Goal: Information Seeking & Learning: Learn about a topic

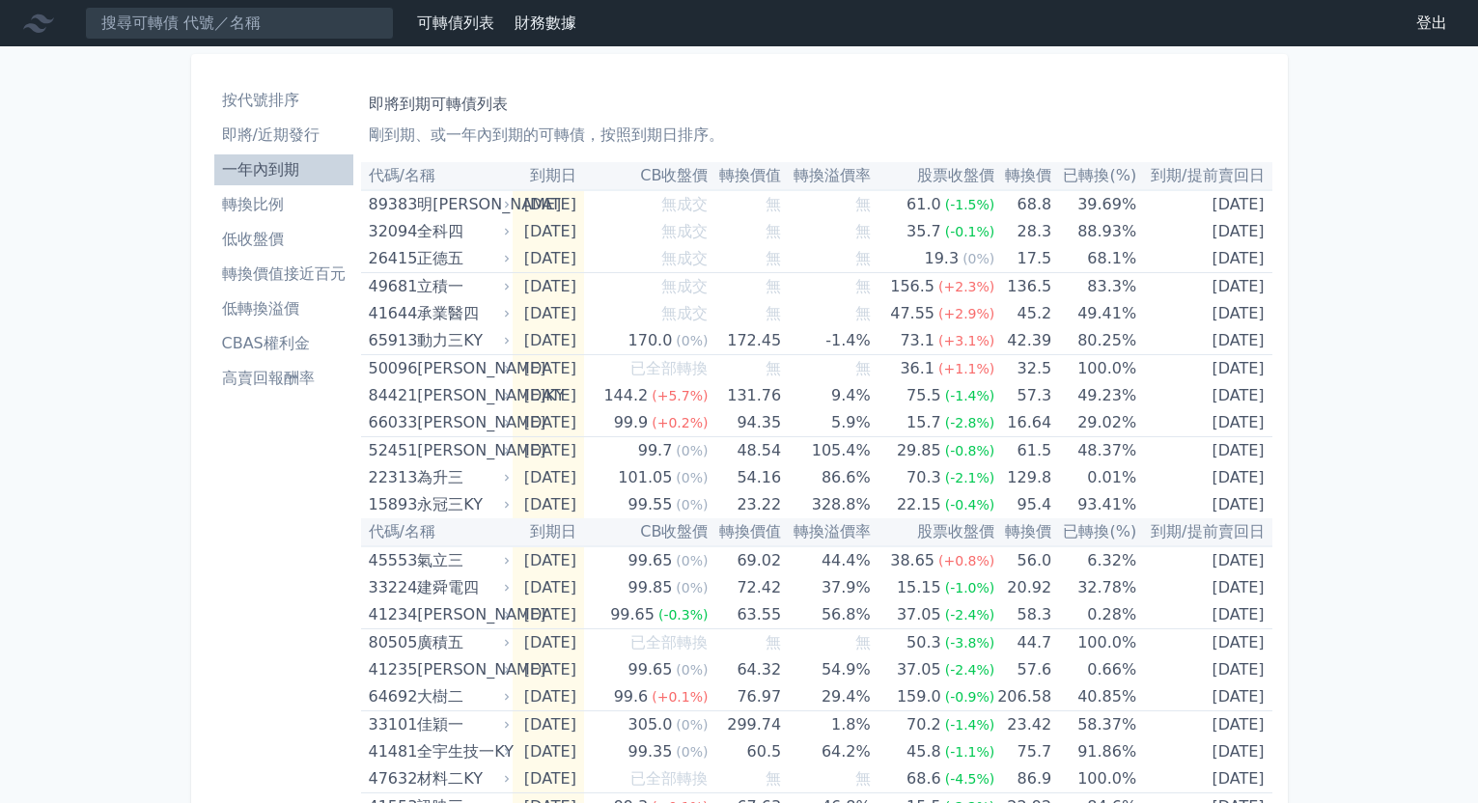
click at [276, 139] on li "即將/近期發行" at bounding box center [283, 135] width 139 height 23
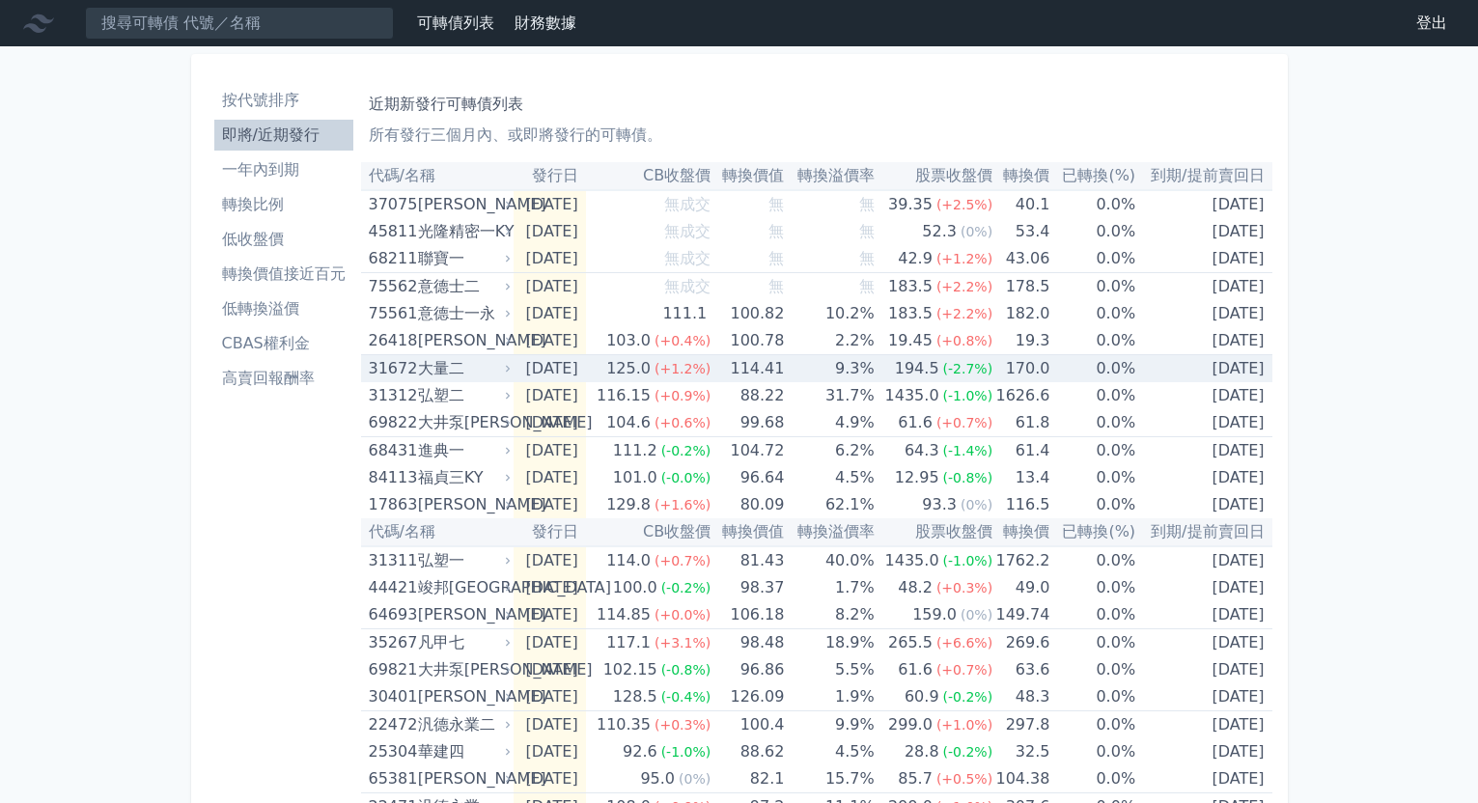
click at [927, 369] on div "194.5" at bounding box center [917, 368] width 52 height 27
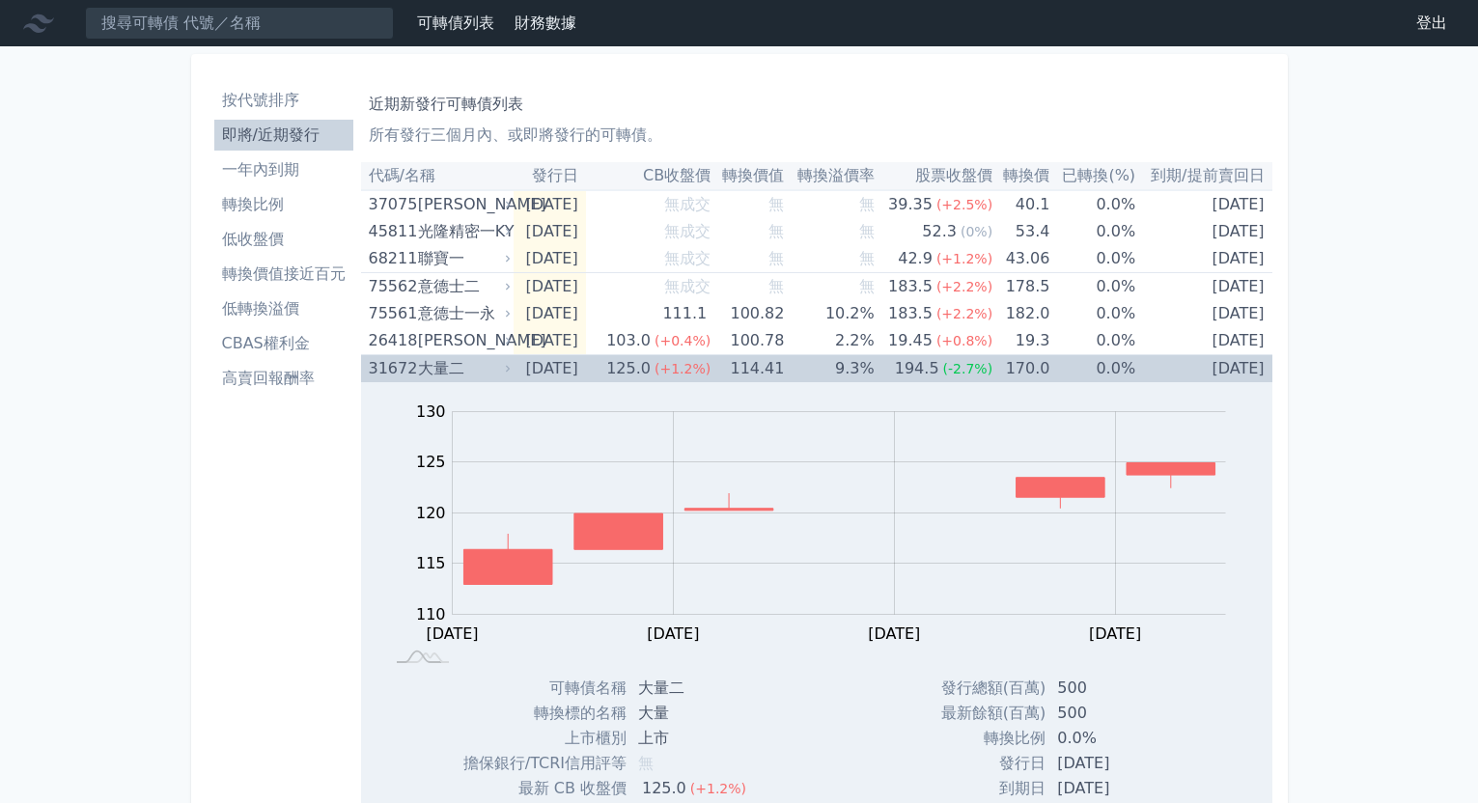
click at [846, 370] on td "9.3%" at bounding box center [829, 369] width 90 height 28
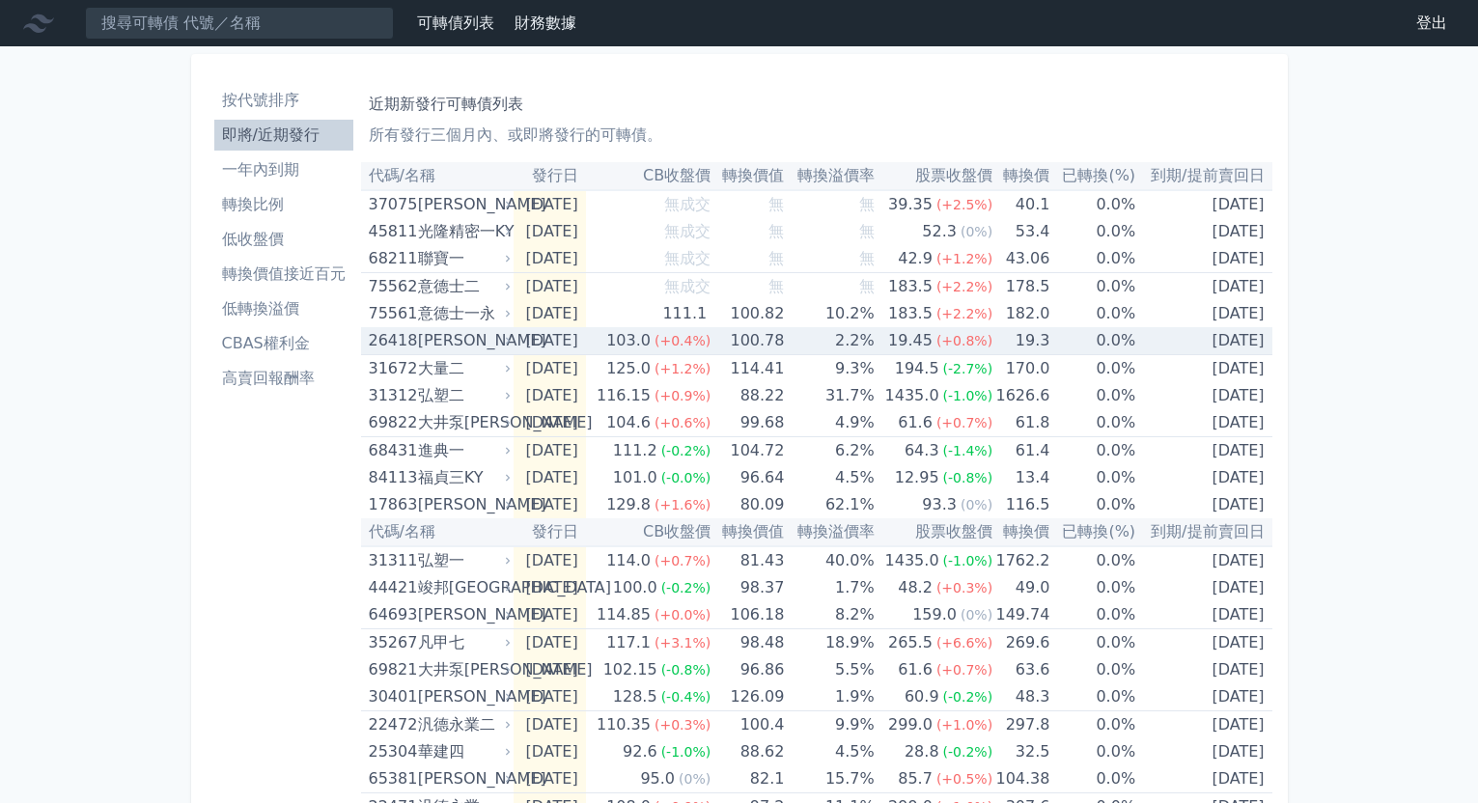
click at [846, 345] on td "2.2%" at bounding box center [829, 341] width 90 height 28
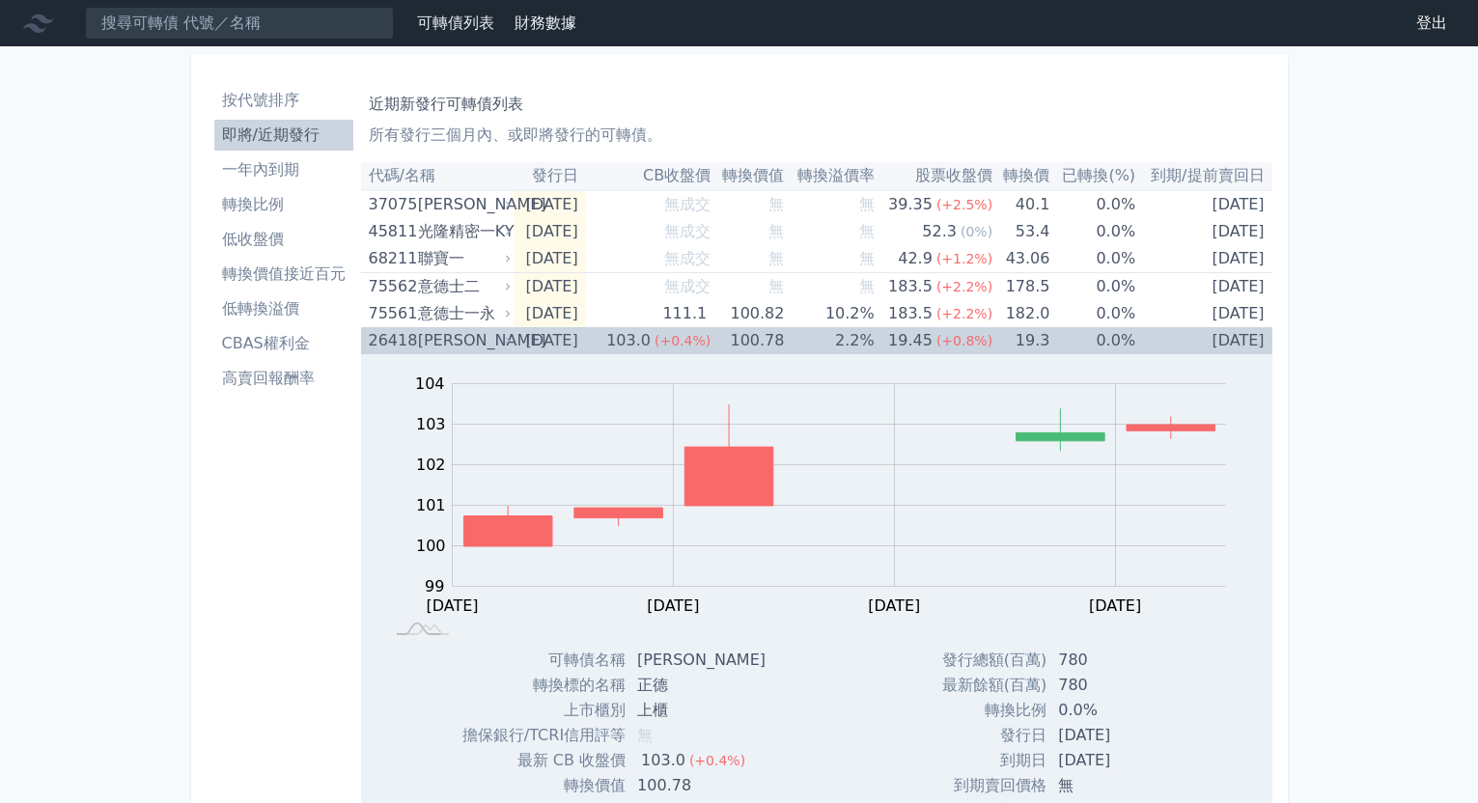
click at [860, 347] on td "2.2%" at bounding box center [829, 340] width 90 height 27
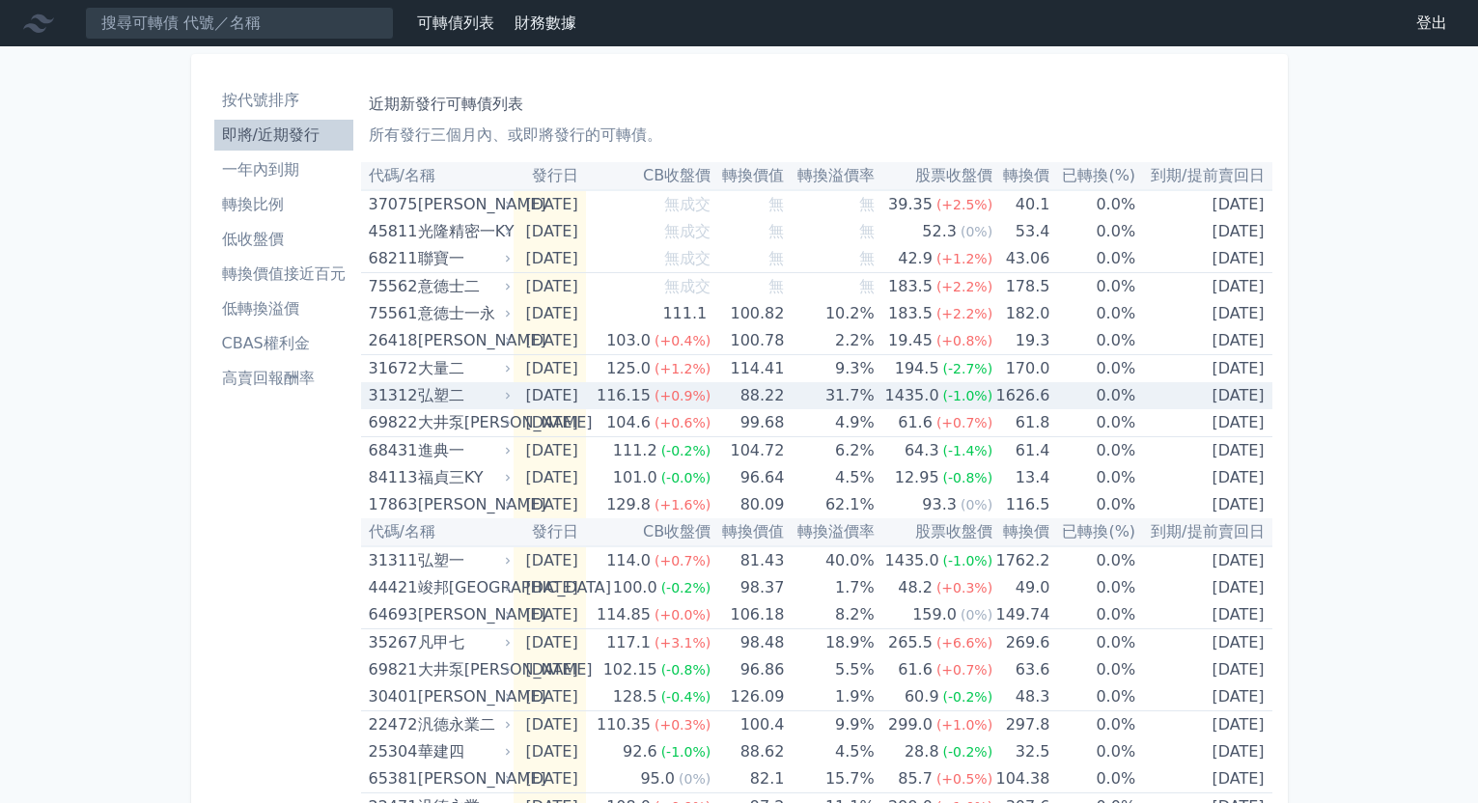
click at [819, 391] on td "31.7%" at bounding box center [829, 395] width 90 height 27
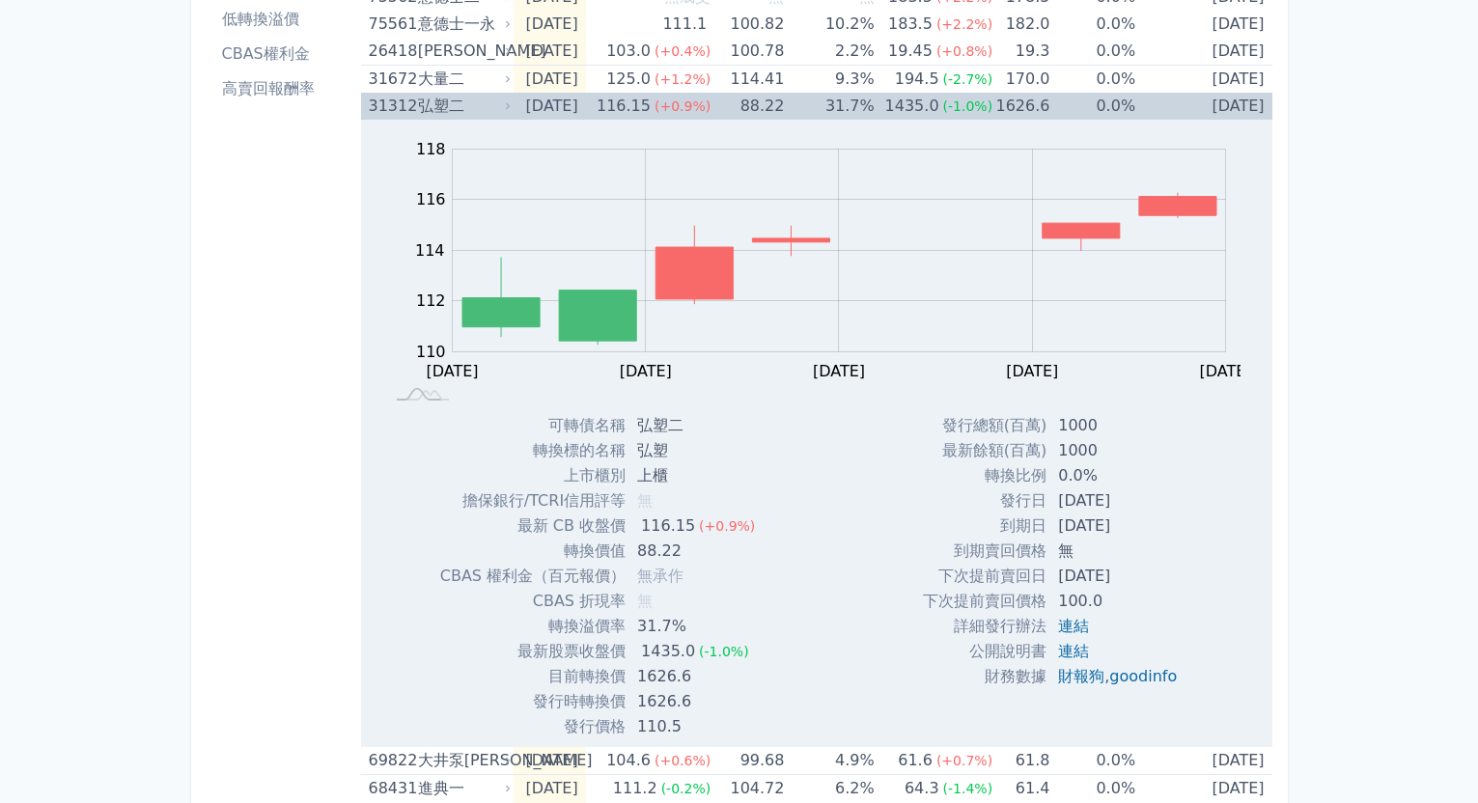
scroll to position [97, 0]
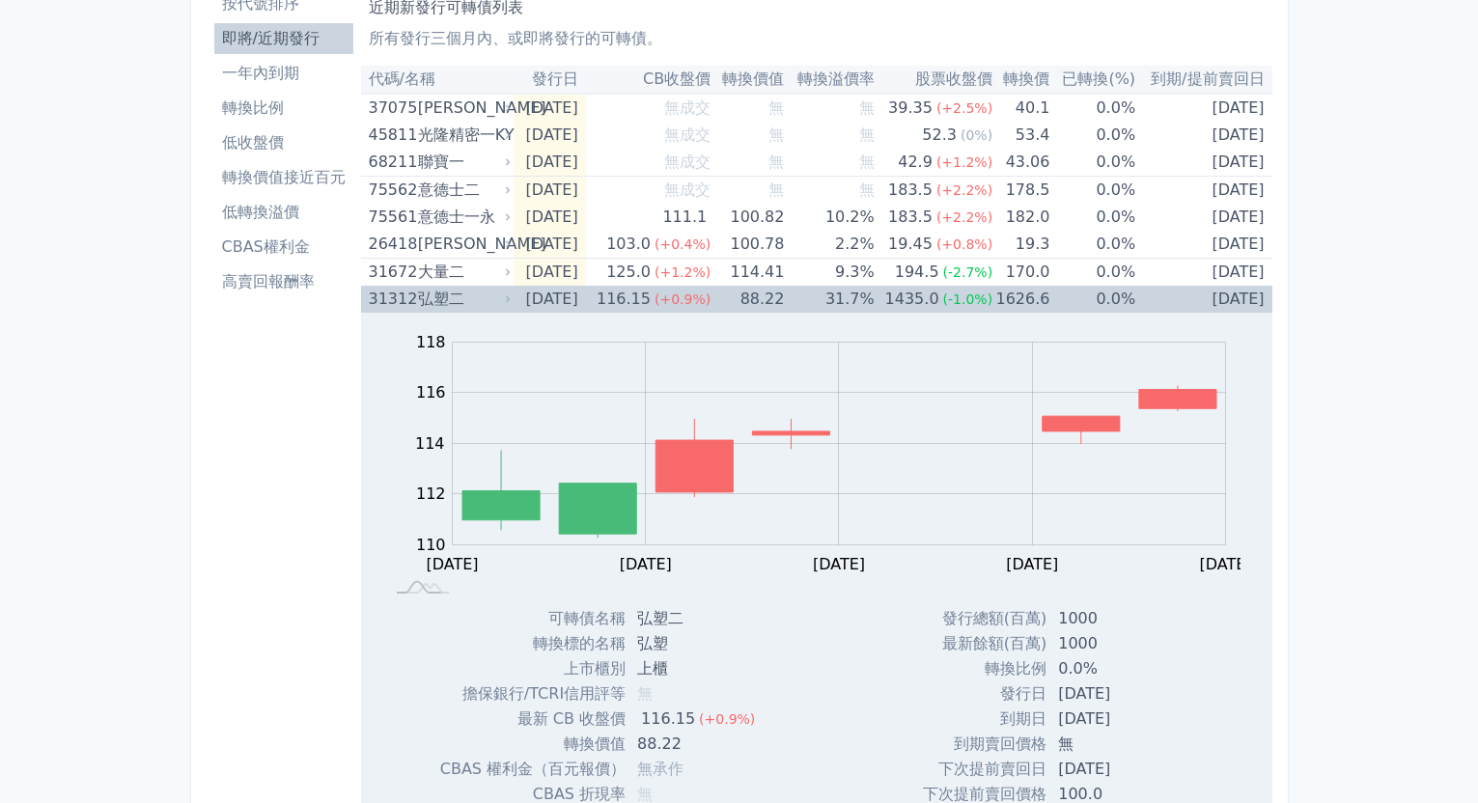
click at [566, 306] on td "[DATE]" at bounding box center [548, 299] width 71 height 27
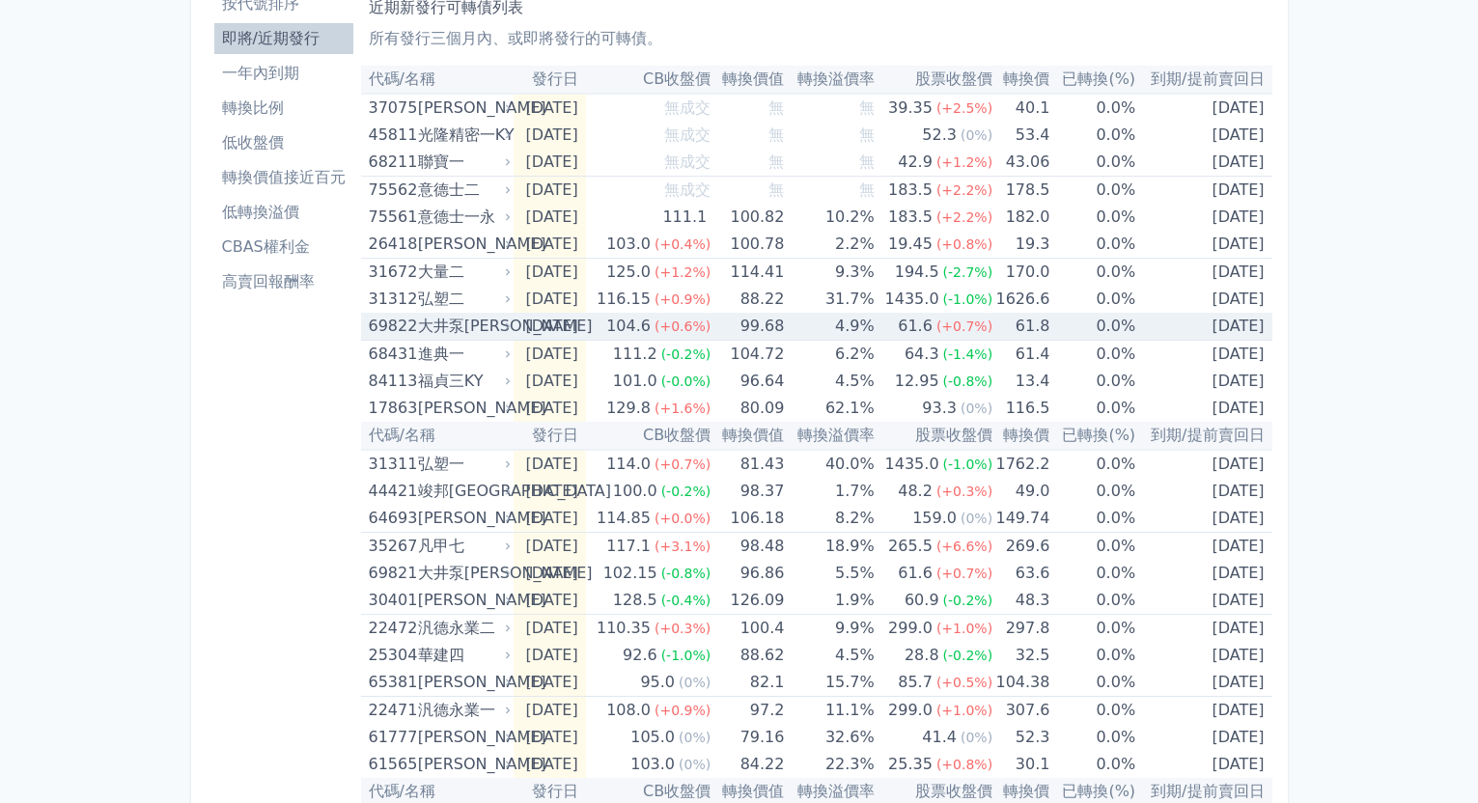
click at [784, 327] on td "99.68" at bounding box center [746, 327] width 73 height 28
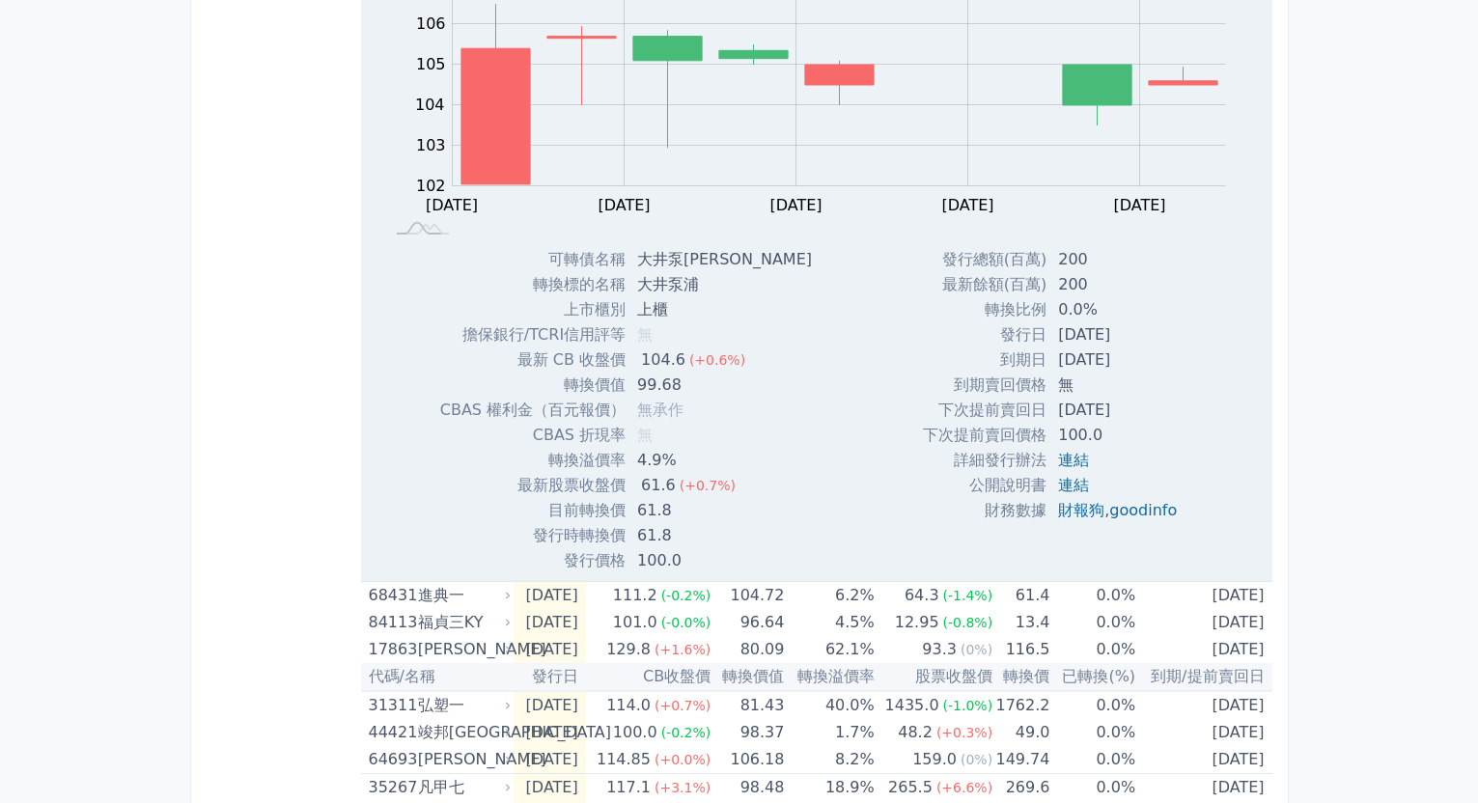
scroll to position [193, 0]
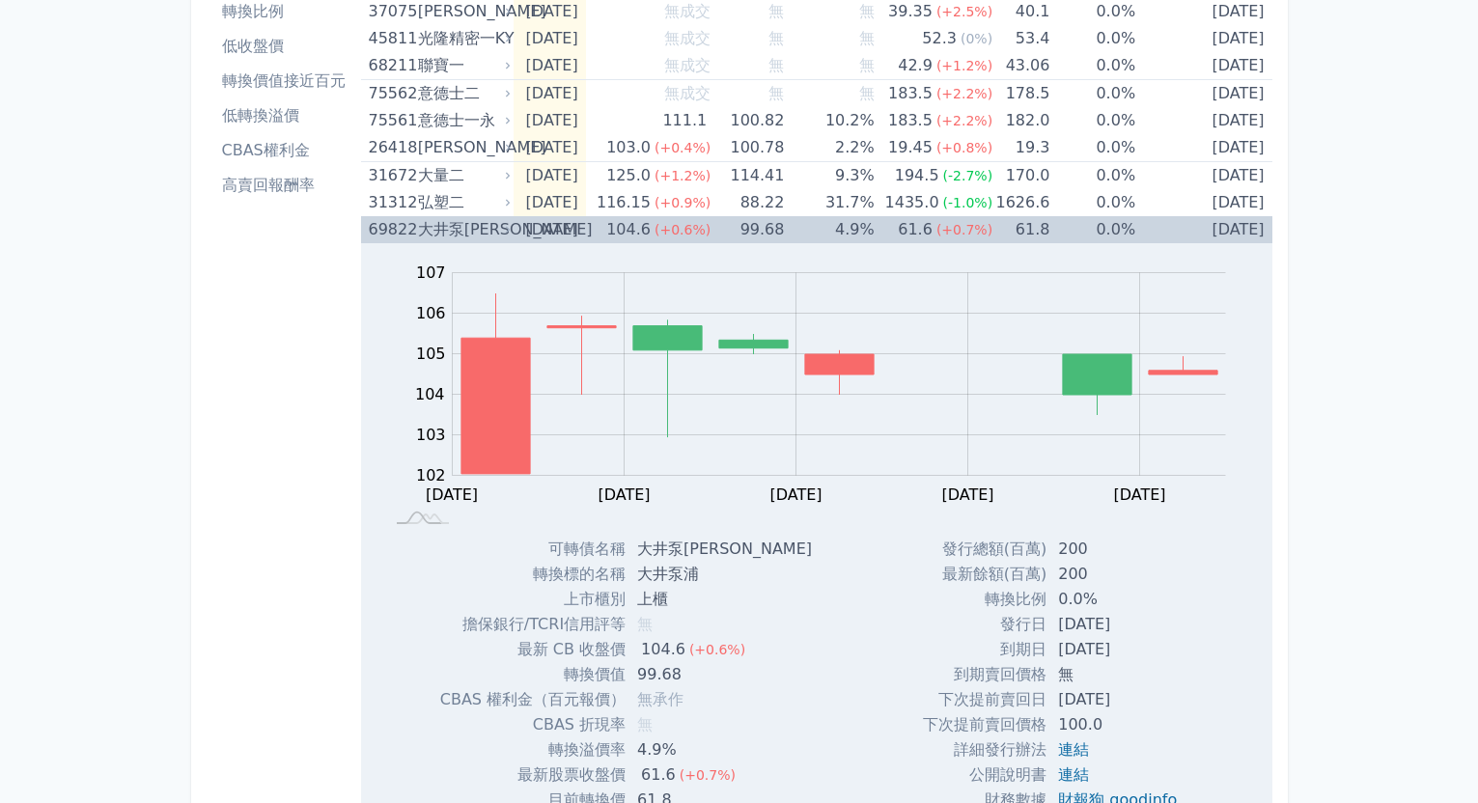
click at [822, 225] on td "4.9%" at bounding box center [829, 229] width 90 height 27
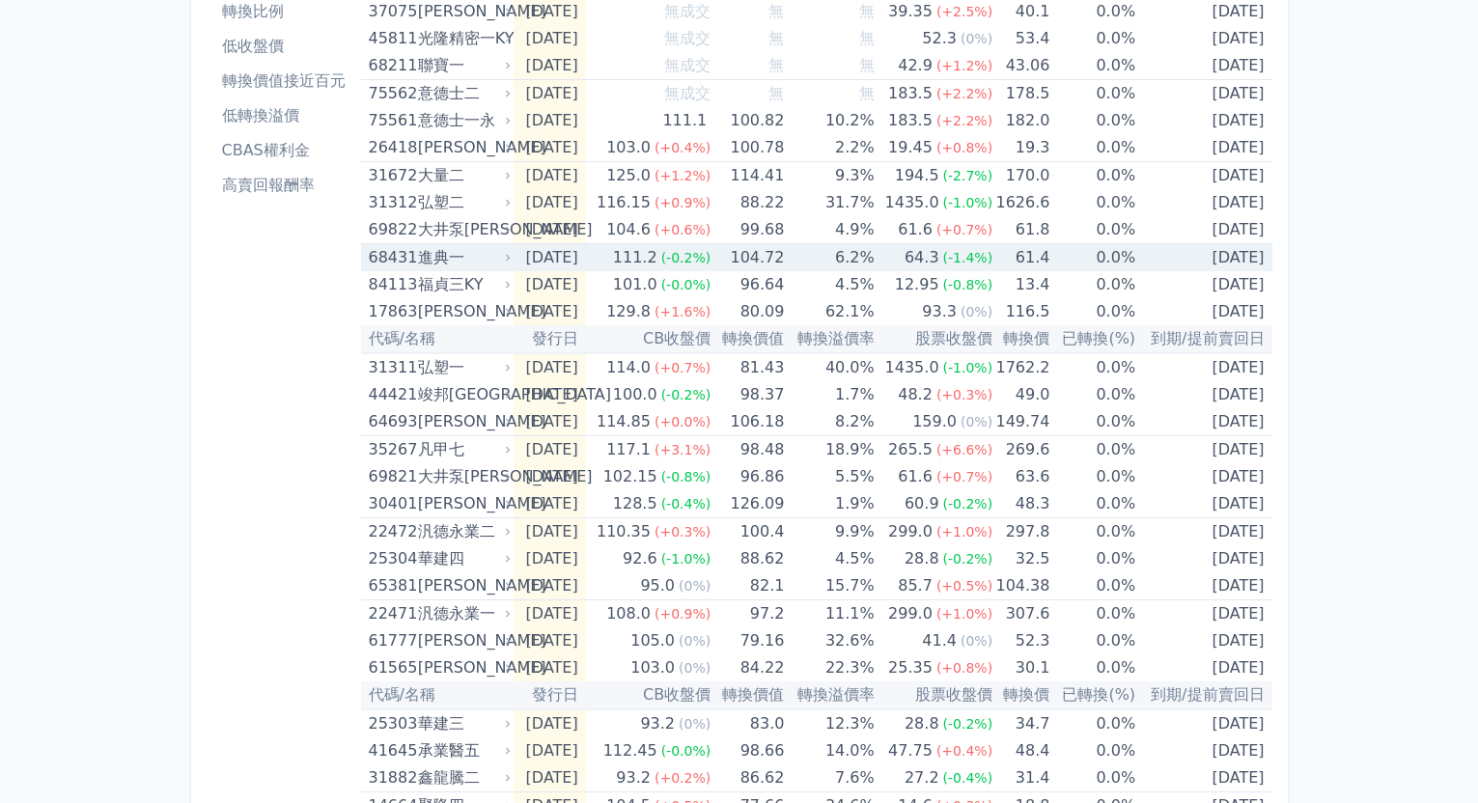
click at [784, 263] on td "104.72" at bounding box center [746, 258] width 73 height 28
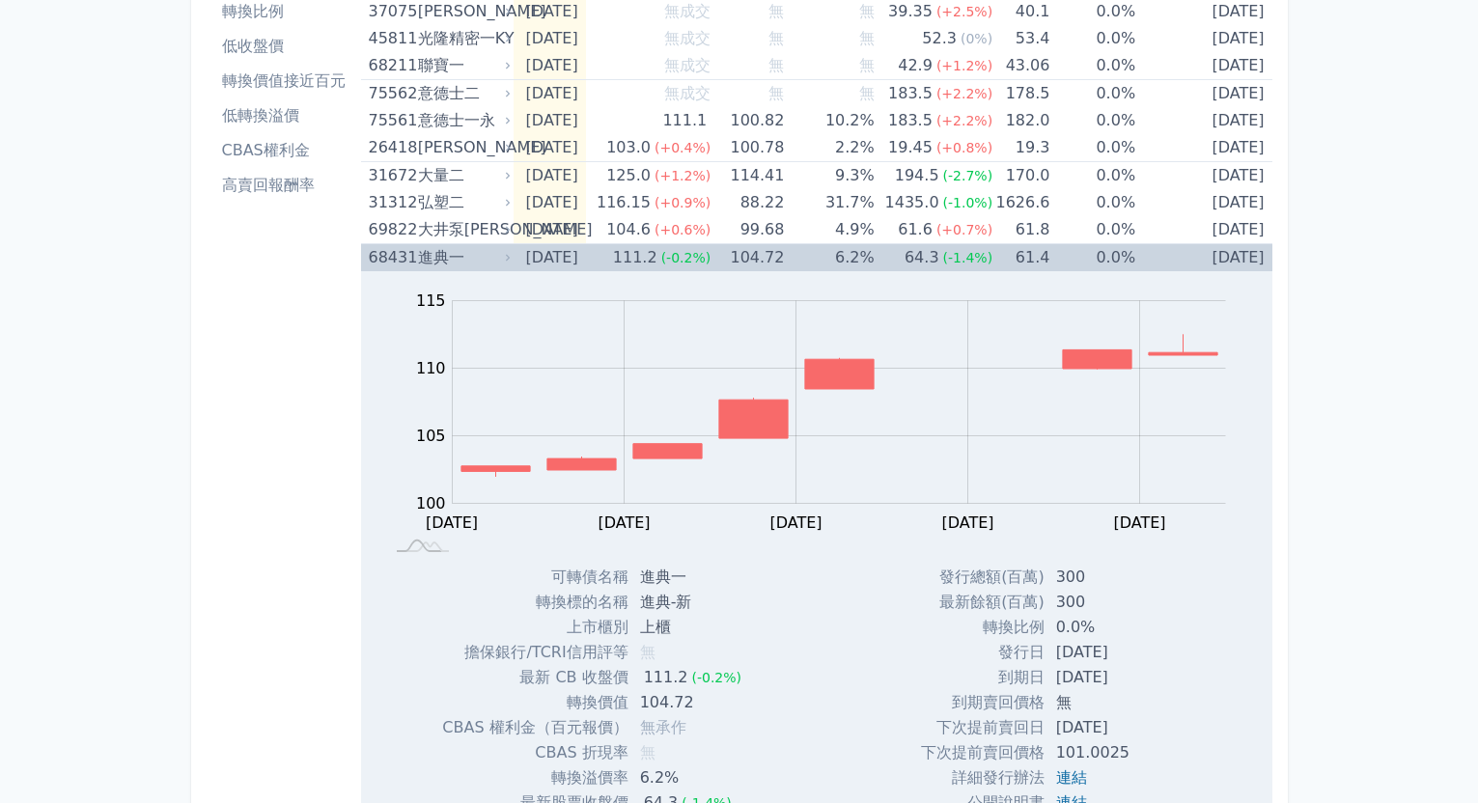
scroll to position [290, 0]
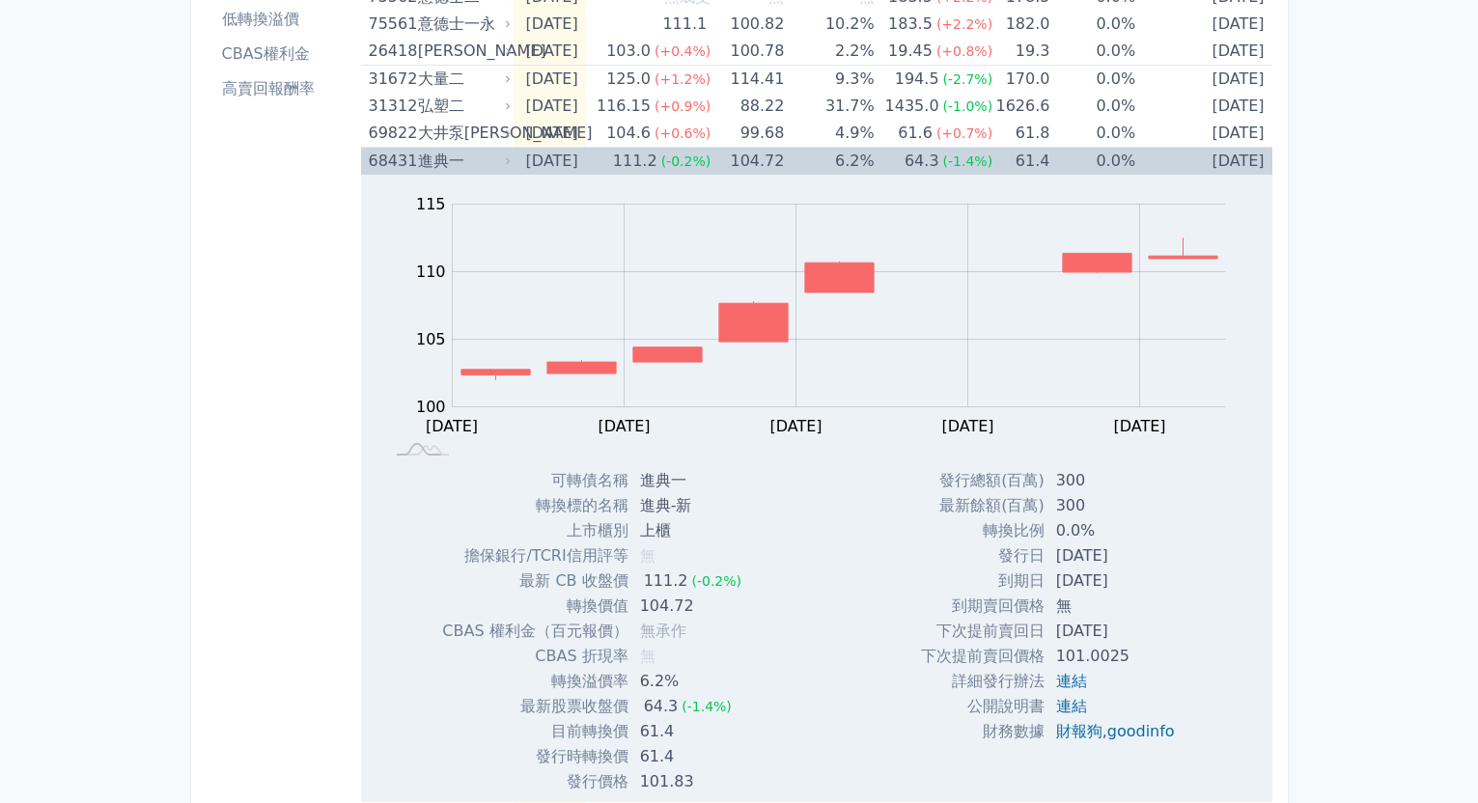
click at [823, 174] on td "6.2%" at bounding box center [829, 162] width 90 height 28
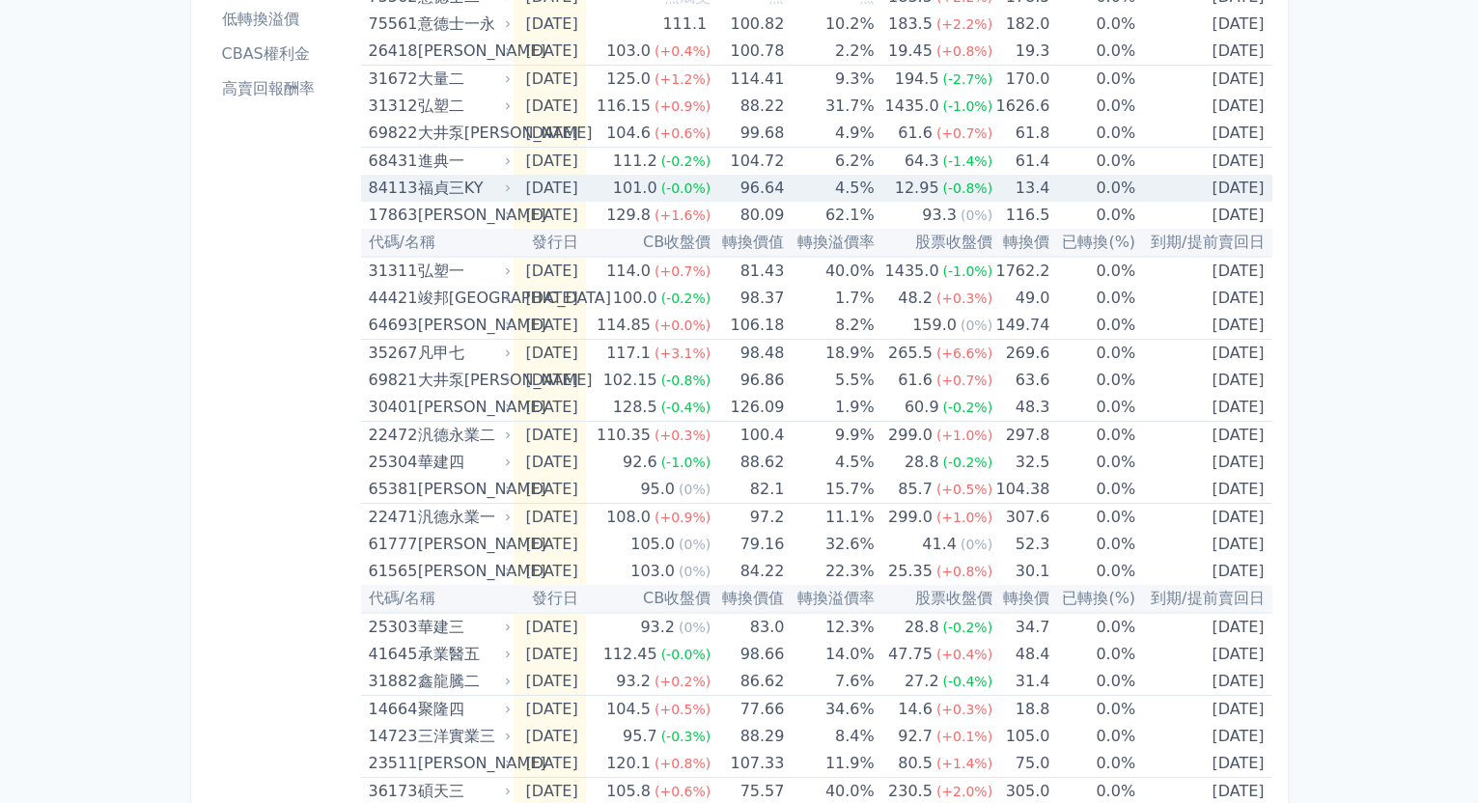
click at [818, 187] on td "4.5%" at bounding box center [829, 188] width 90 height 27
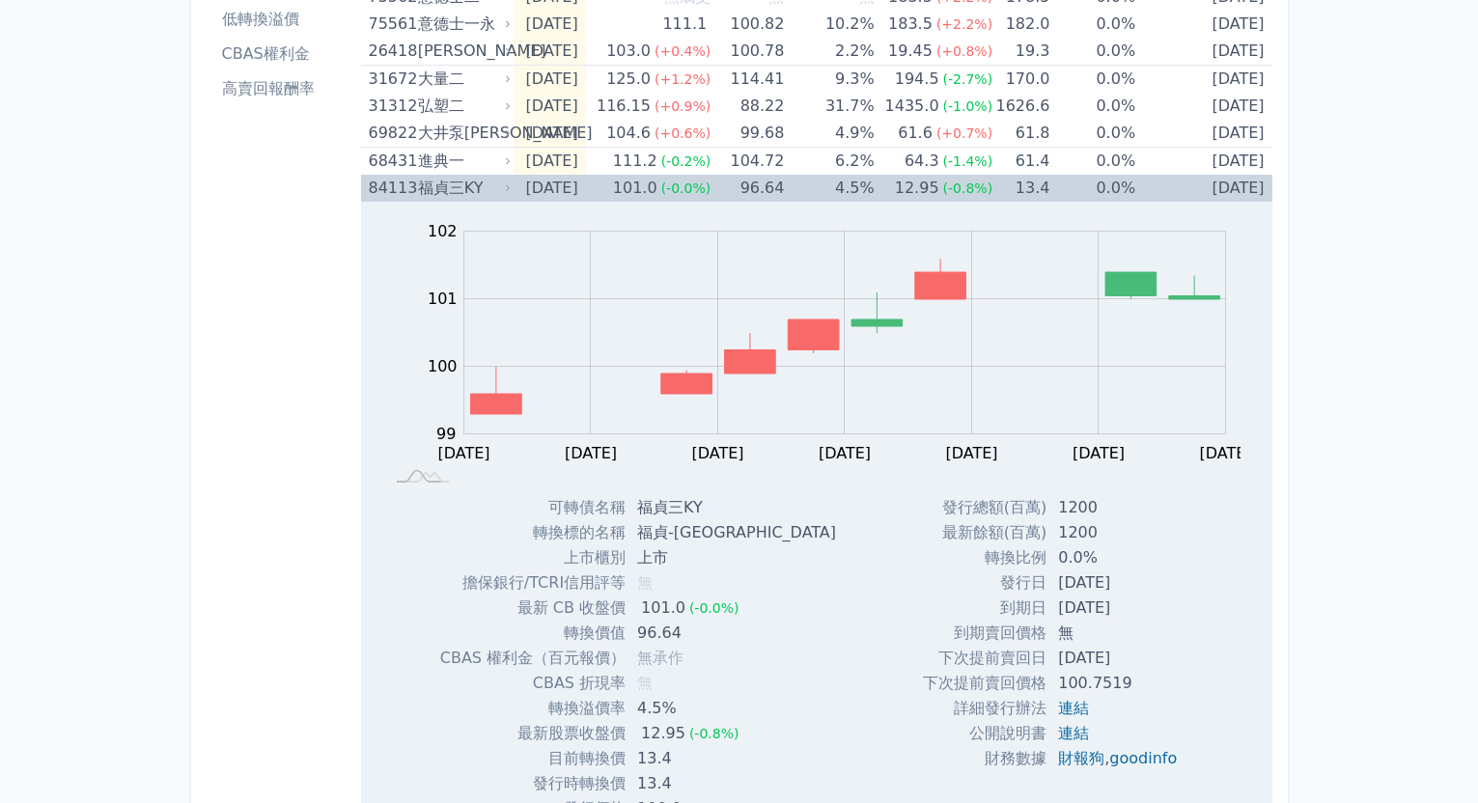
click at [828, 189] on td "4.5%" at bounding box center [829, 188] width 90 height 27
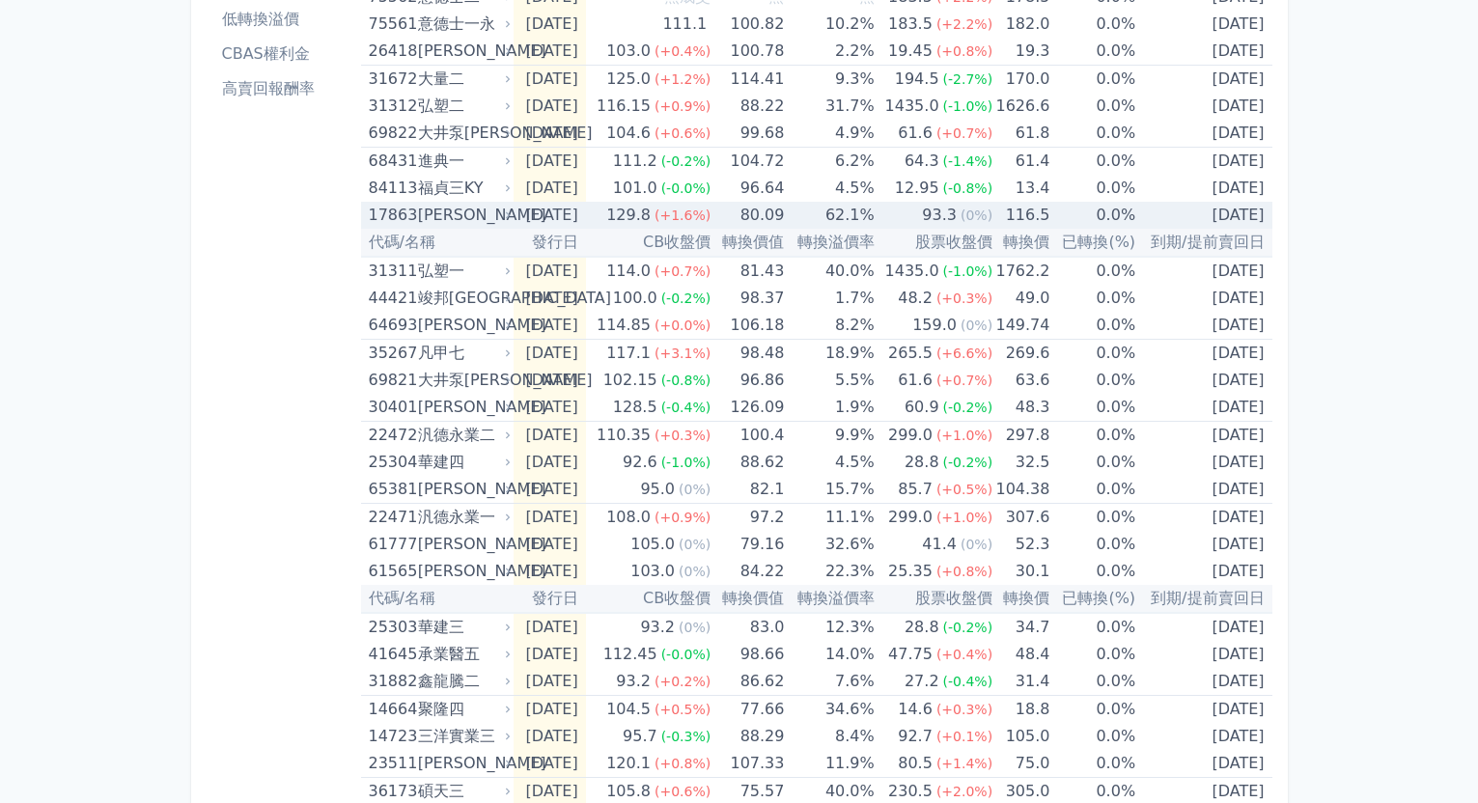
click at [815, 208] on td "62.1%" at bounding box center [829, 215] width 90 height 27
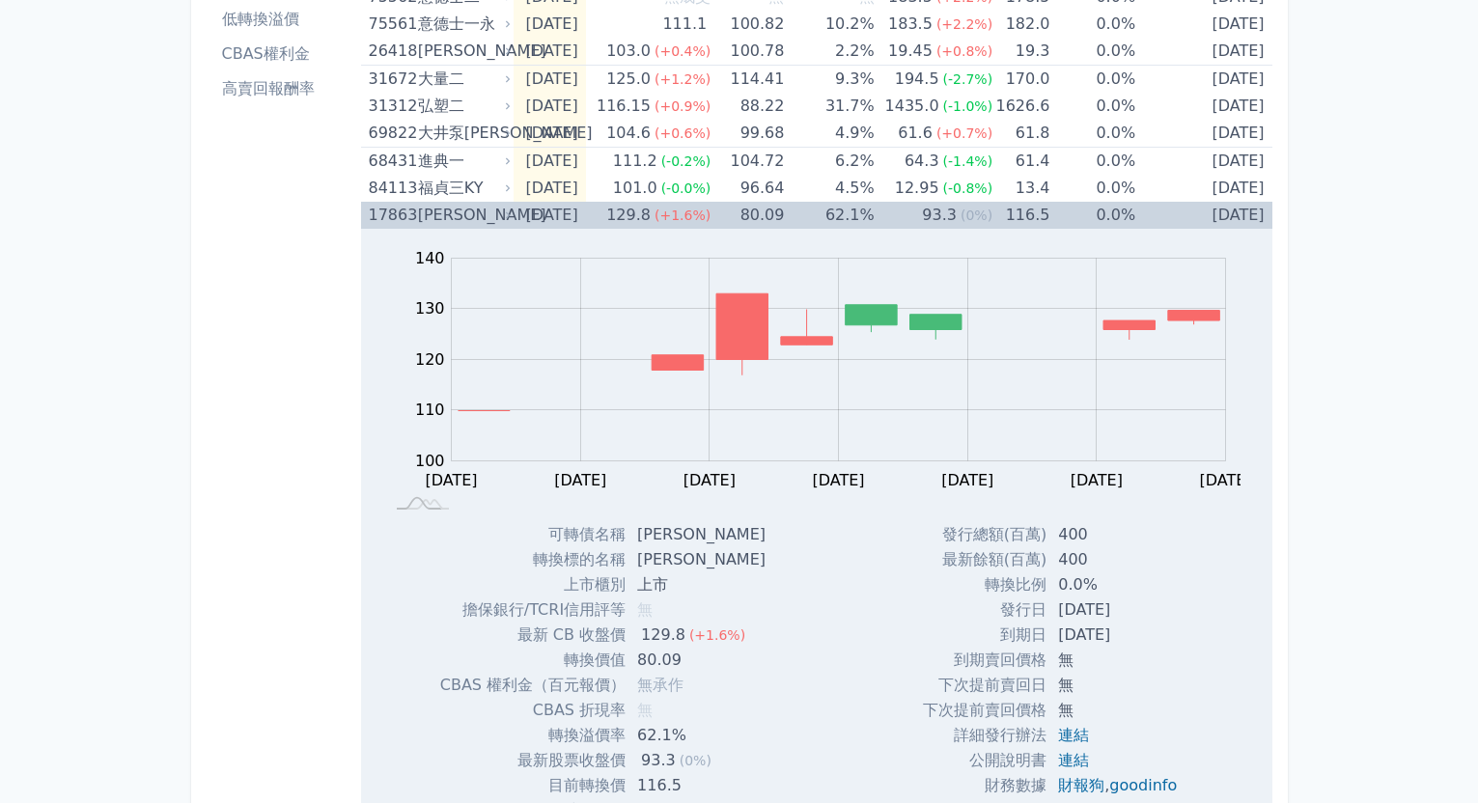
scroll to position [386, 0]
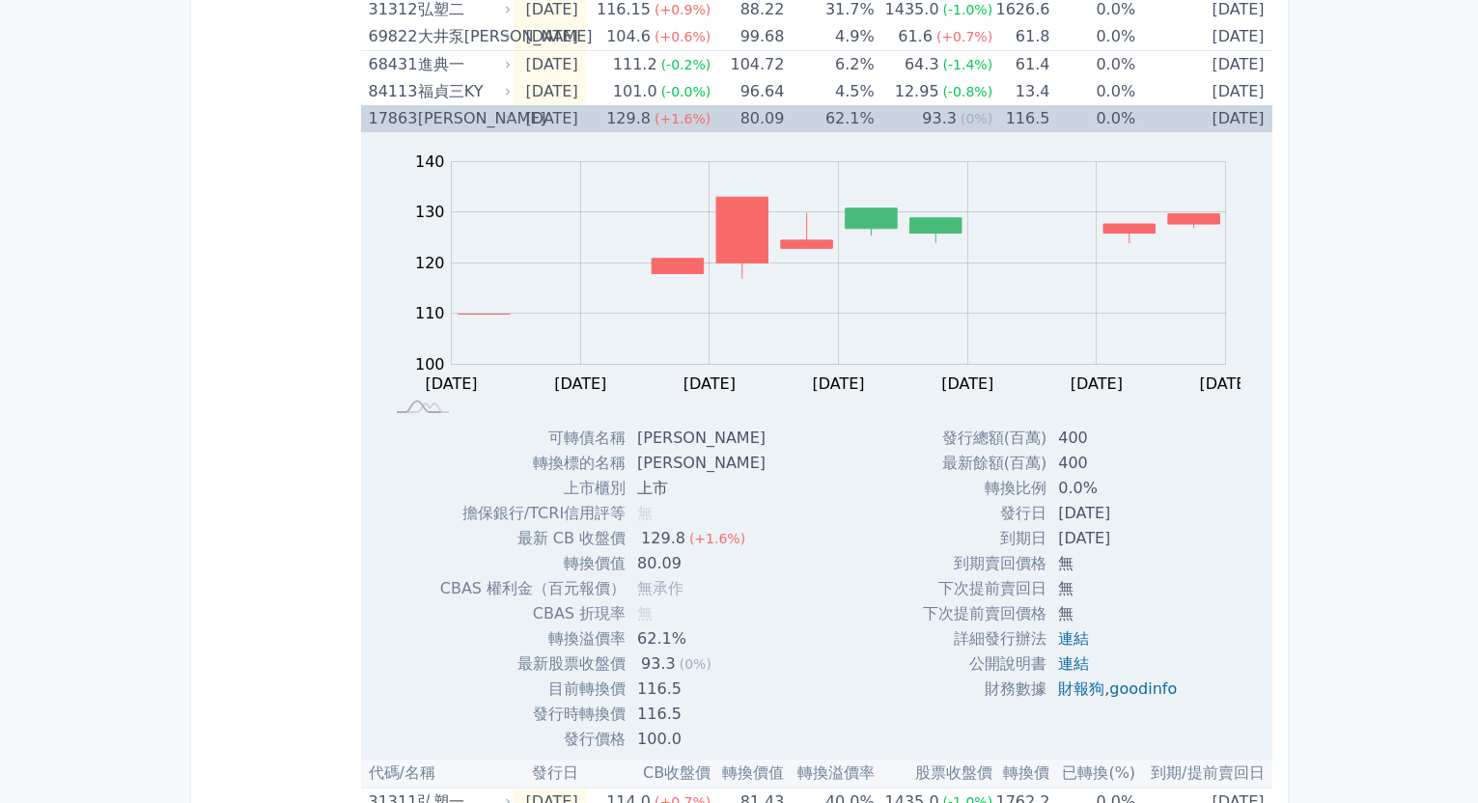
click at [763, 114] on td "80.09" at bounding box center [746, 118] width 73 height 27
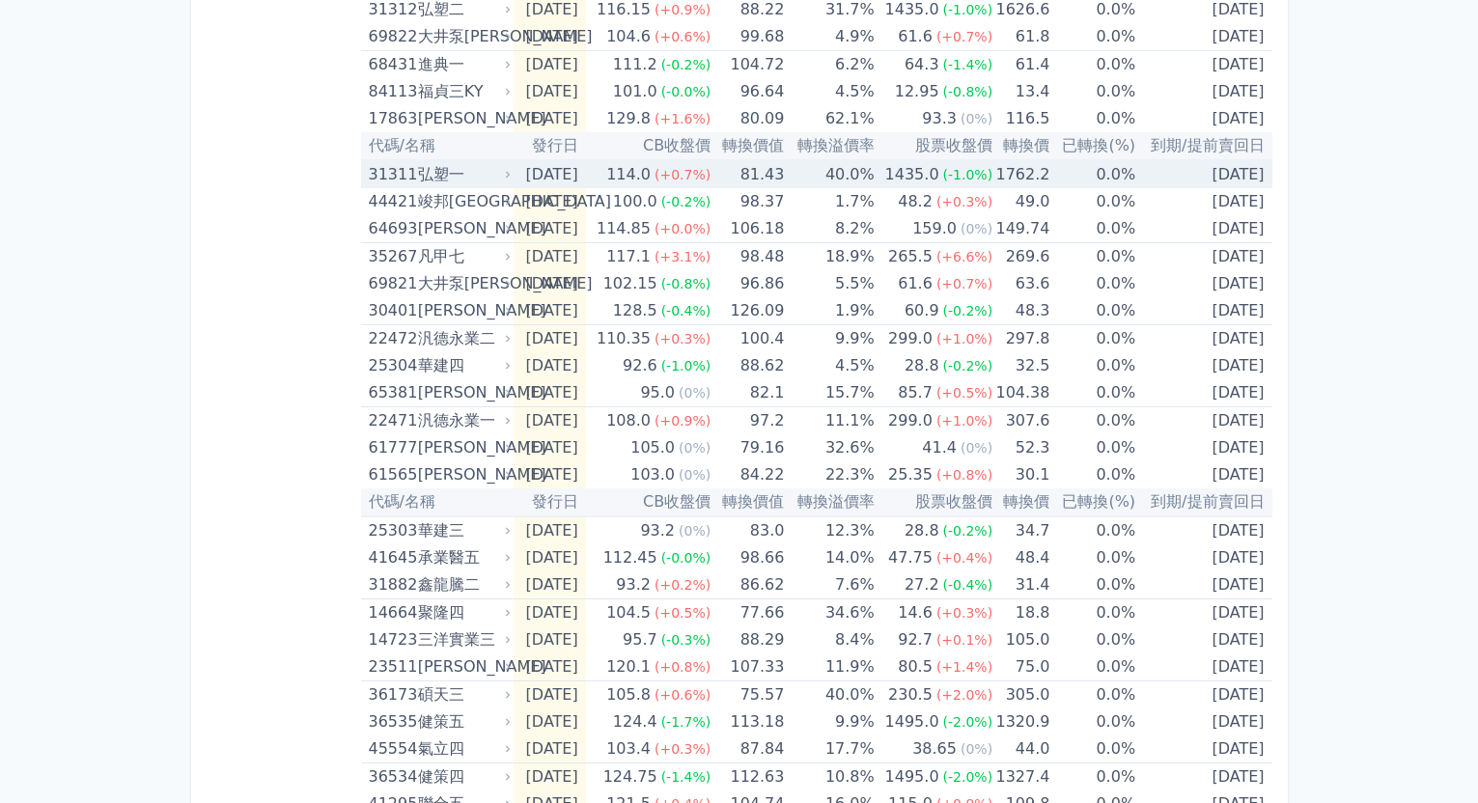
click at [783, 185] on td "81.43" at bounding box center [746, 174] width 73 height 28
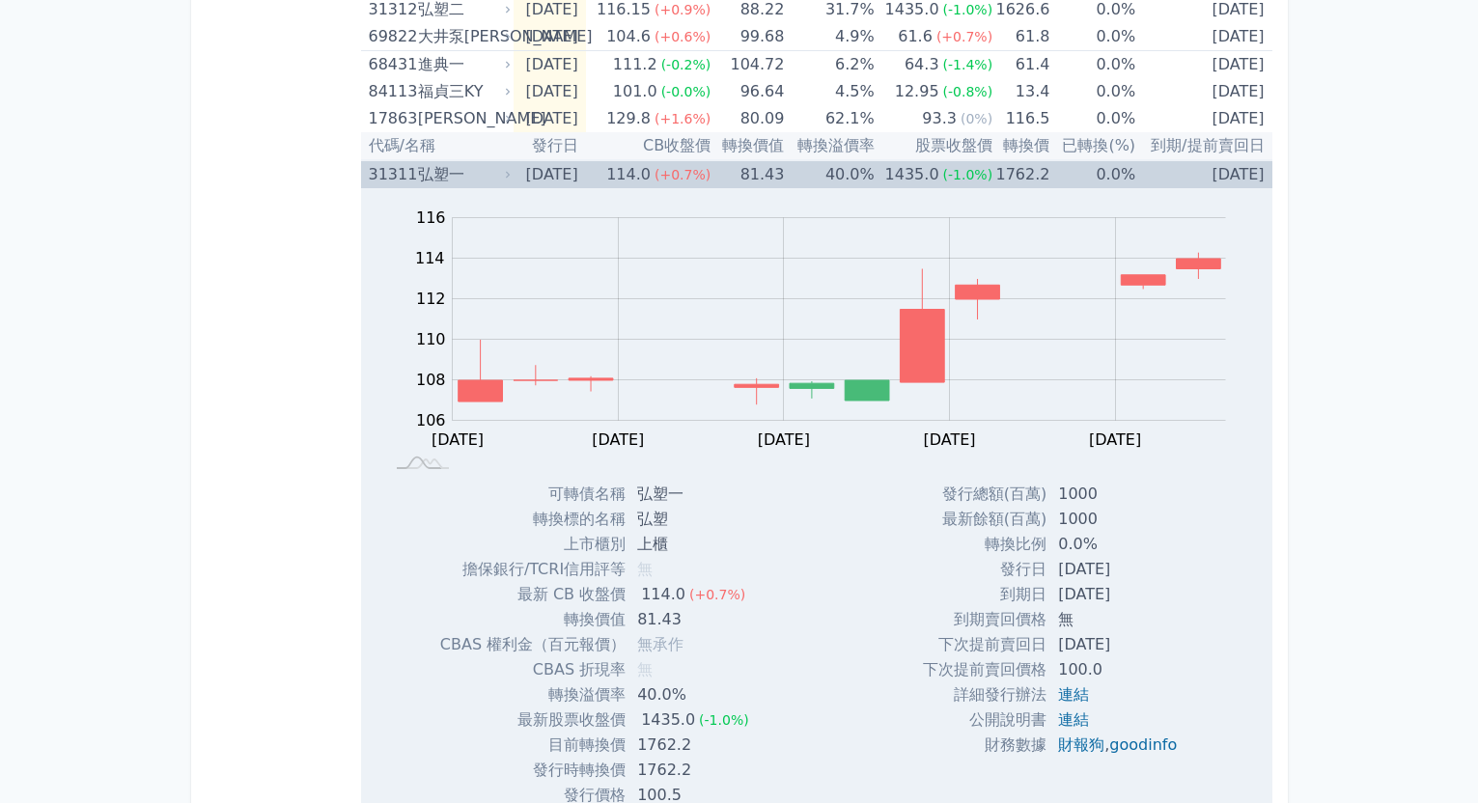
scroll to position [483, 0]
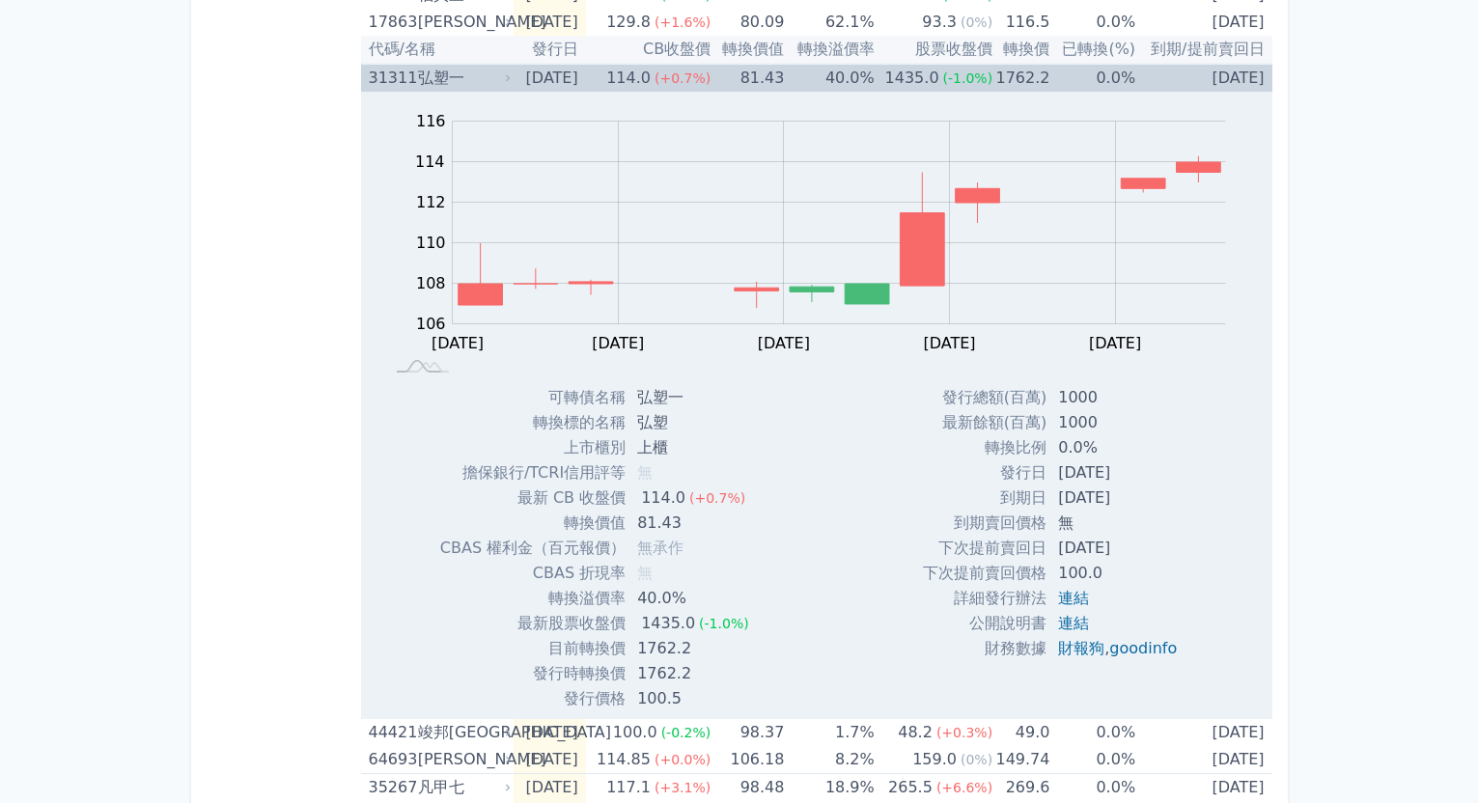
click at [770, 84] on td "81.43" at bounding box center [746, 78] width 73 height 28
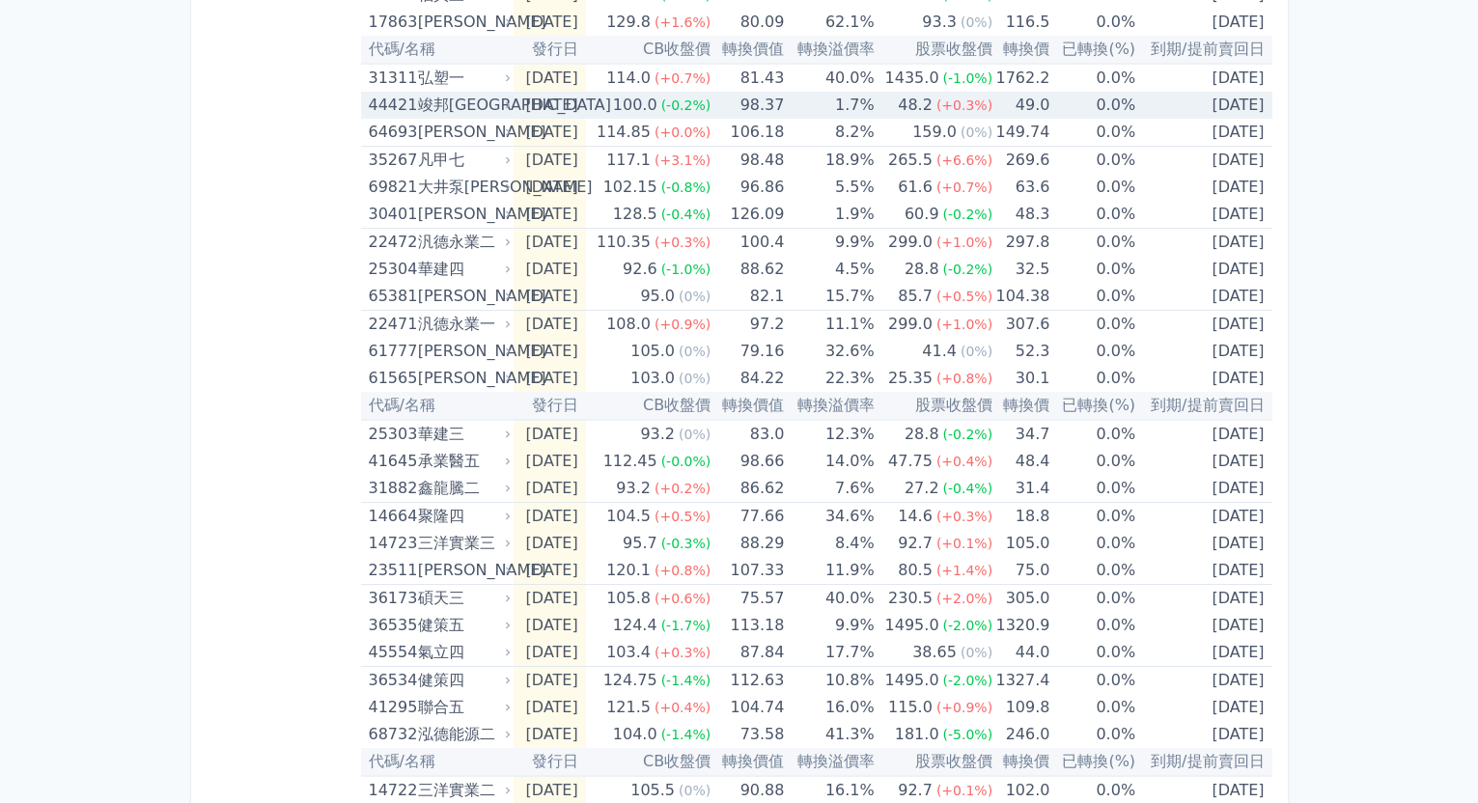
click at [756, 94] on td "98.37" at bounding box center [746, 105] width 73 height 27
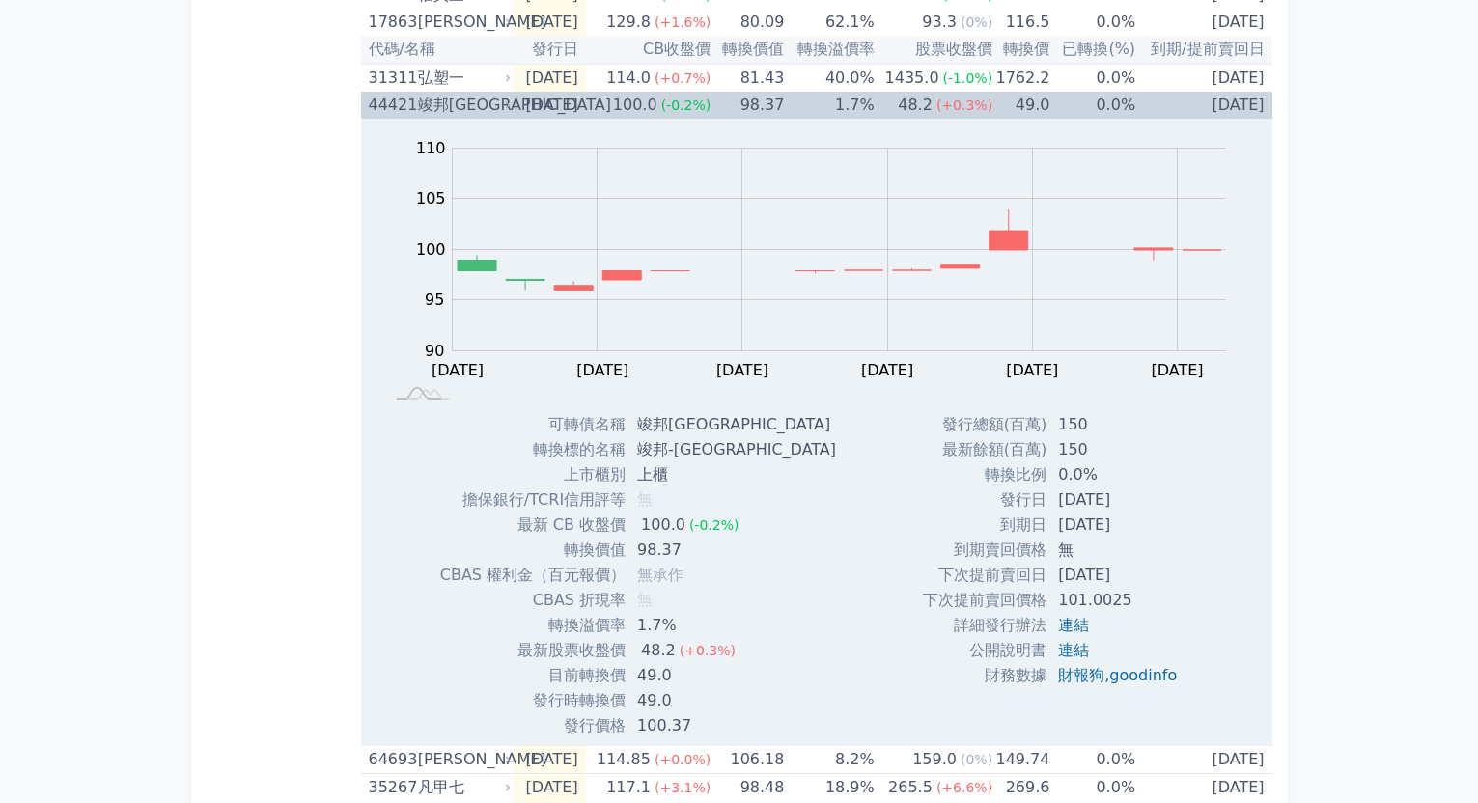
click at [756, 94] on td "98.37" at bounding box center [746, 105] width 73 height 27
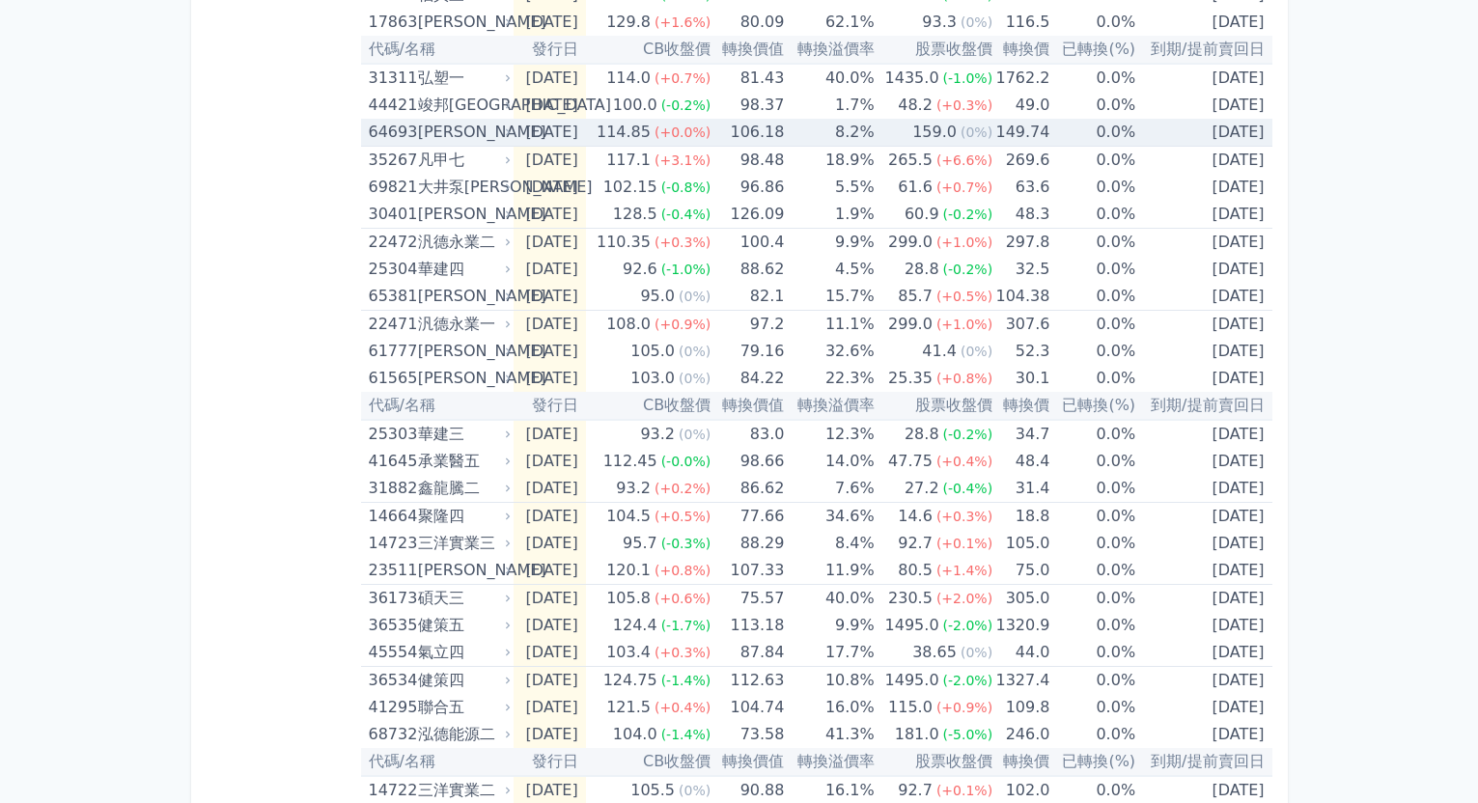
click at [757, 132] on td "106.18" at bounding box center [746, 133] width 73 height 28
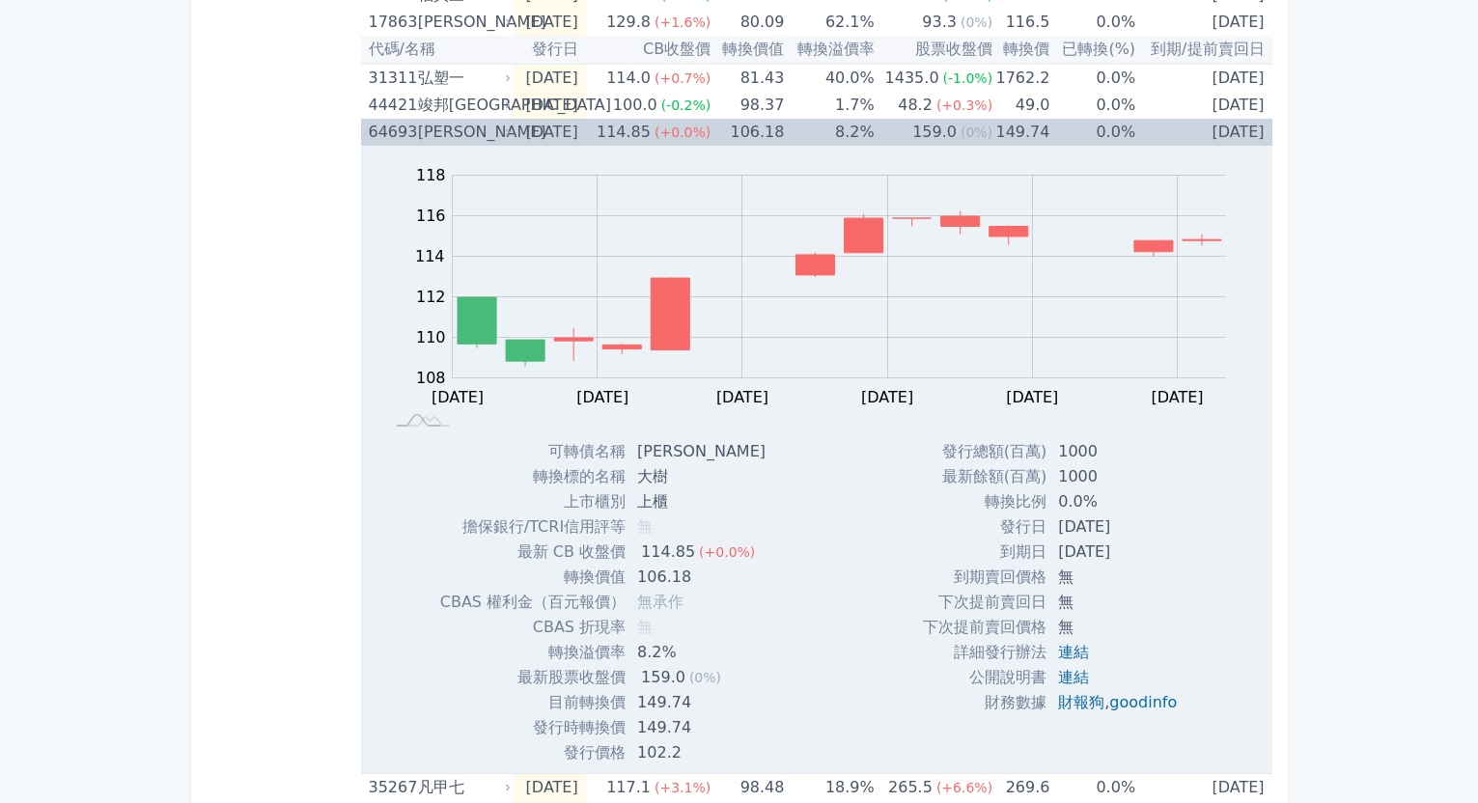
click at [757, 132] on td "106.18" at bounding box center [746, 132] width 73 height 27
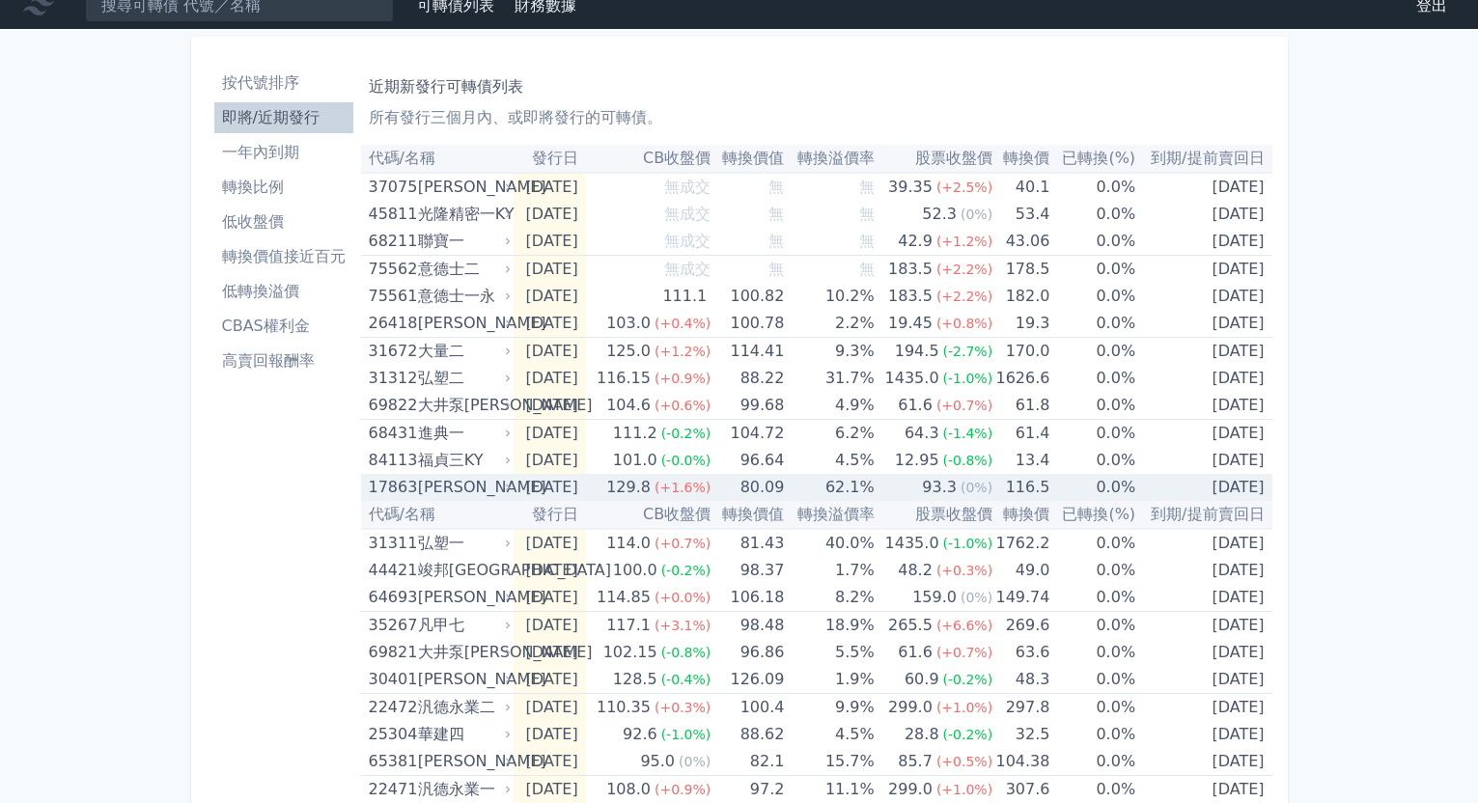
scroll to position [0, 0]
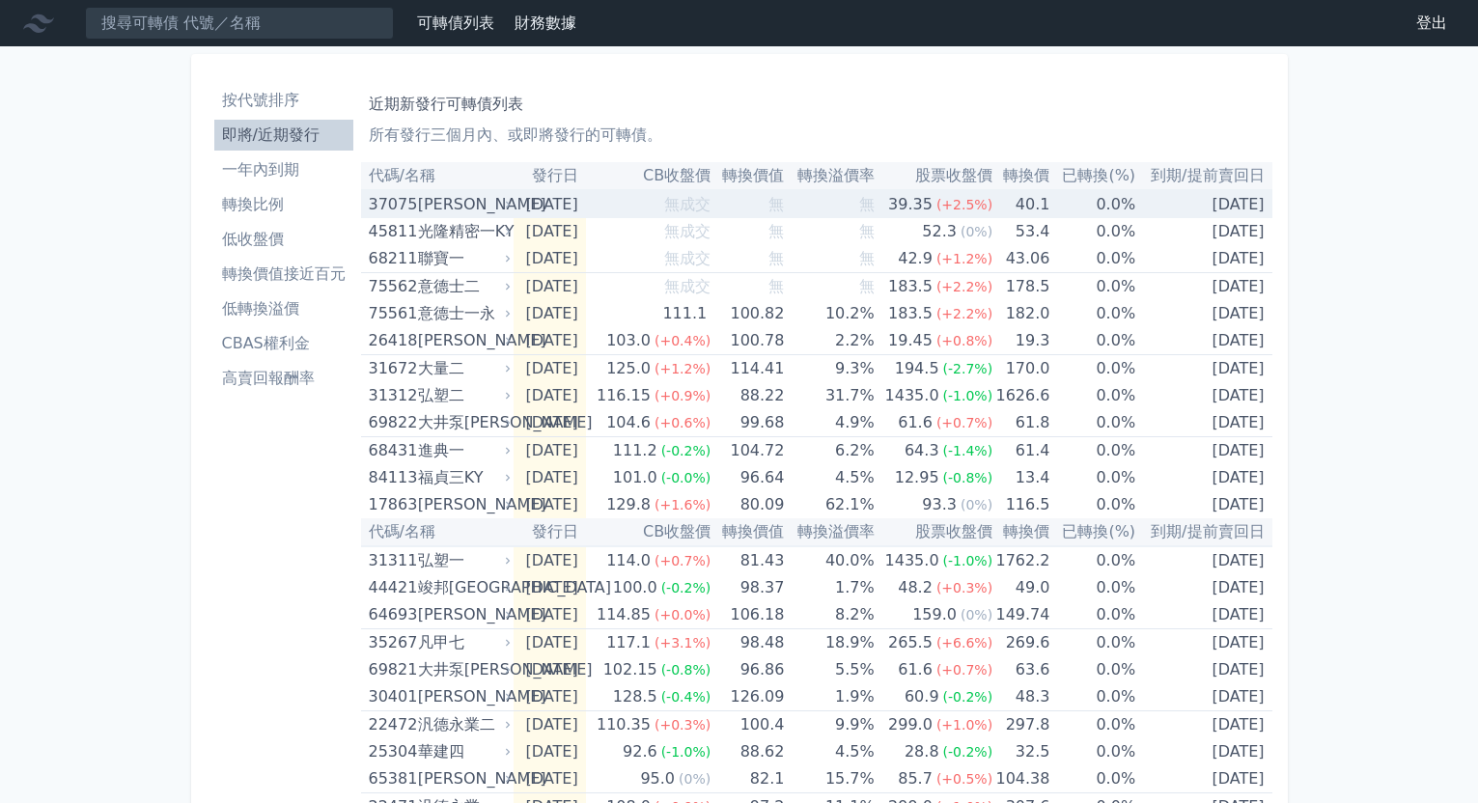
click at [824, 192] on td "無" at bounding box center [829, 204] width 90 height 28
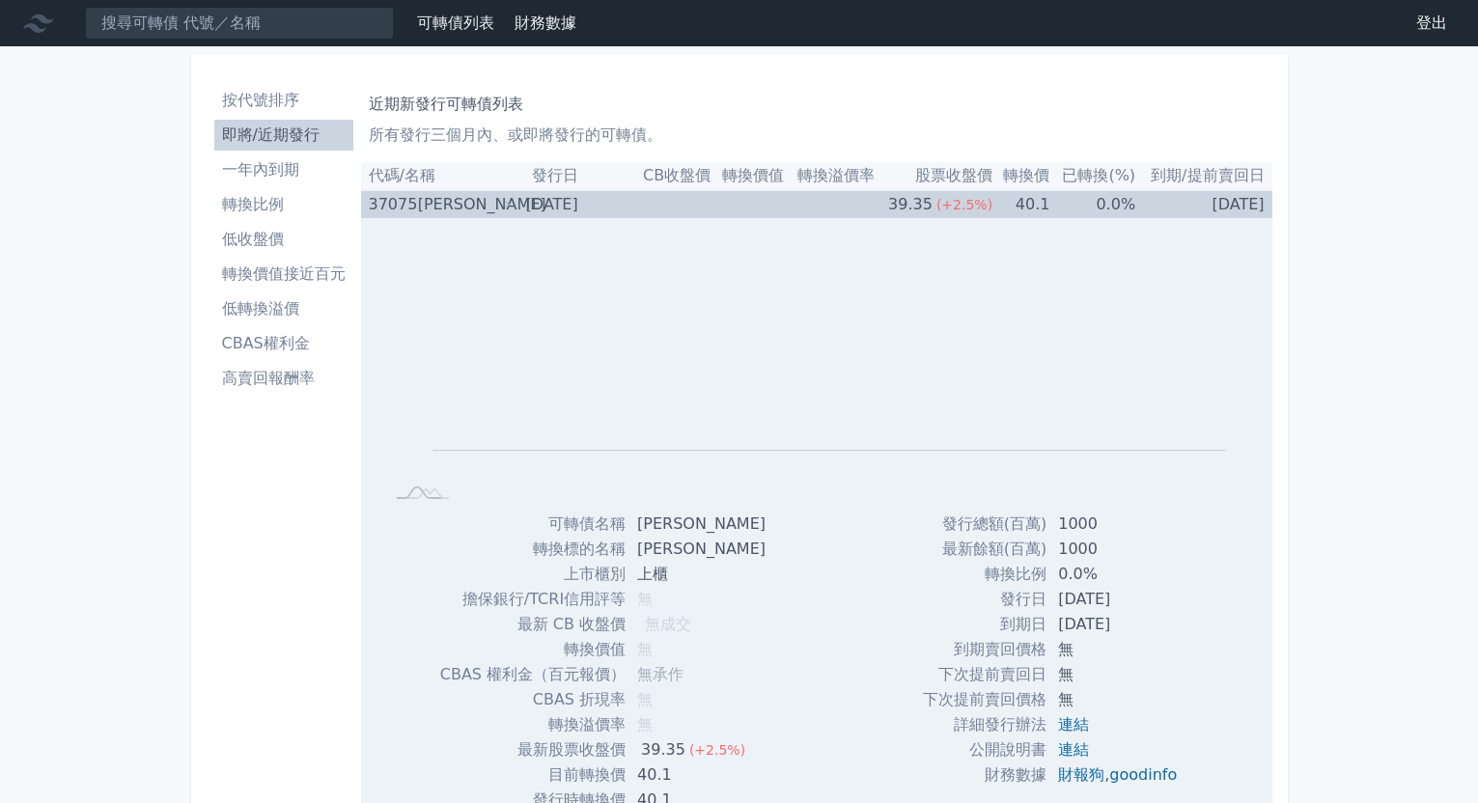
click at [825, 194] on td "無" at bounding box center [829, 204] width 90 height 28
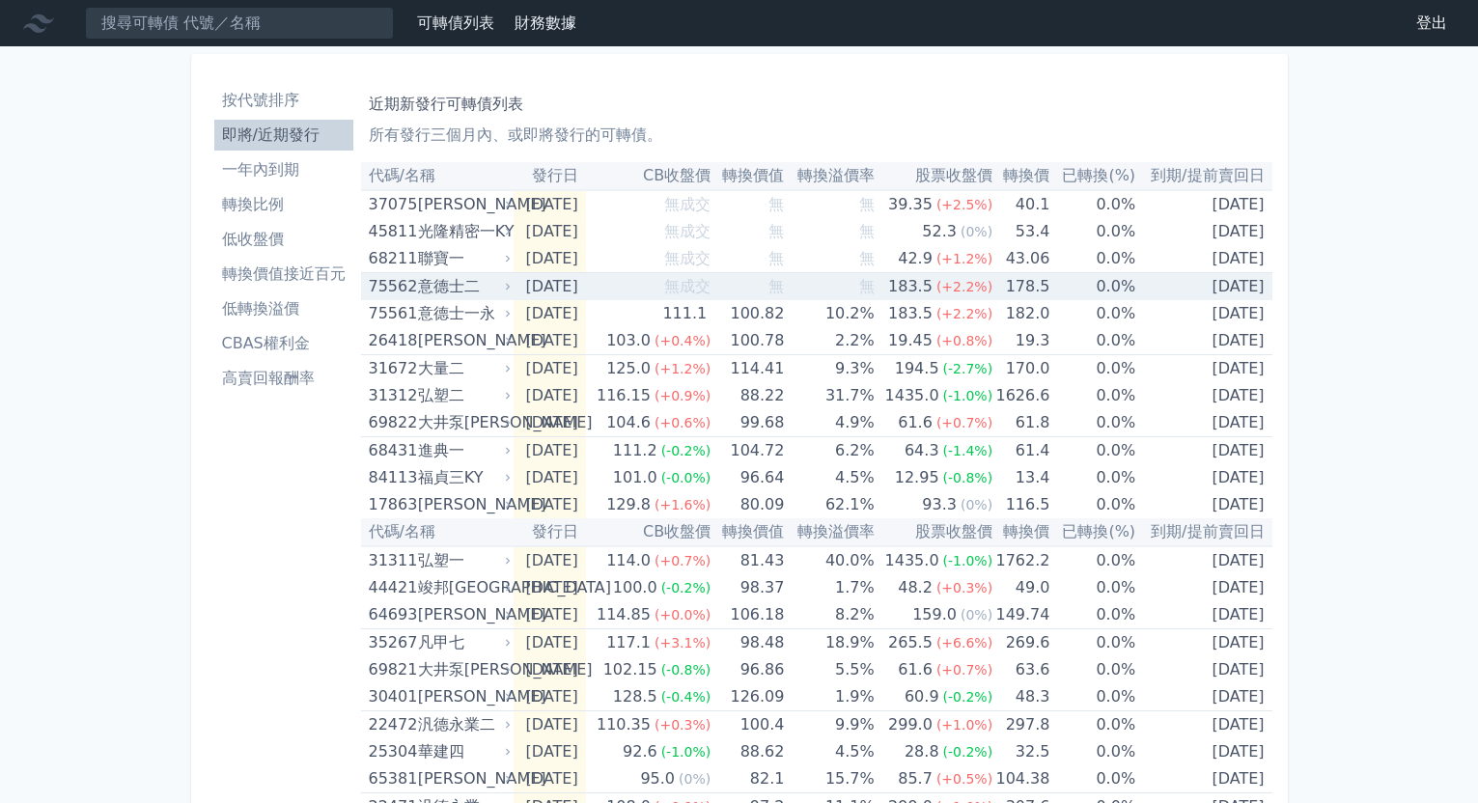
click at [862, 280] on td "無" at bounding box center [829, 287] width 90 height 28
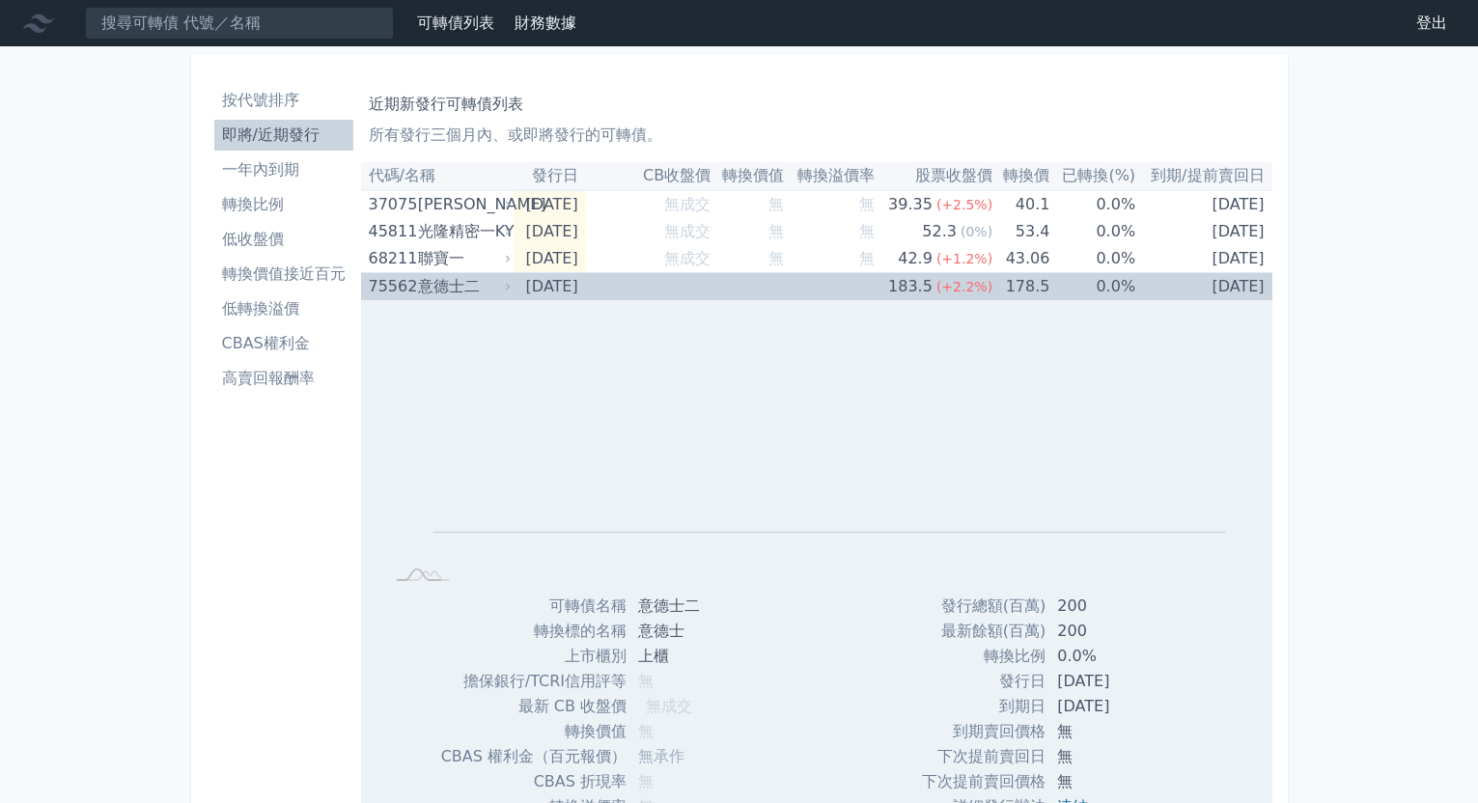
click at [857, 285] on td "無" at bounding box center [829, 287] width 90 height 28
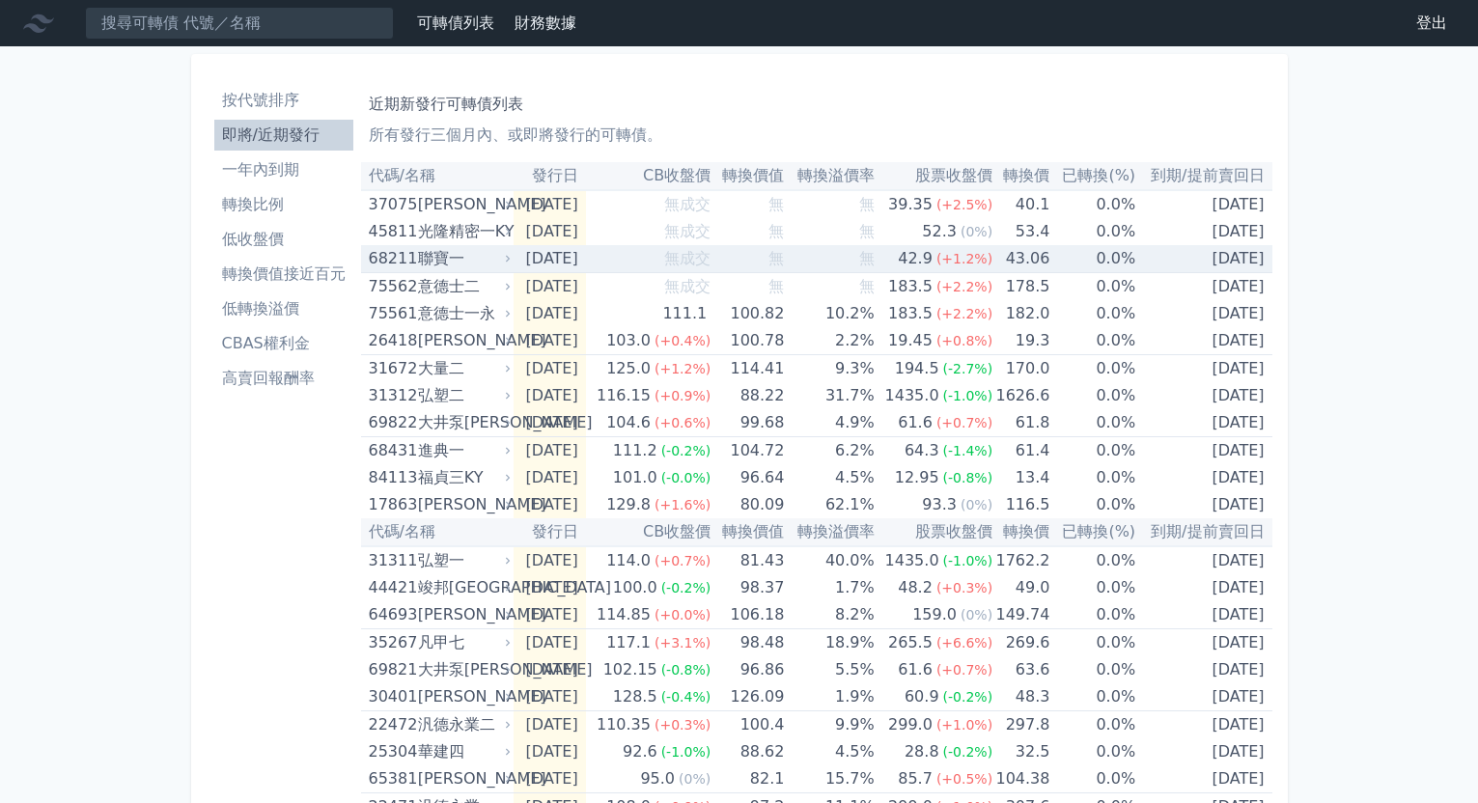
click at [846, 265] on td "無" at bounding box center [829, 259] width 90 height 28
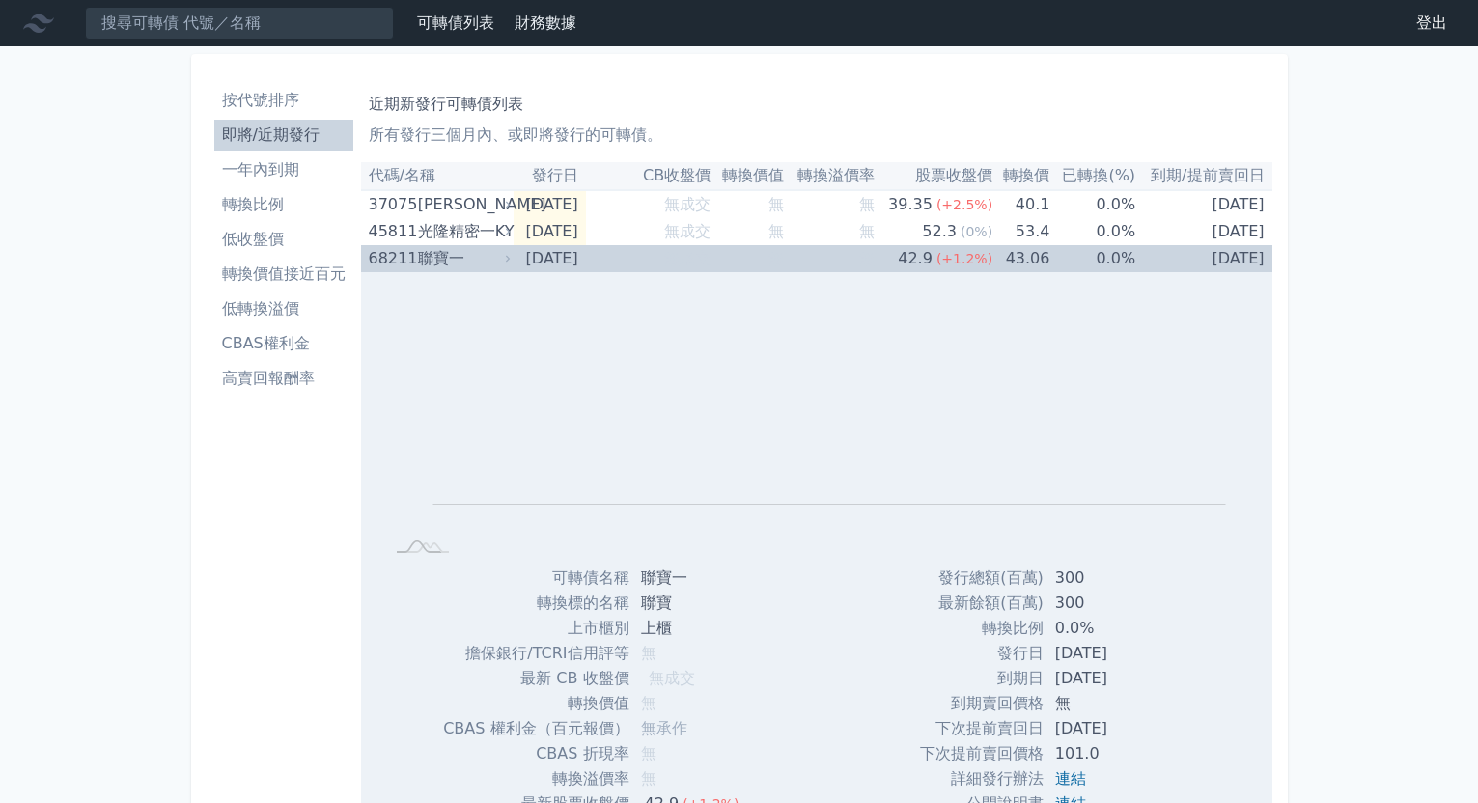
click at [846, 265] on td "無" at bounding box center [829, 258] width 90 height 27
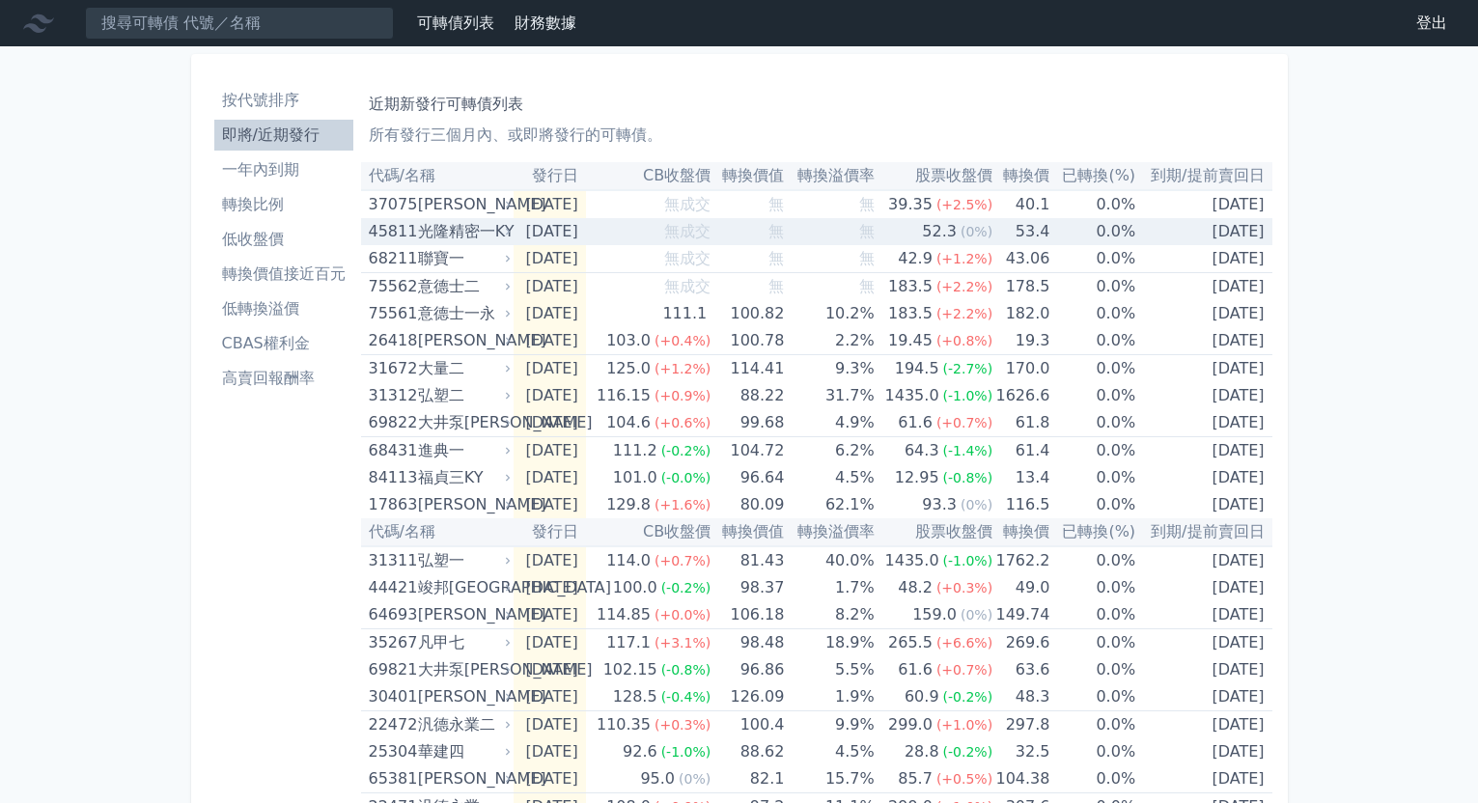
click at [847, 239] on td "無" at bounding box center [829, 231] width 90 height 27
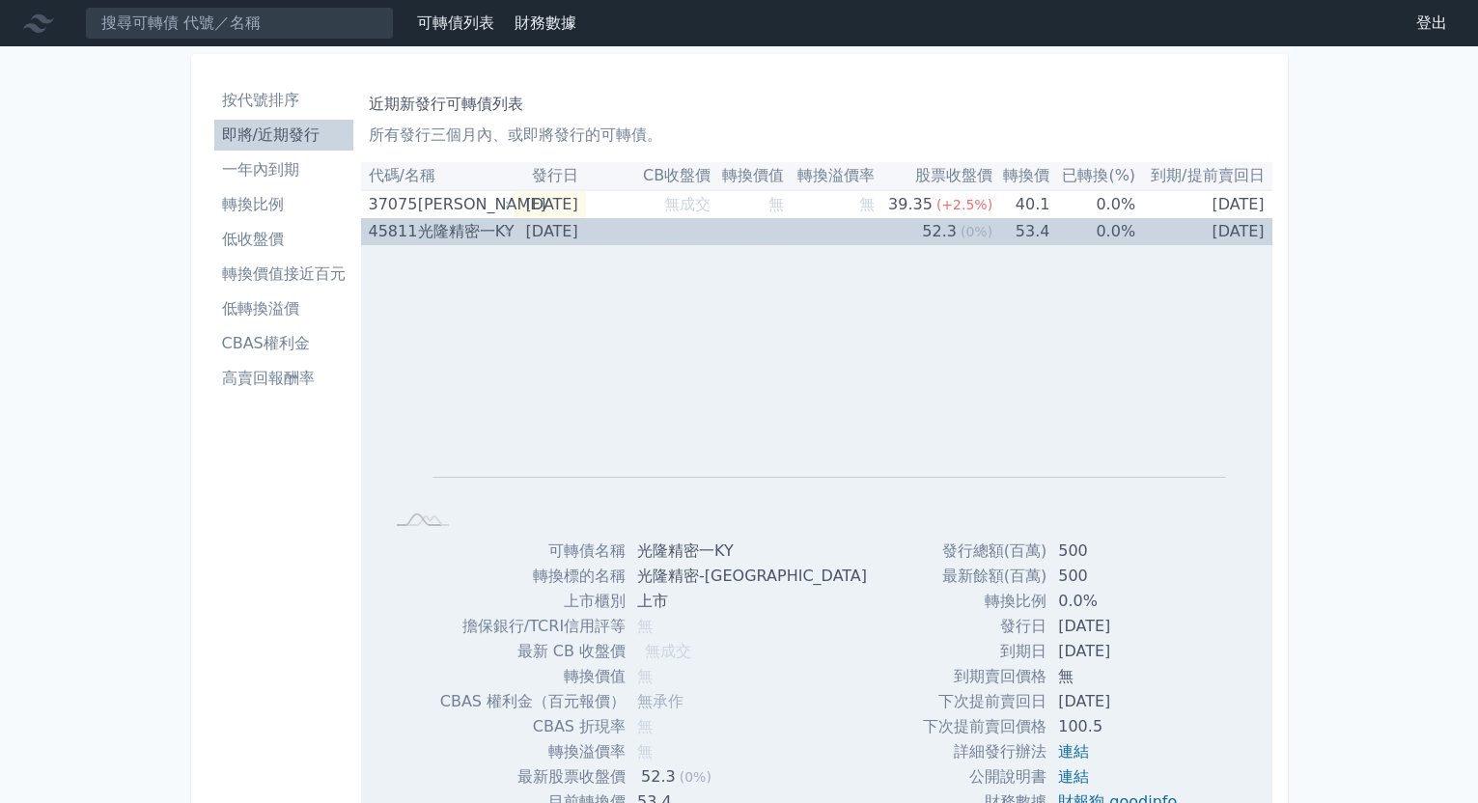
click at [847, 239] on td "無" at bounding box center [829, 231] width 90 height 27
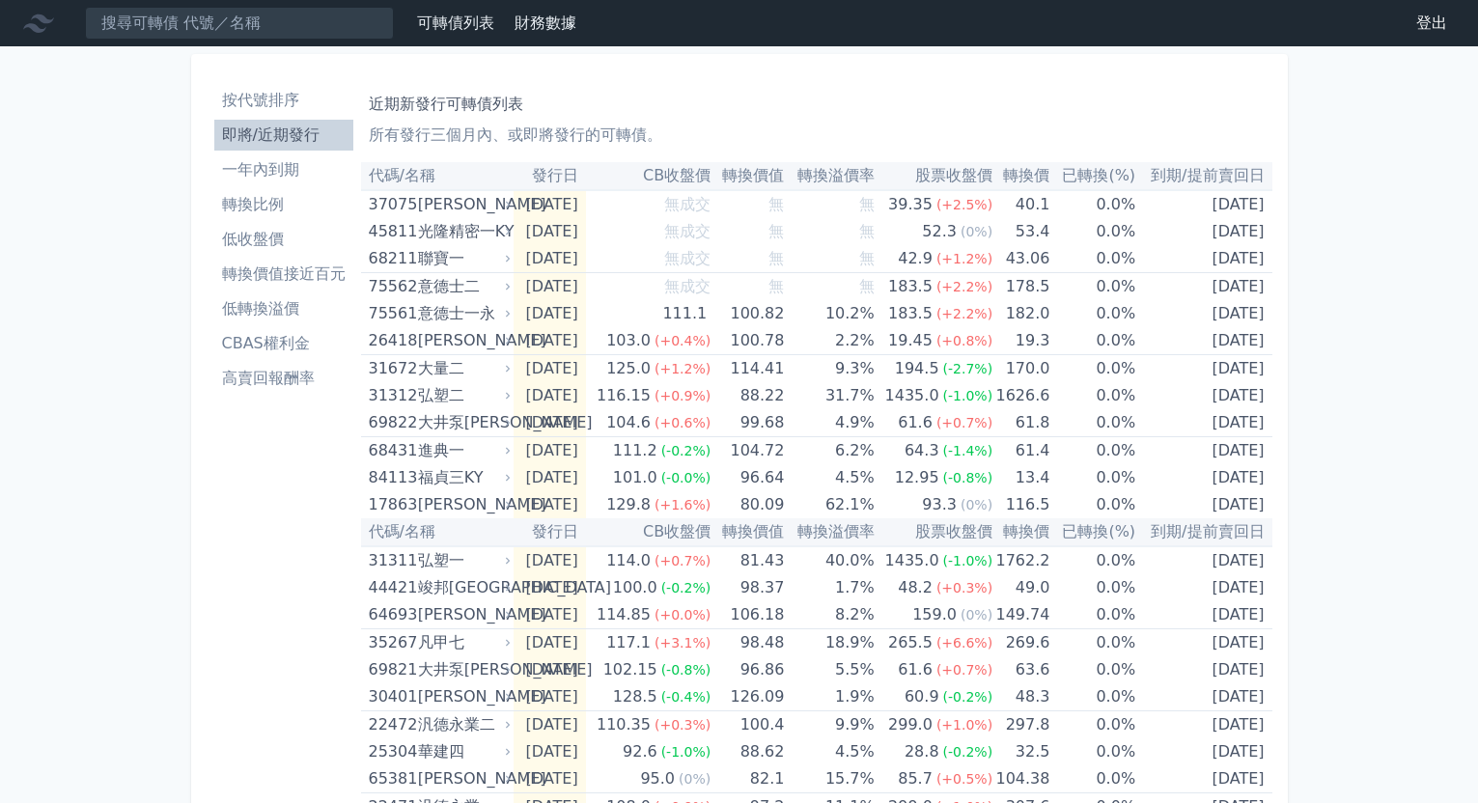
click at [283, 299] on li "低轉換溢價" at bounding box center [283, 308] width 139 height 23
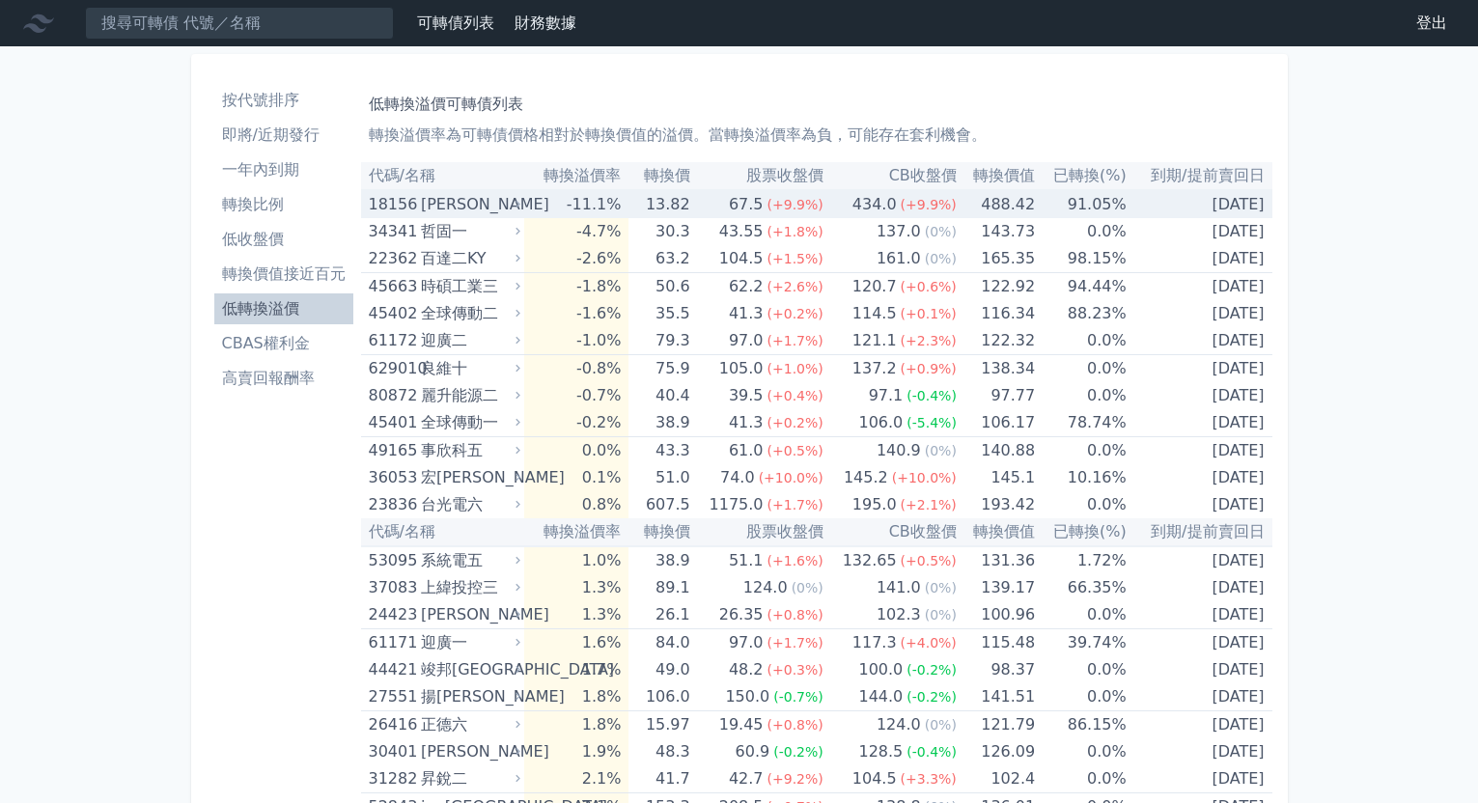
click at [901, 199] on span "(+9.9%)" at bounding box center [929, 204] width 56 height 15
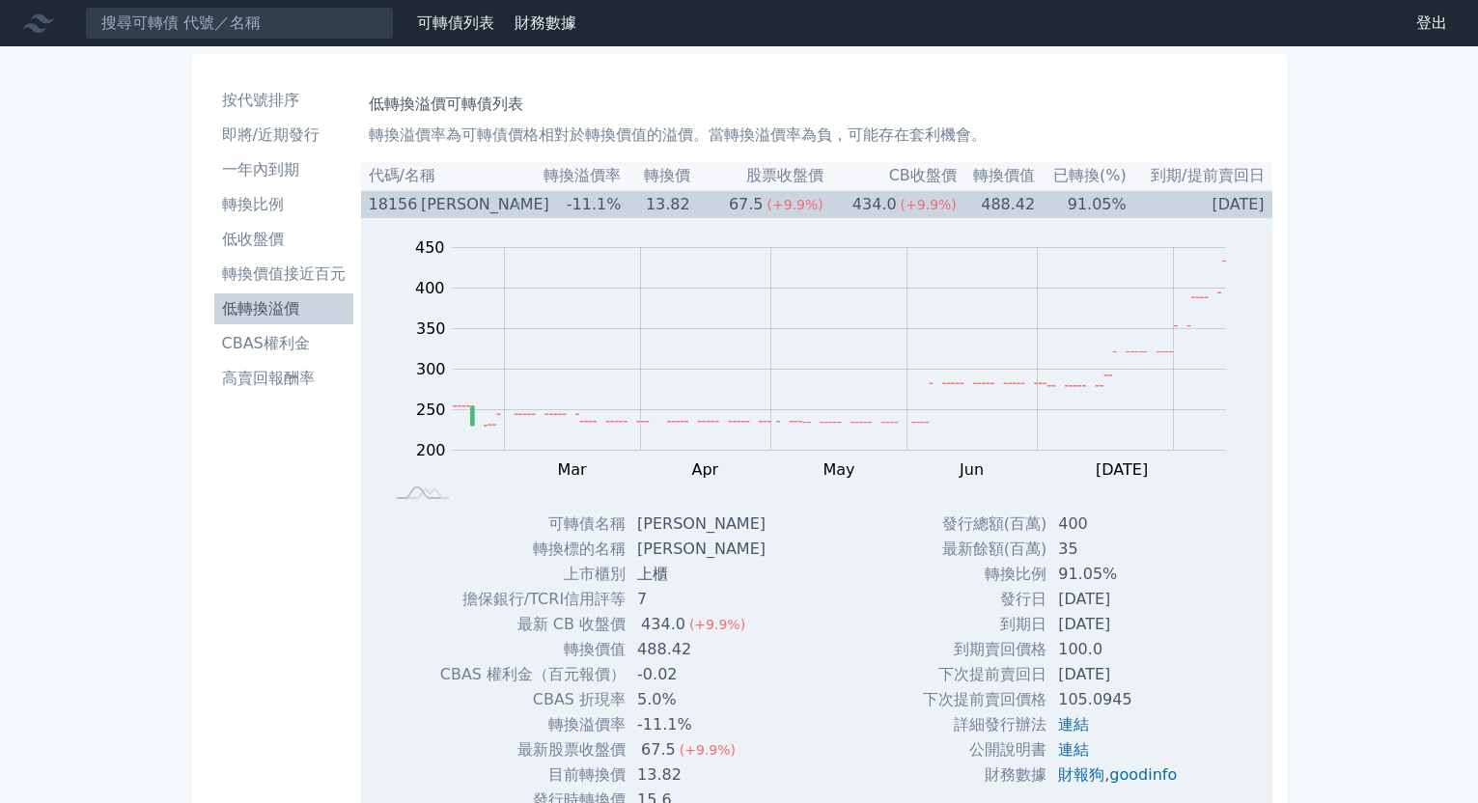
scroll to position [97, 0]
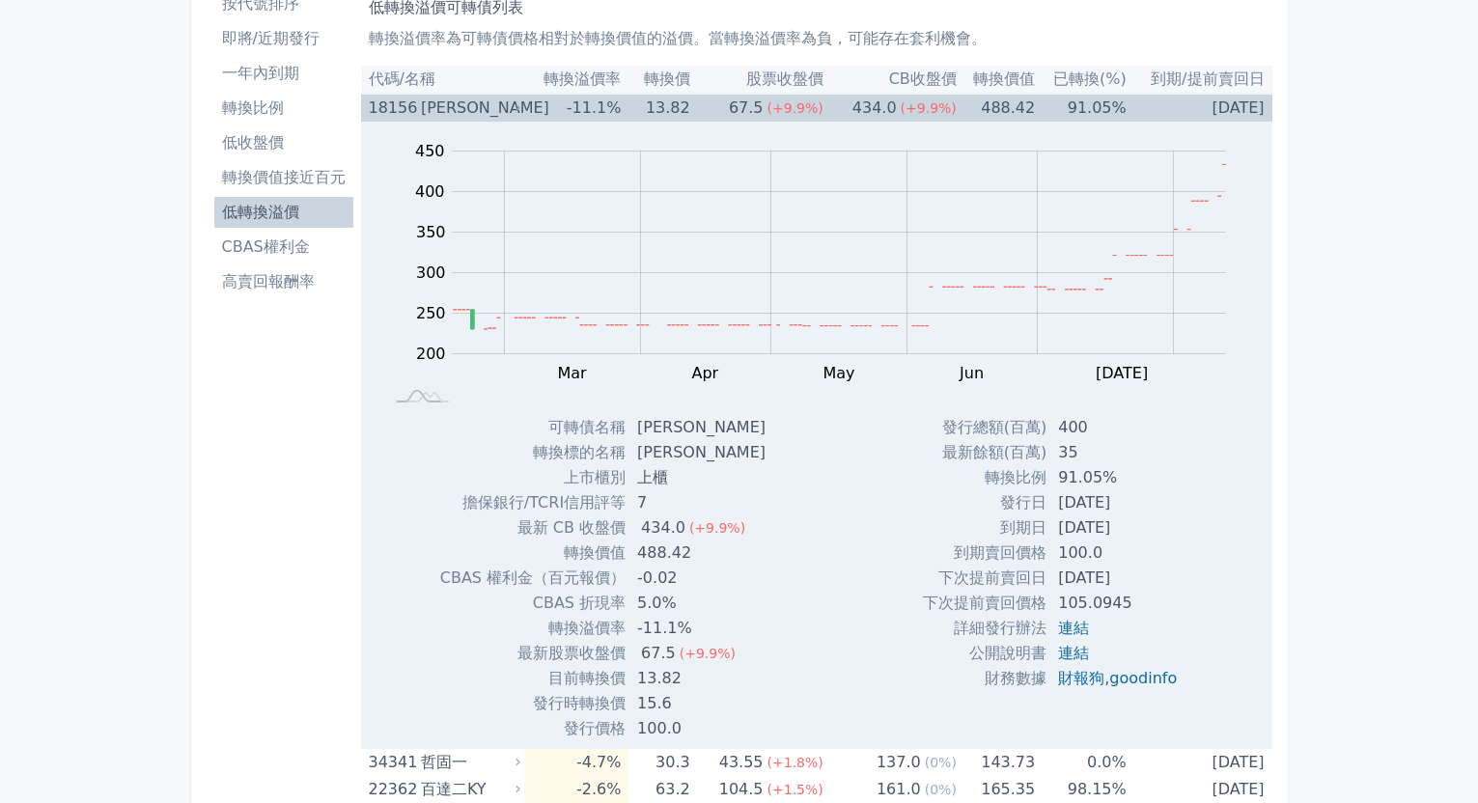
click at [865, 105] on div "434.0" at bounding box center [874, 108] width 52 height 27
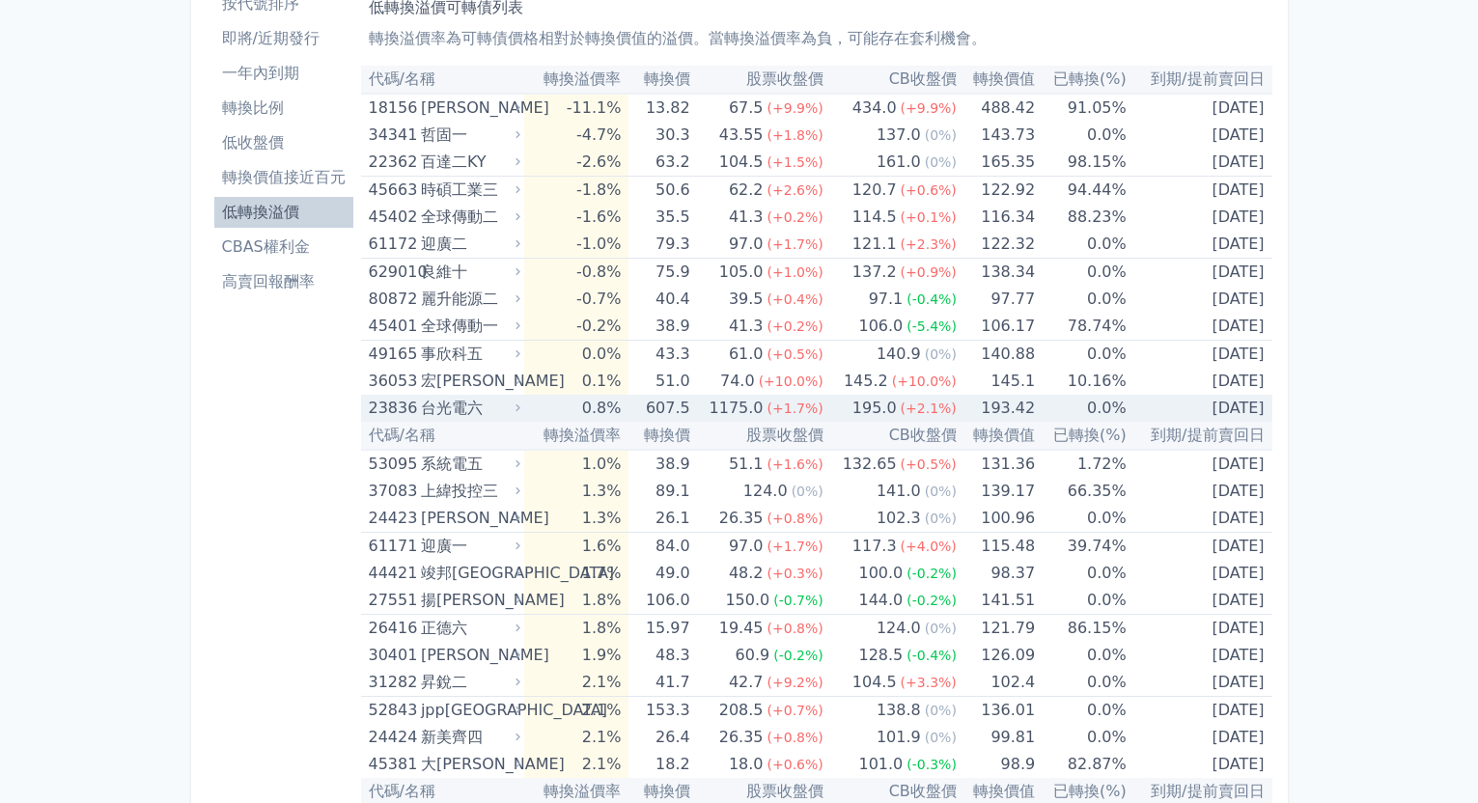
click at [915, 408] on span "(+2.1%)" at bounding box center [929, 408] width 56 height 15
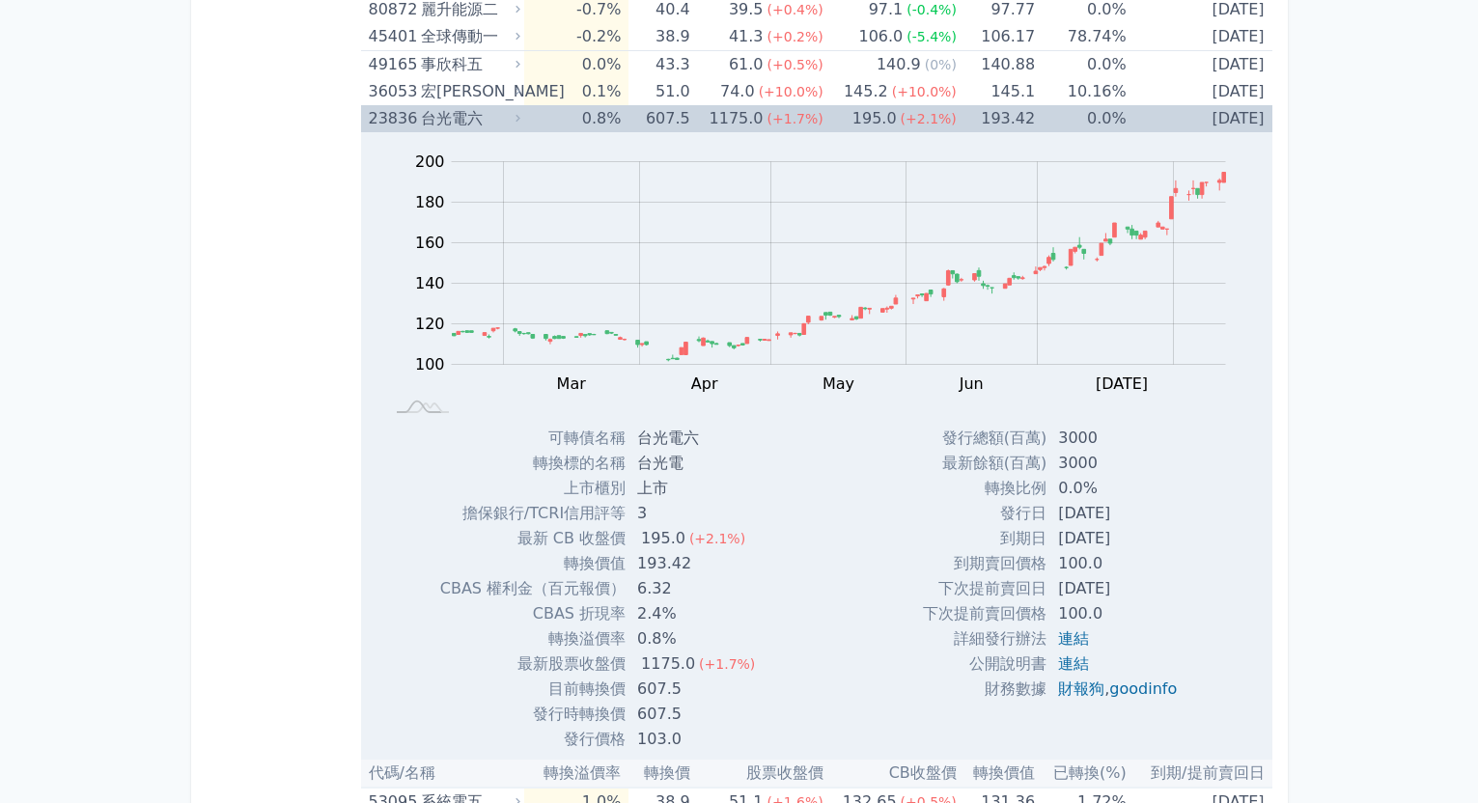
scroll to position [193, 0]
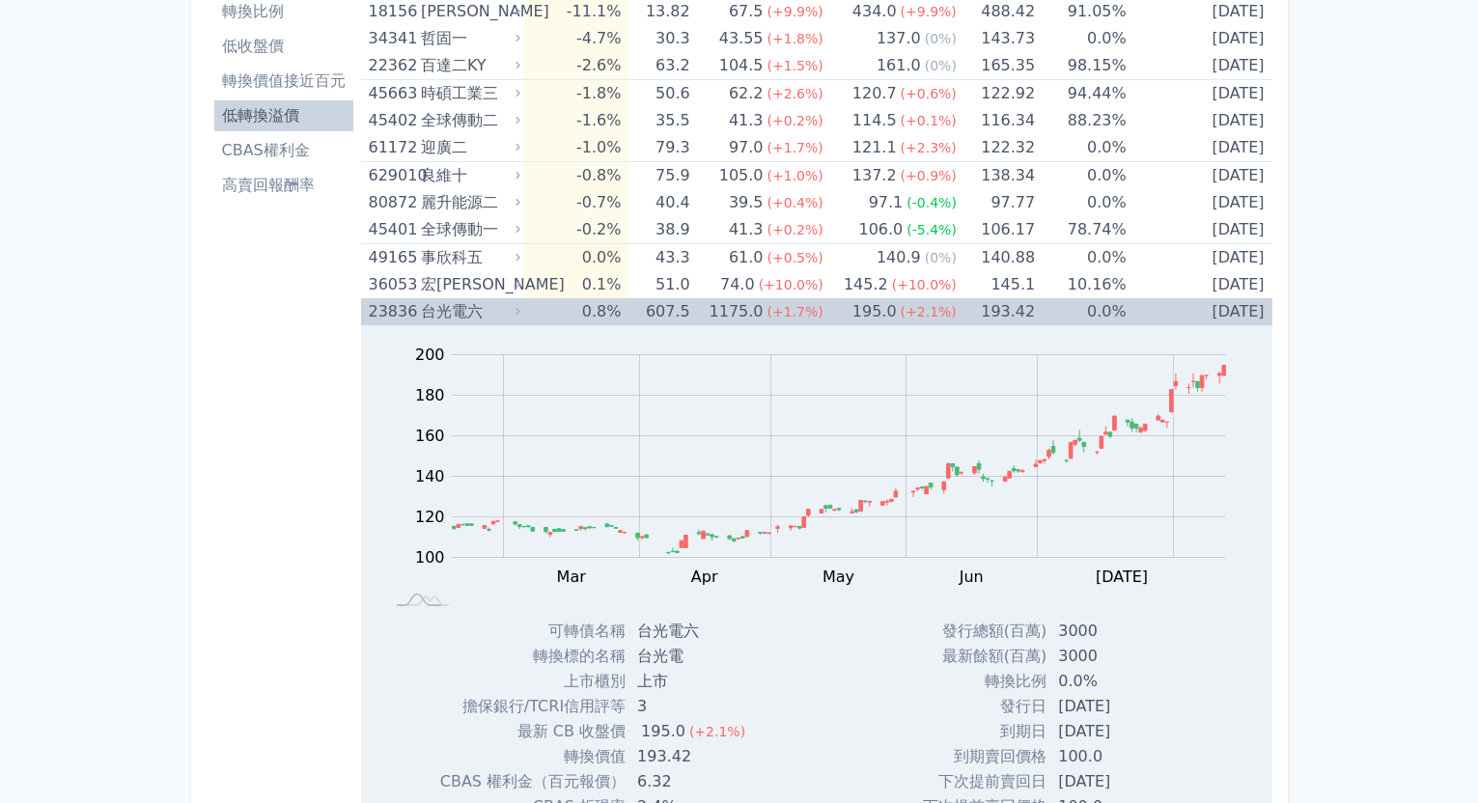
click at [917, 314] on span "(+2.1%)" at bounding box center [929, 311] width 56 height 15
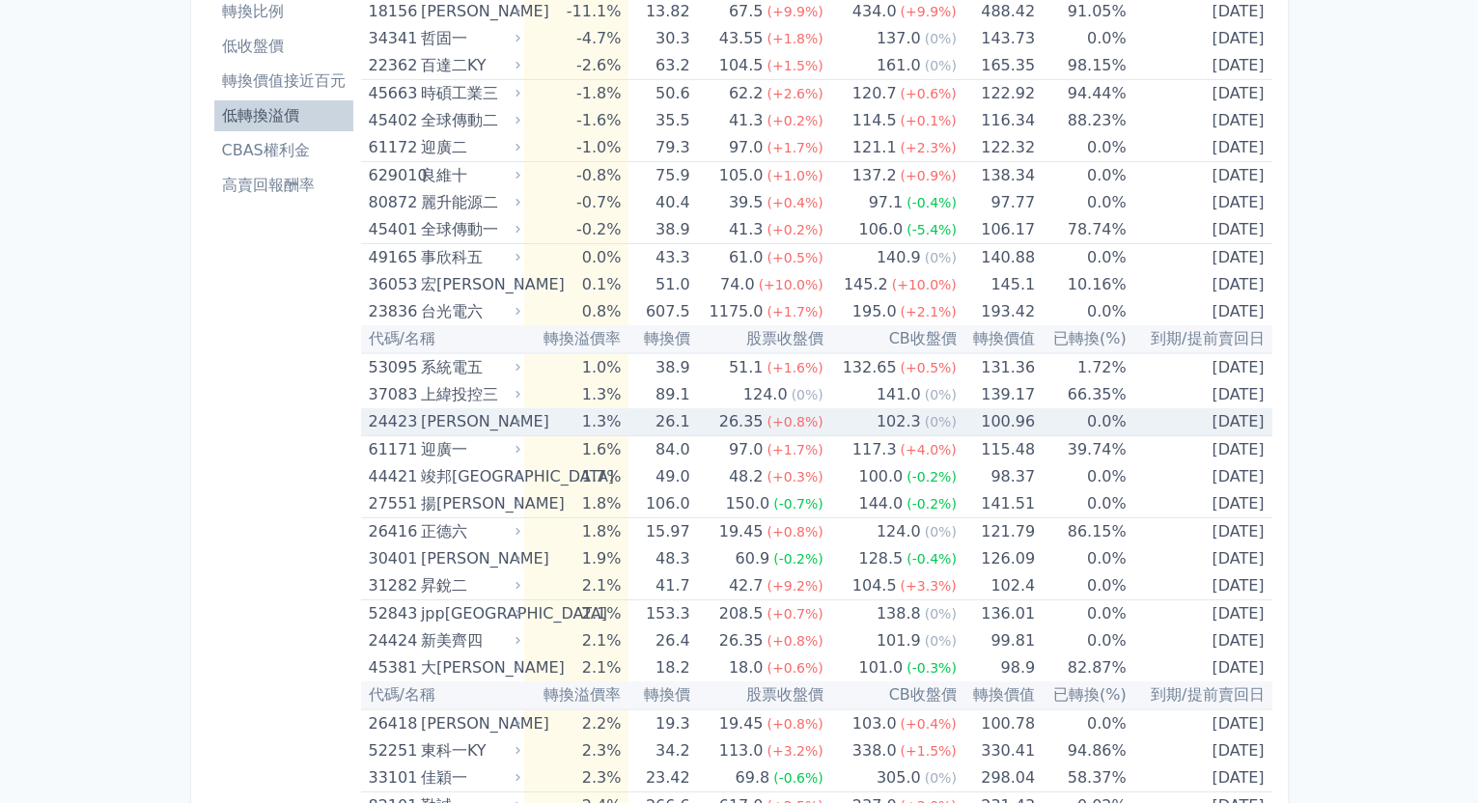
click at [758, 422] on div "26.35" at bounding box center [741, 421] width 52 height 27
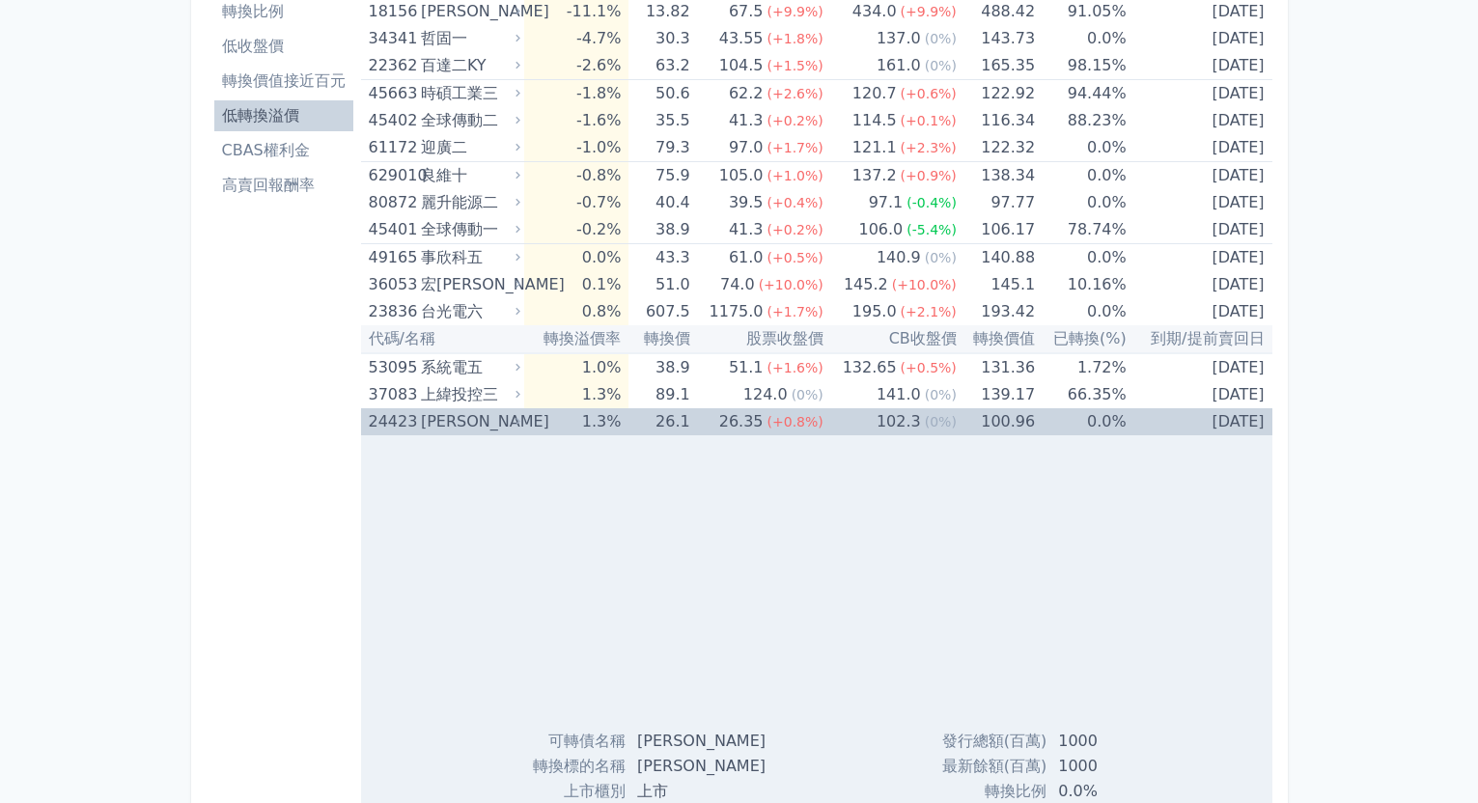
scroll to position [483, 0]
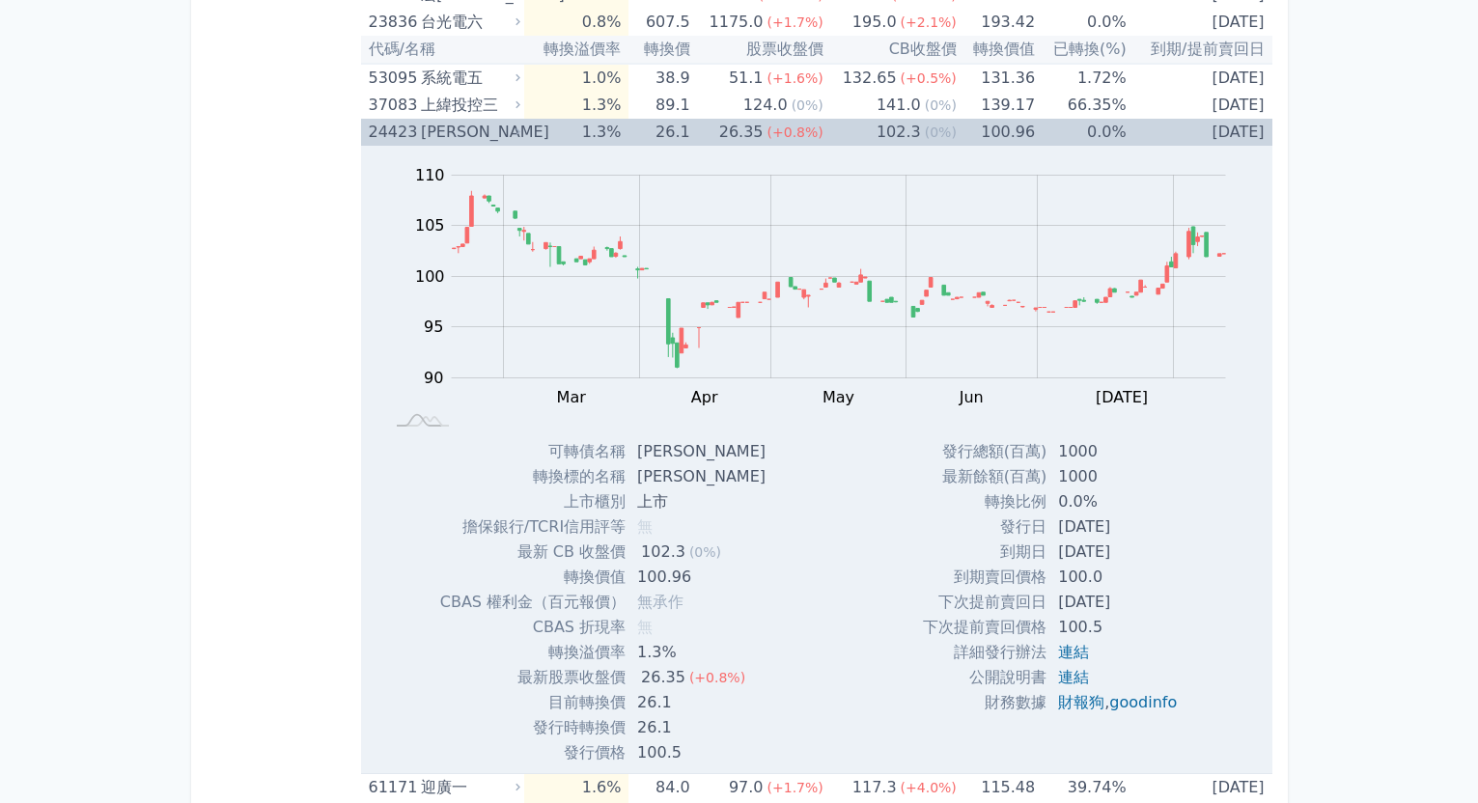
click at [759, 128] on div "26.35" at bounding box center [741, 132] width 52 height 27
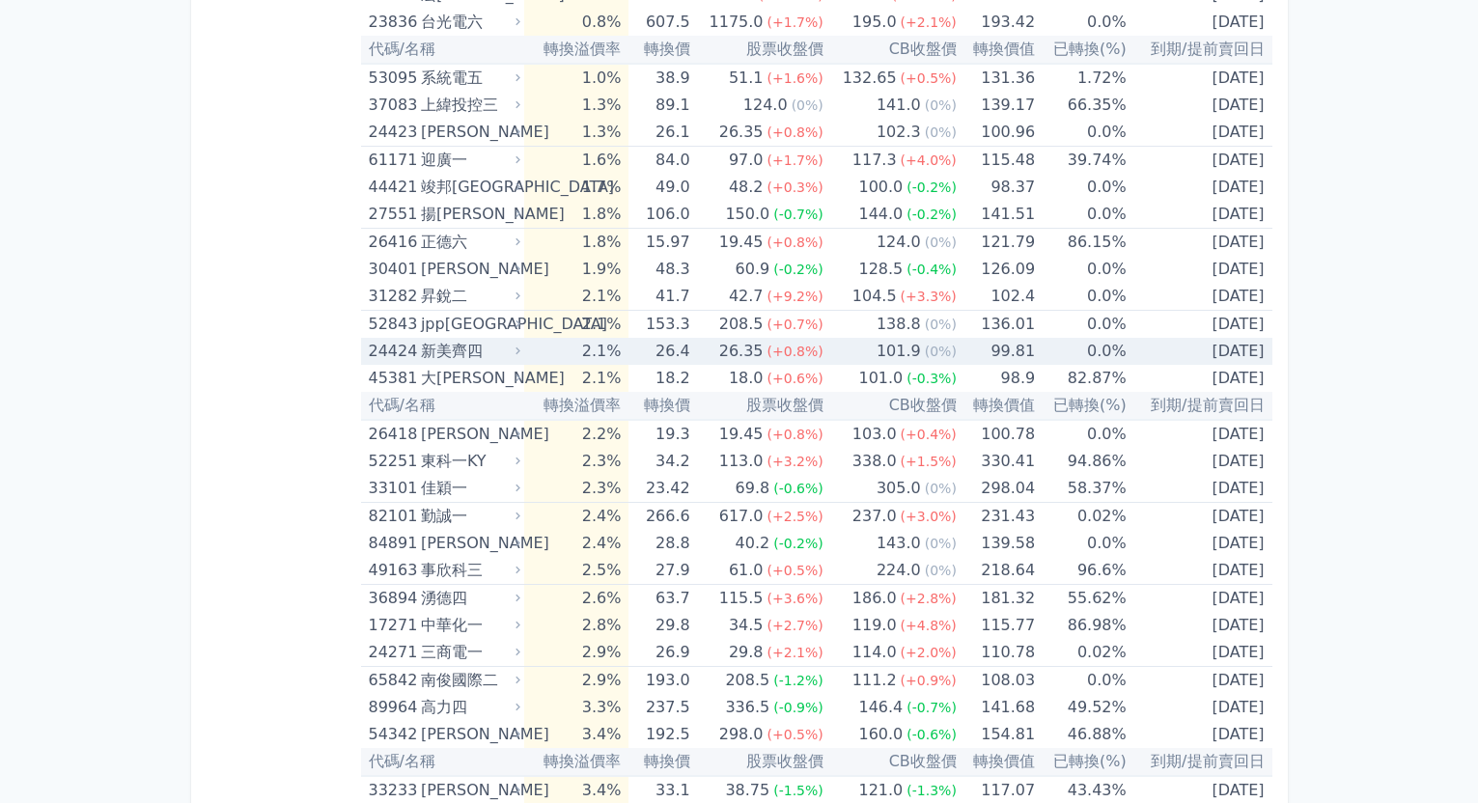
click at [789, 352] on span "(+0.8%)" at bounding box center [795, 351] width 56 height 15
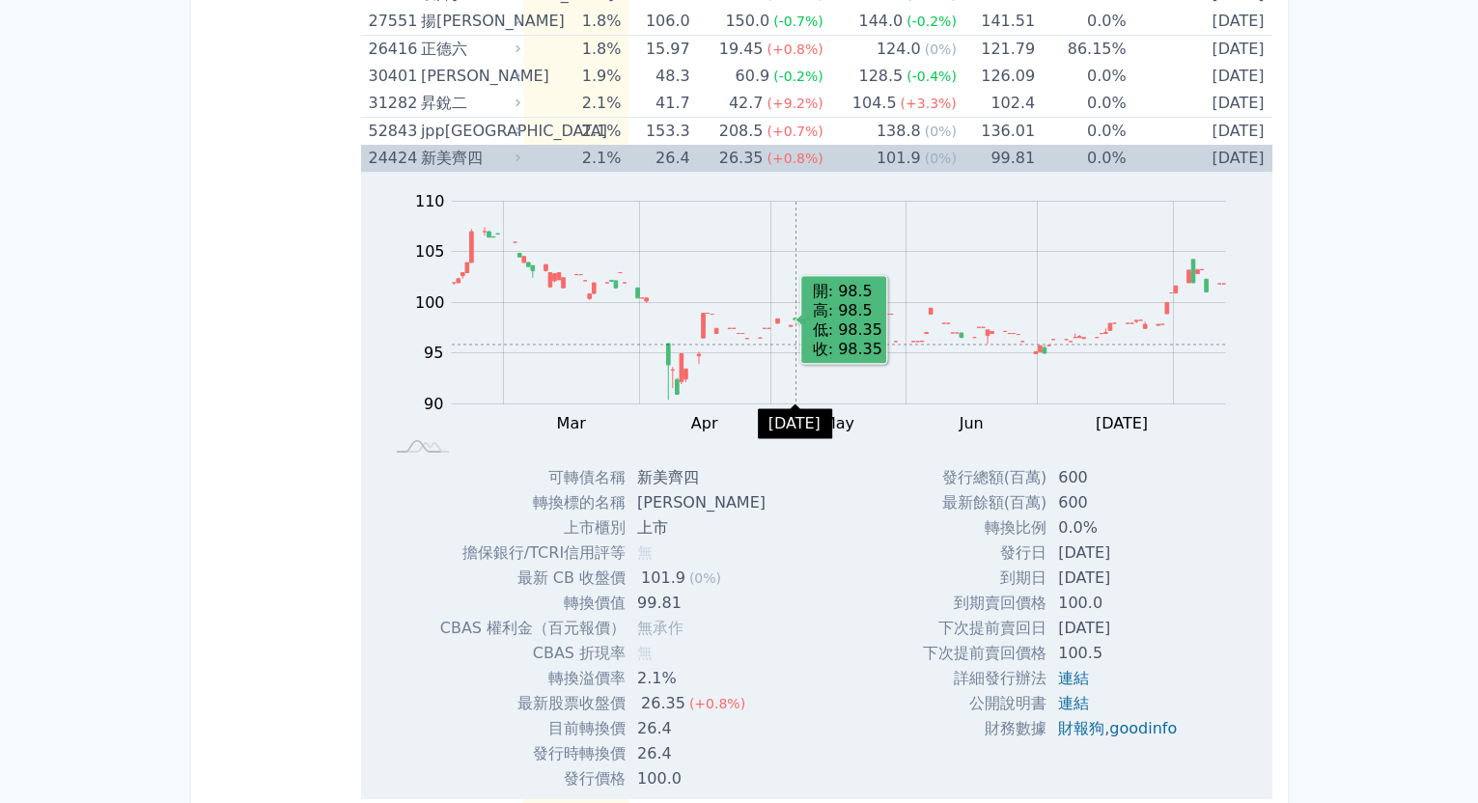
scroll to position [579, 0]
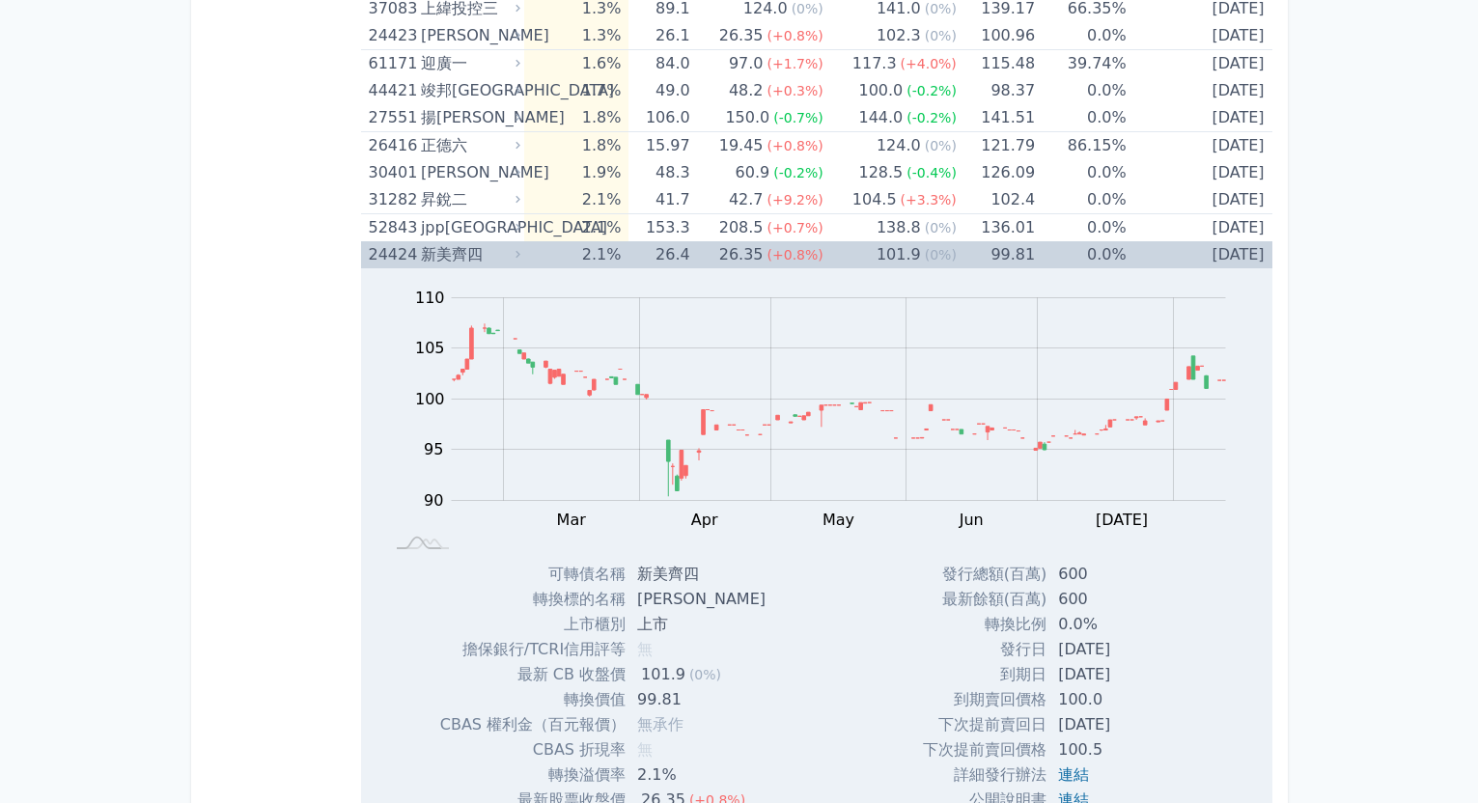
click at [815, 247] on span "(+0.8%)" at bounding box center [795, 254] width 56 height 15
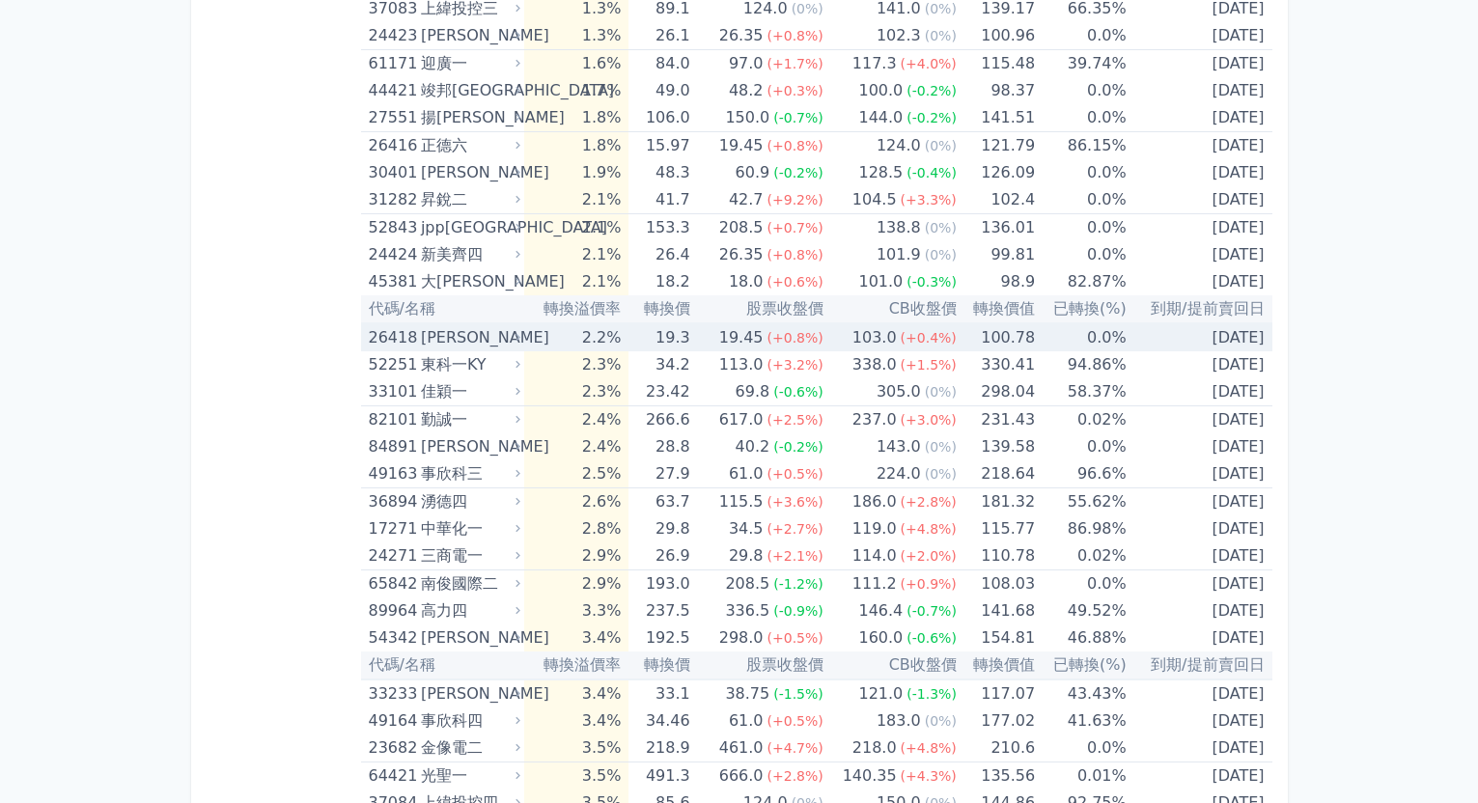
scroll to position [0, 0]
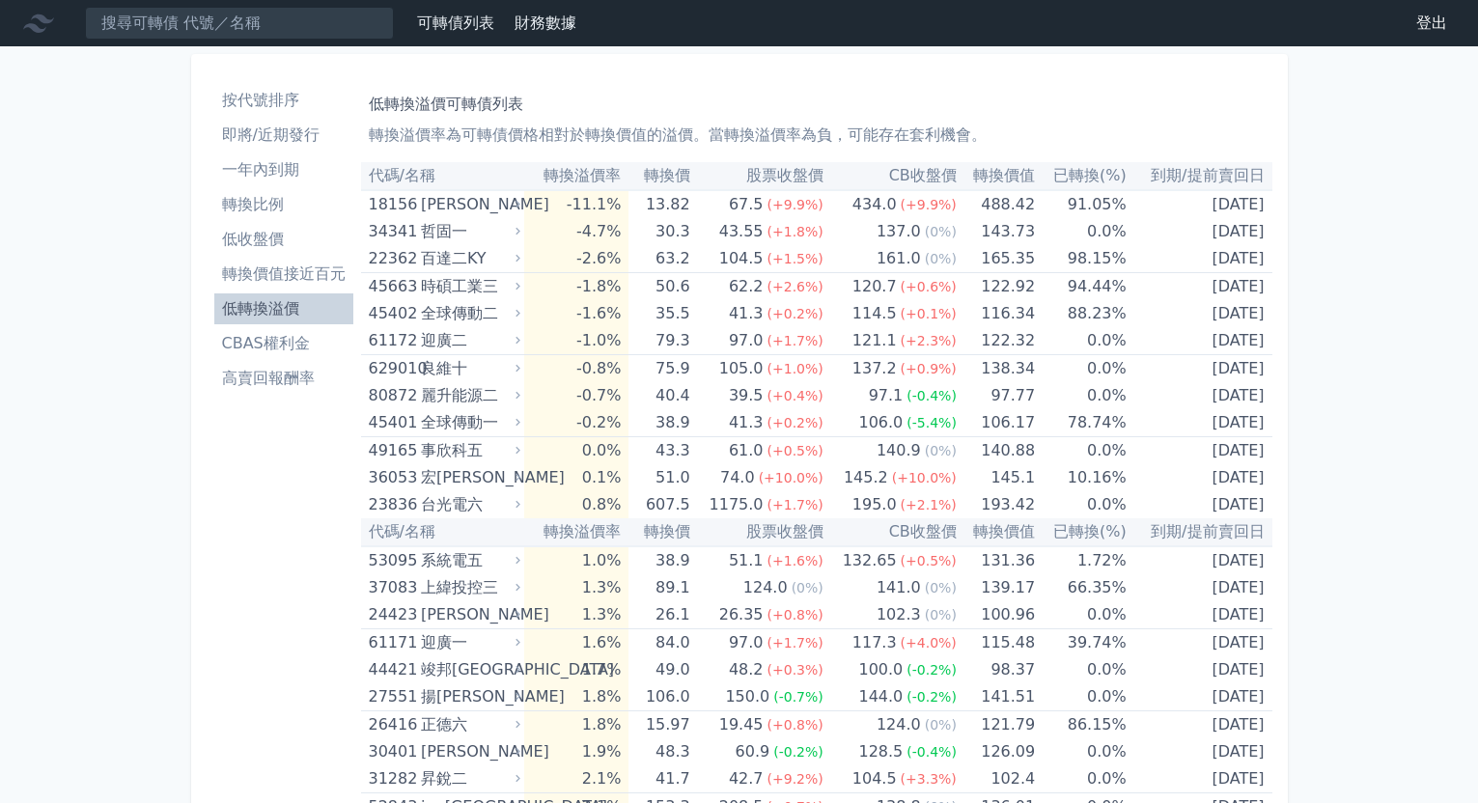
click at [307, 373] on li "高賣回報酬率" at bounding box center [283, 378] width 139 height 23
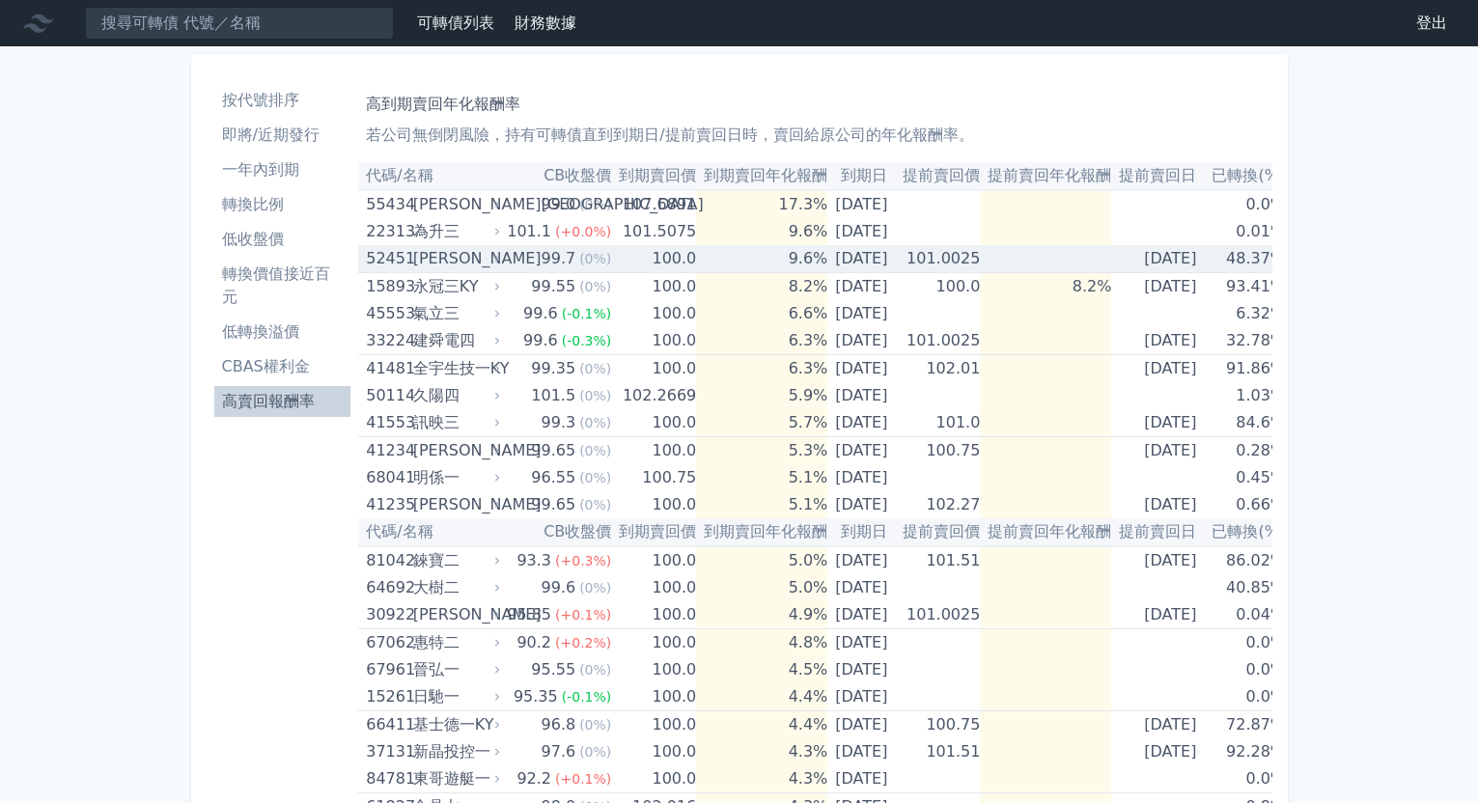
click at [753, 259] on td "9.6%" at bounding box center [761, 259] width 131 height 28
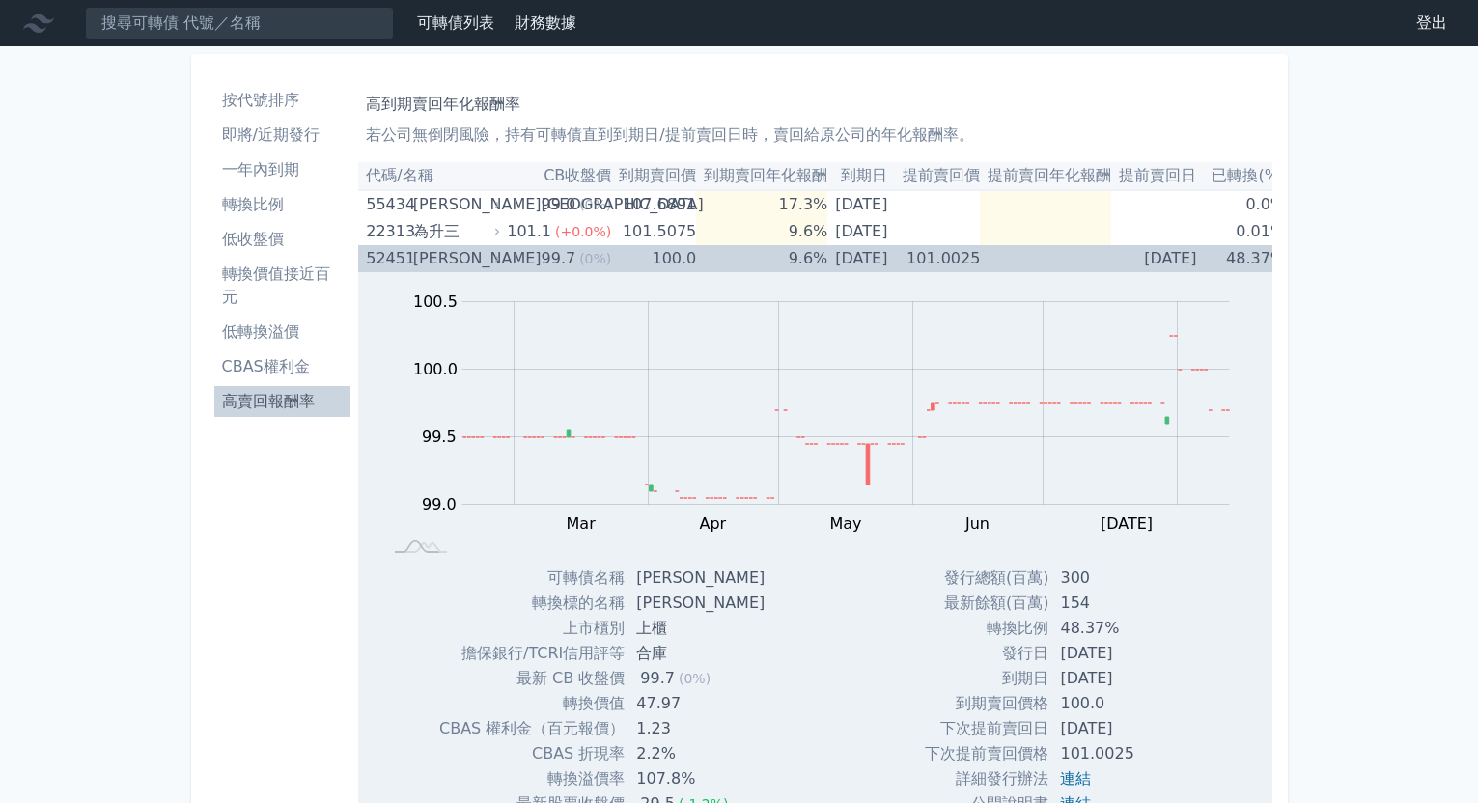
click at [753, 259] on td "9.6%" at bounding box center [761, 258] width 131 height 27
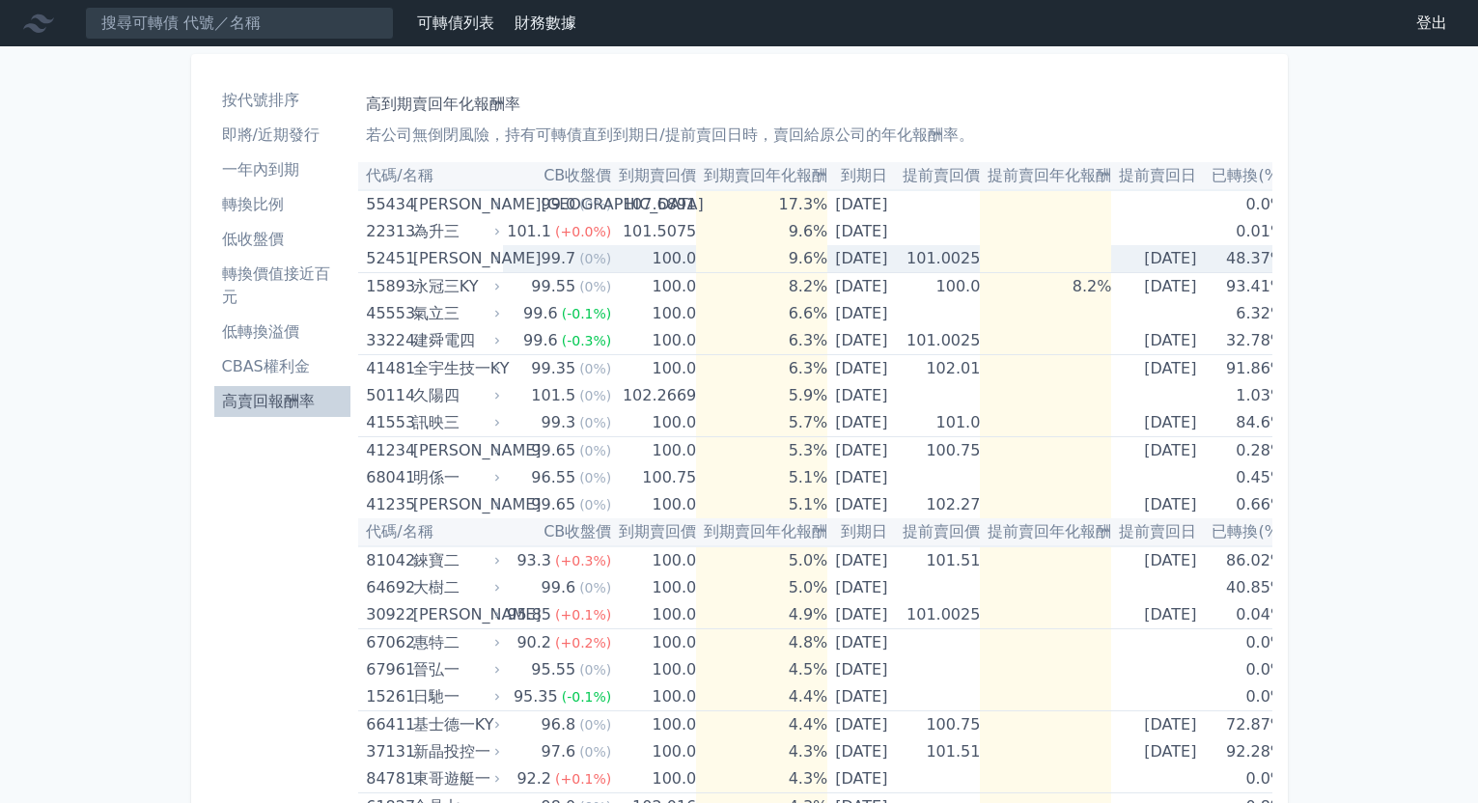
click at [753, 259] on td "9.6%" at bounding box center [761, 259] width 131 height 28
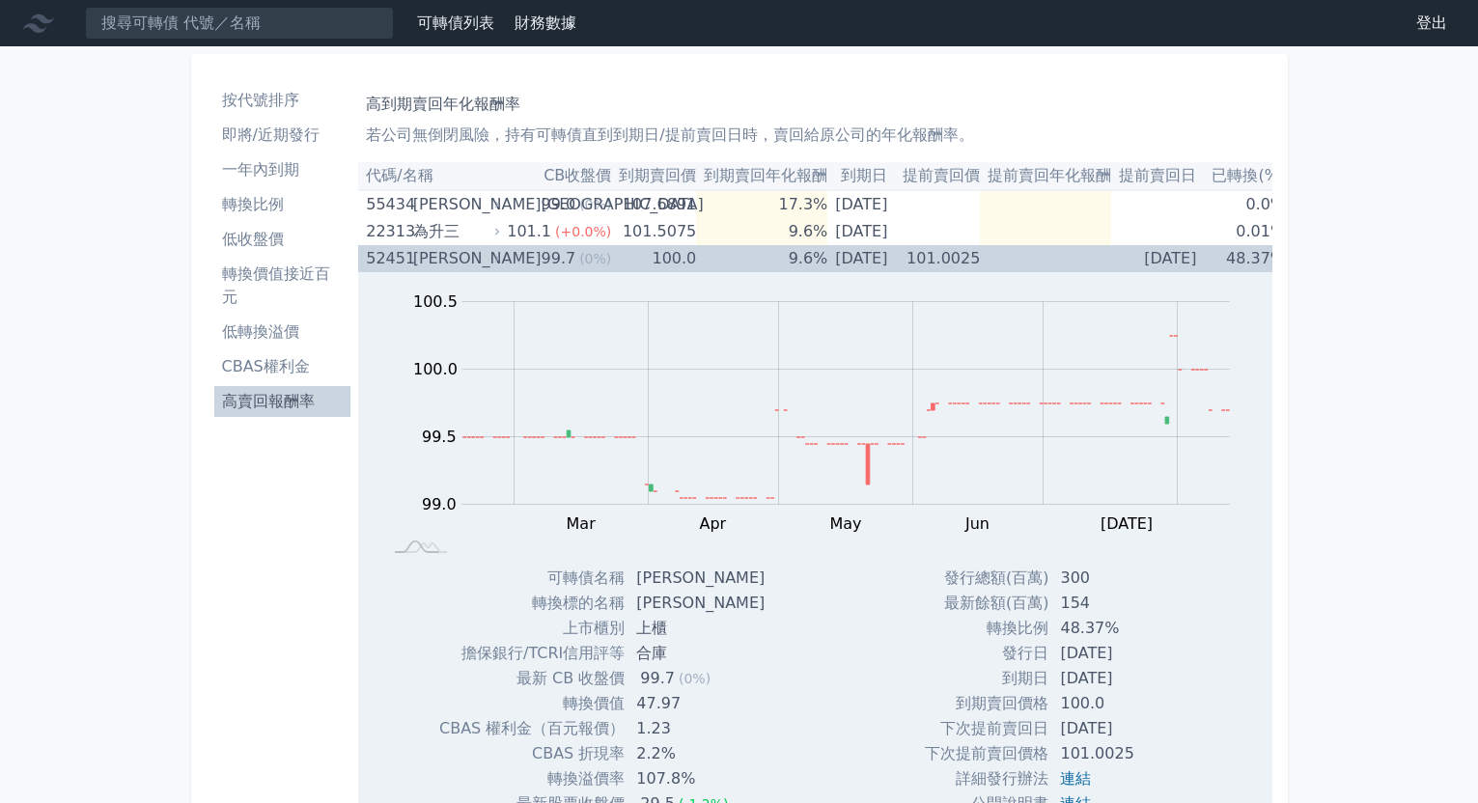
click at [752, 251] on td "9.6%" at bounding box center [761, 258] width 131 height 27
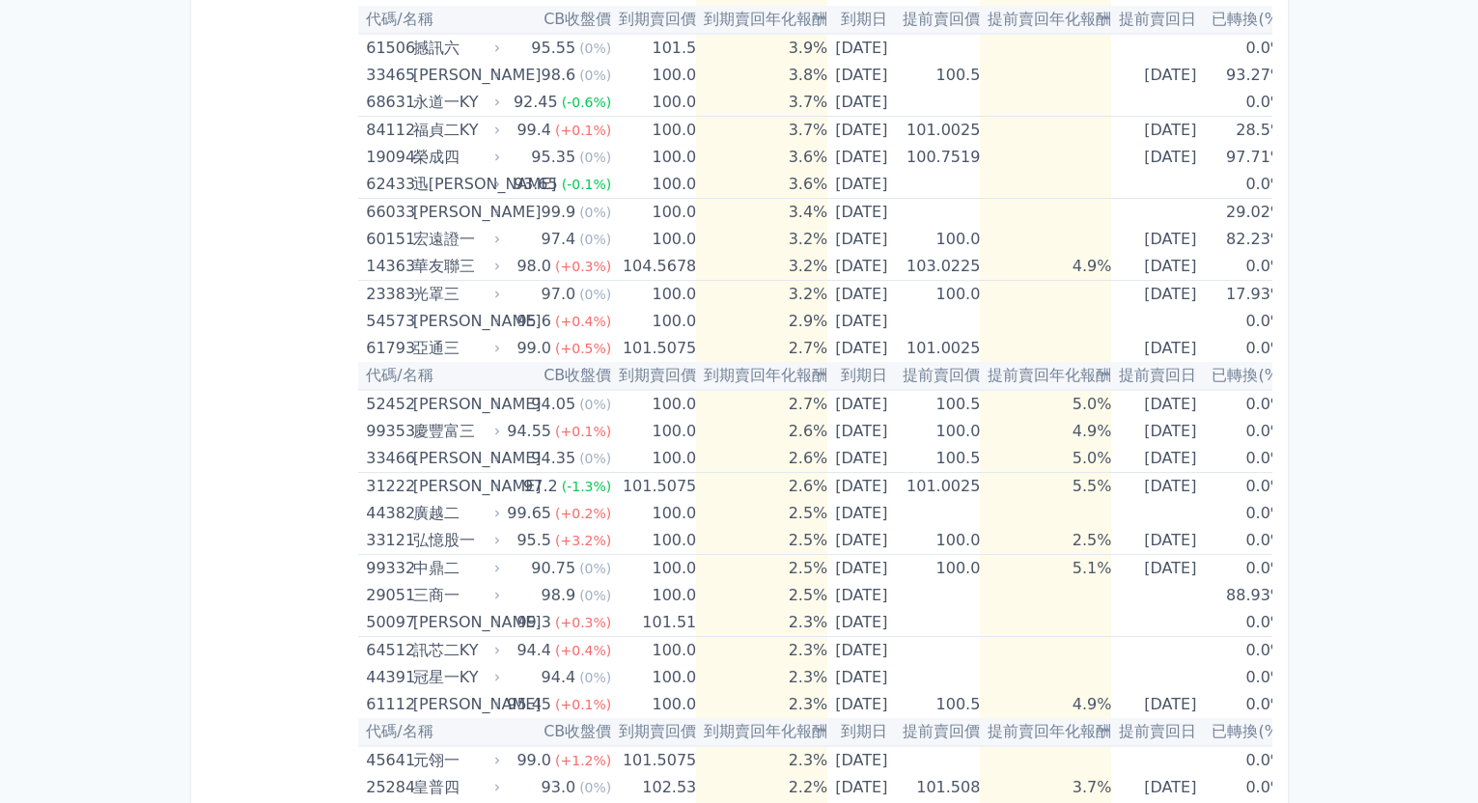
scroll to position [483, 0]
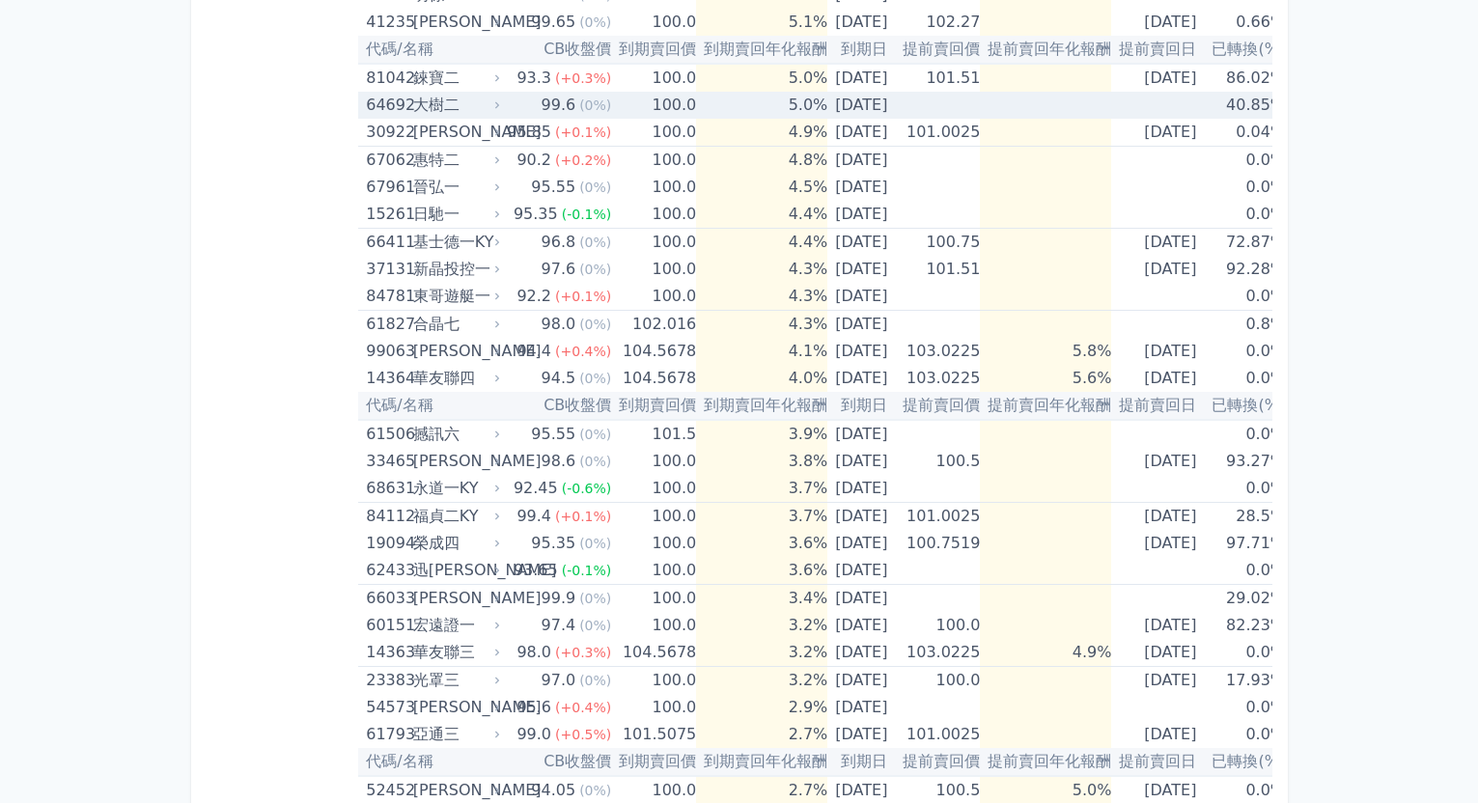
click at [740, 107] on td "5.0%" at bounding box center [761, 105] width 131 height 27
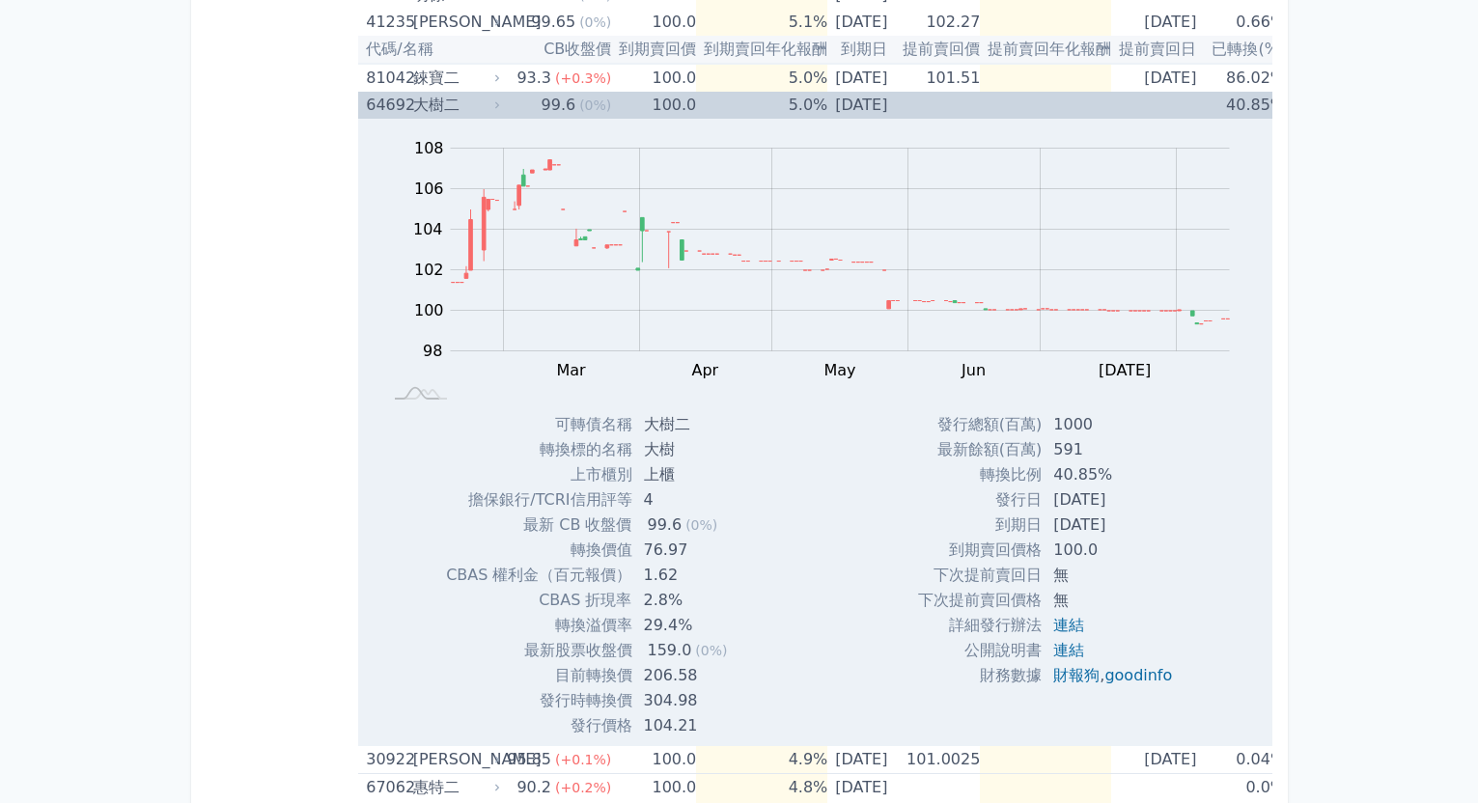
click at [740, 107] on td "5.0%" at bounding box center [761, 105] width 131 height 27
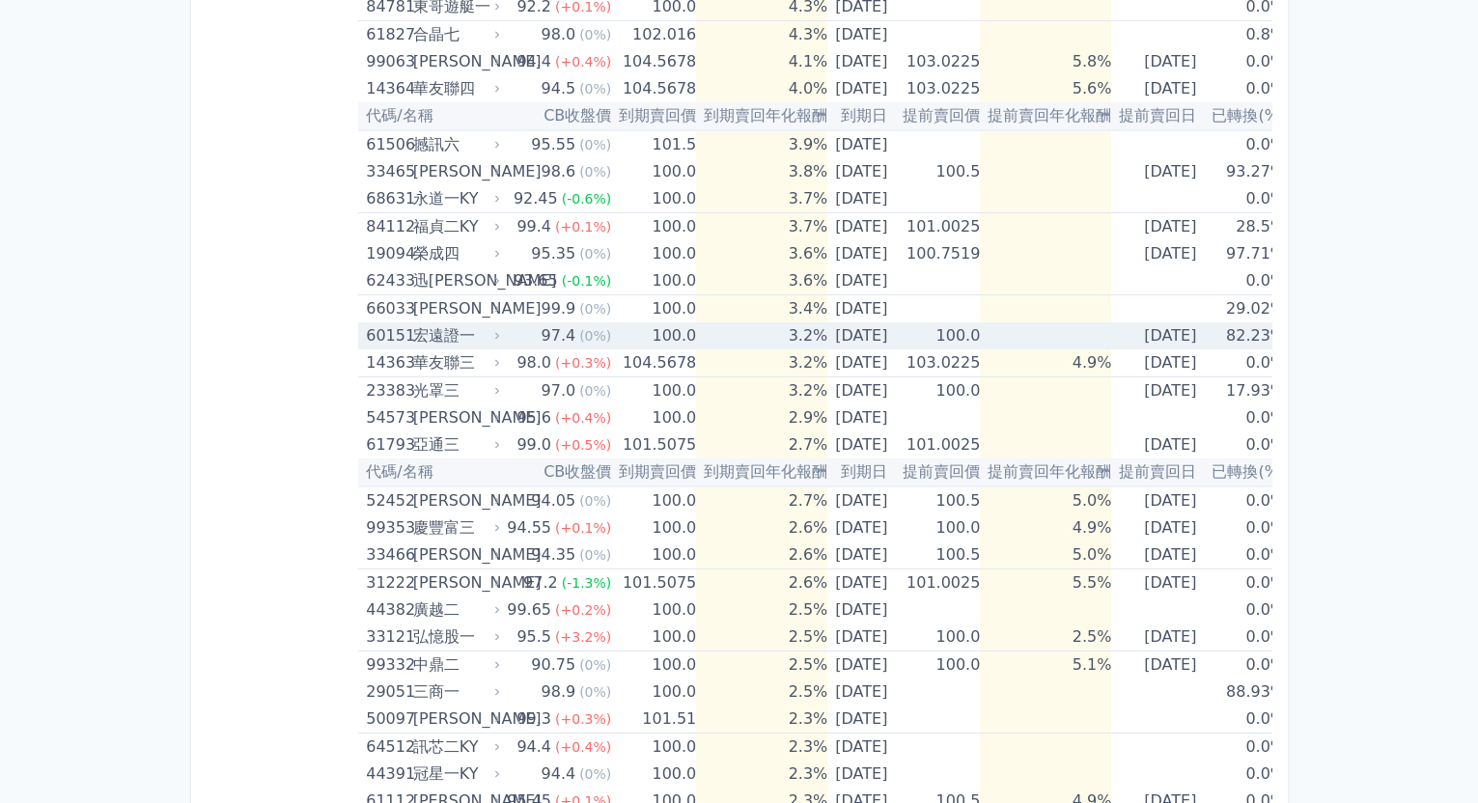
scroll to position [193, 0]
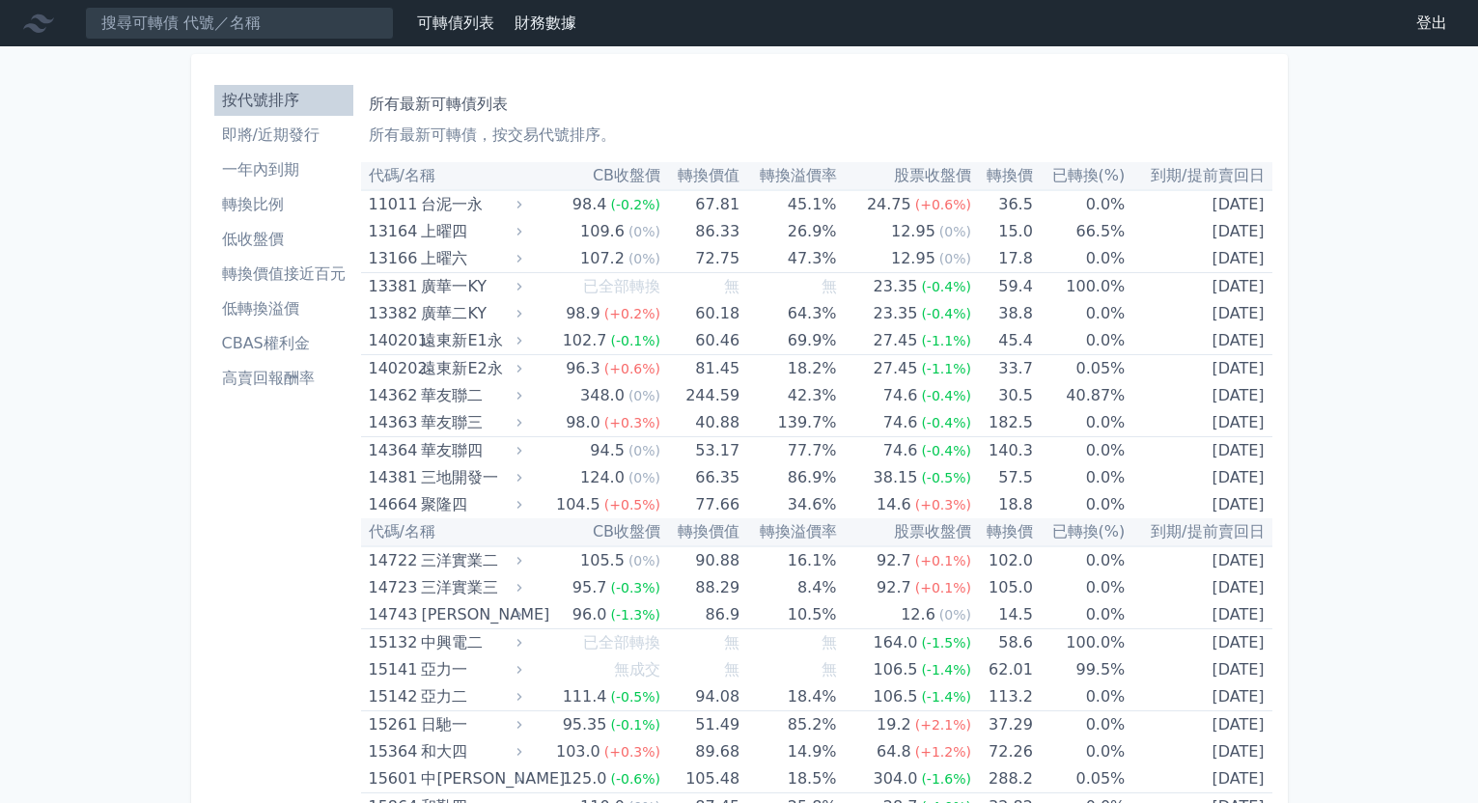
click at [803, 172] on th "轉換溢價率" at bounding box center [787, 176] width 97 height 28
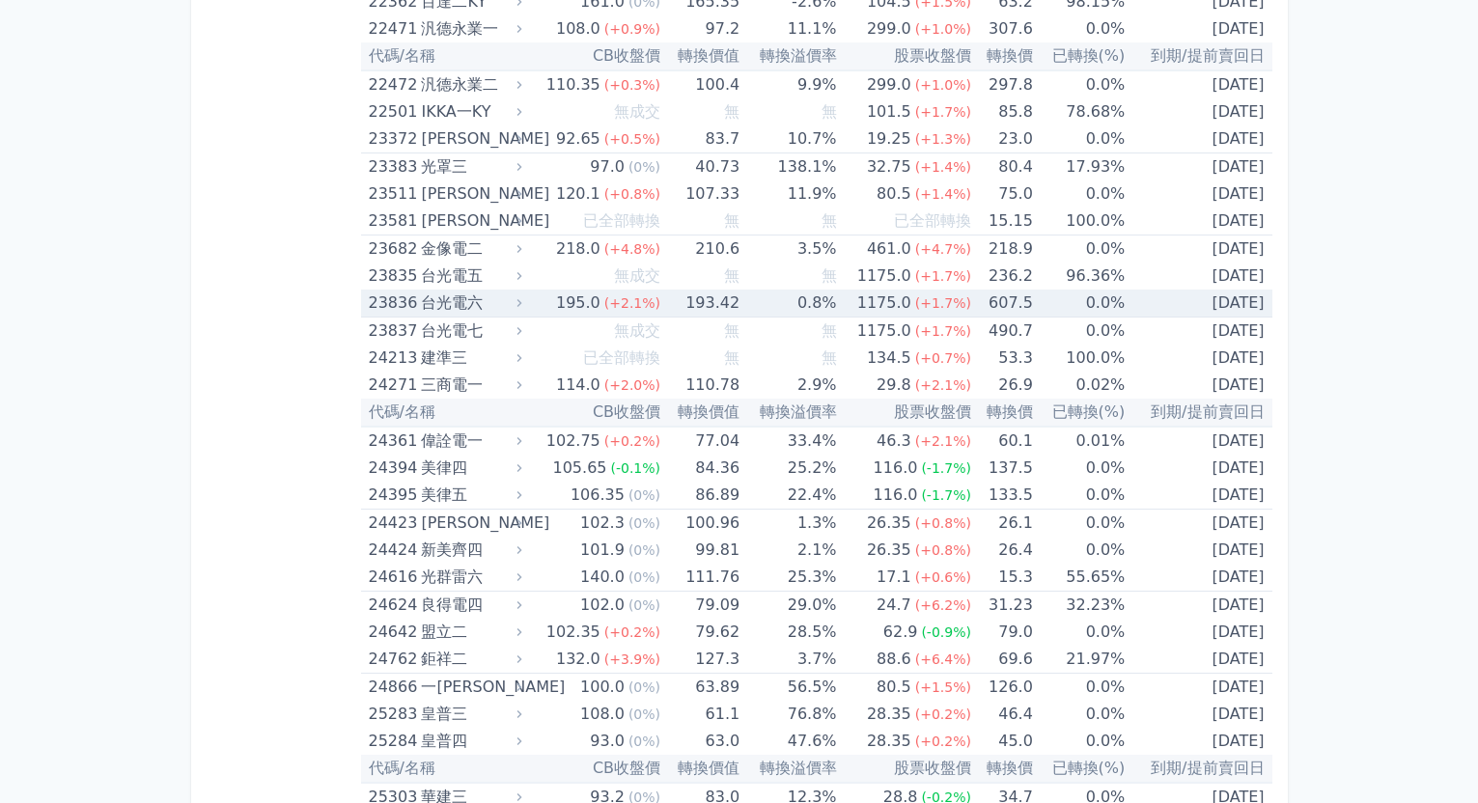
scroll to position [1255, 0]
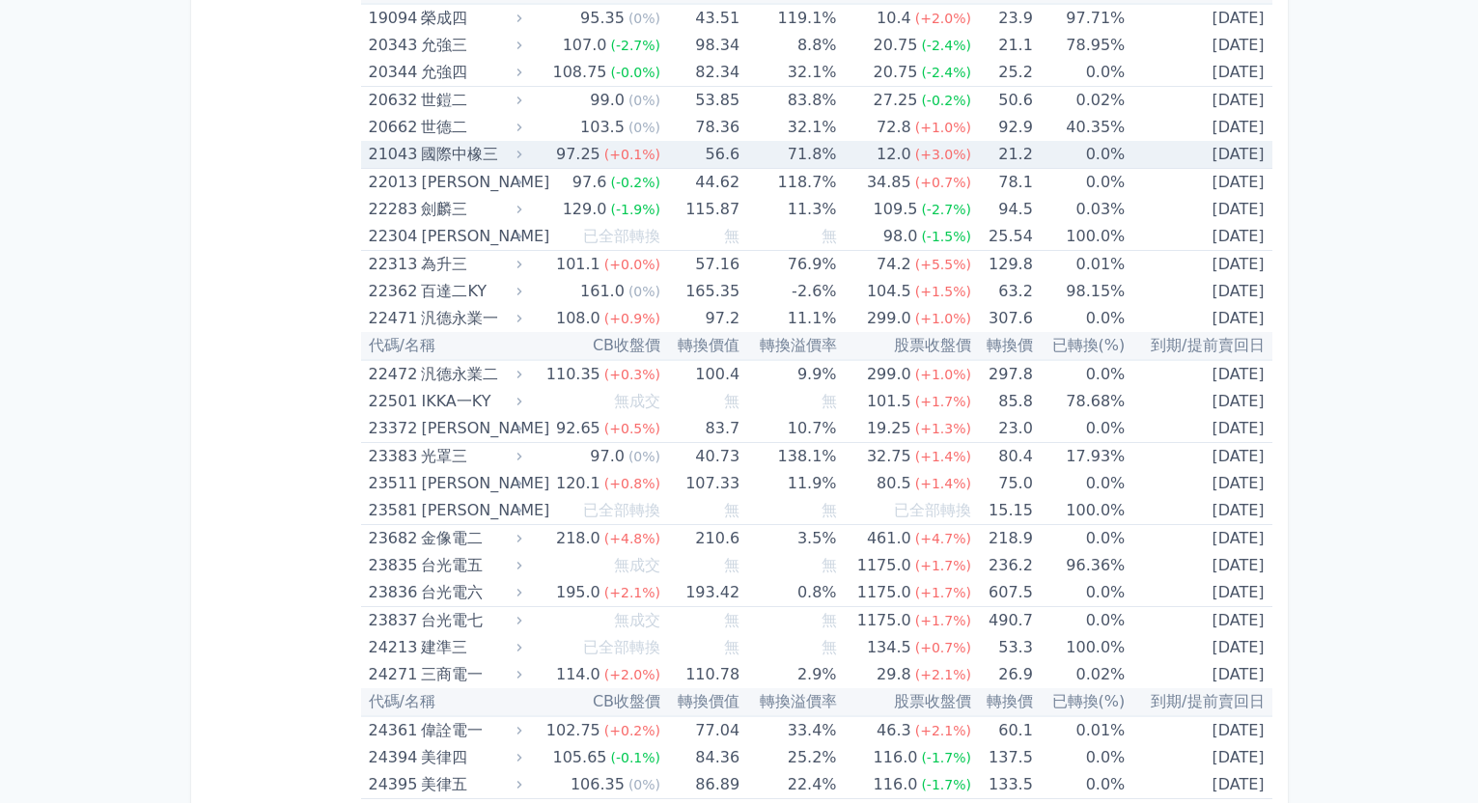
click at [812, 166] on td "71.8%" at bounding box center [787, 155] width 97 height 28
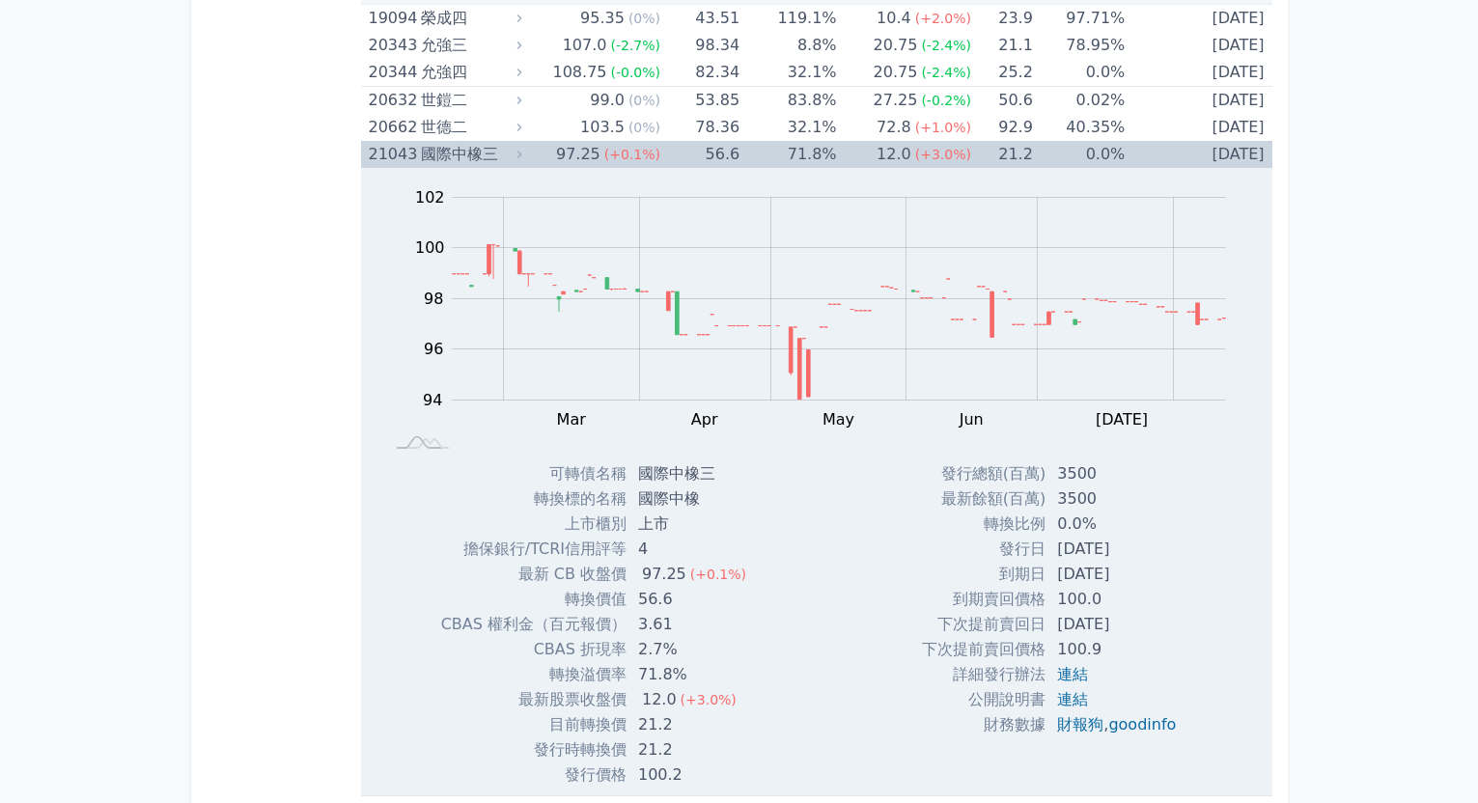
click at [812, 164] on td "71.8%" at bounding box center [787, 154] width 97 height 27
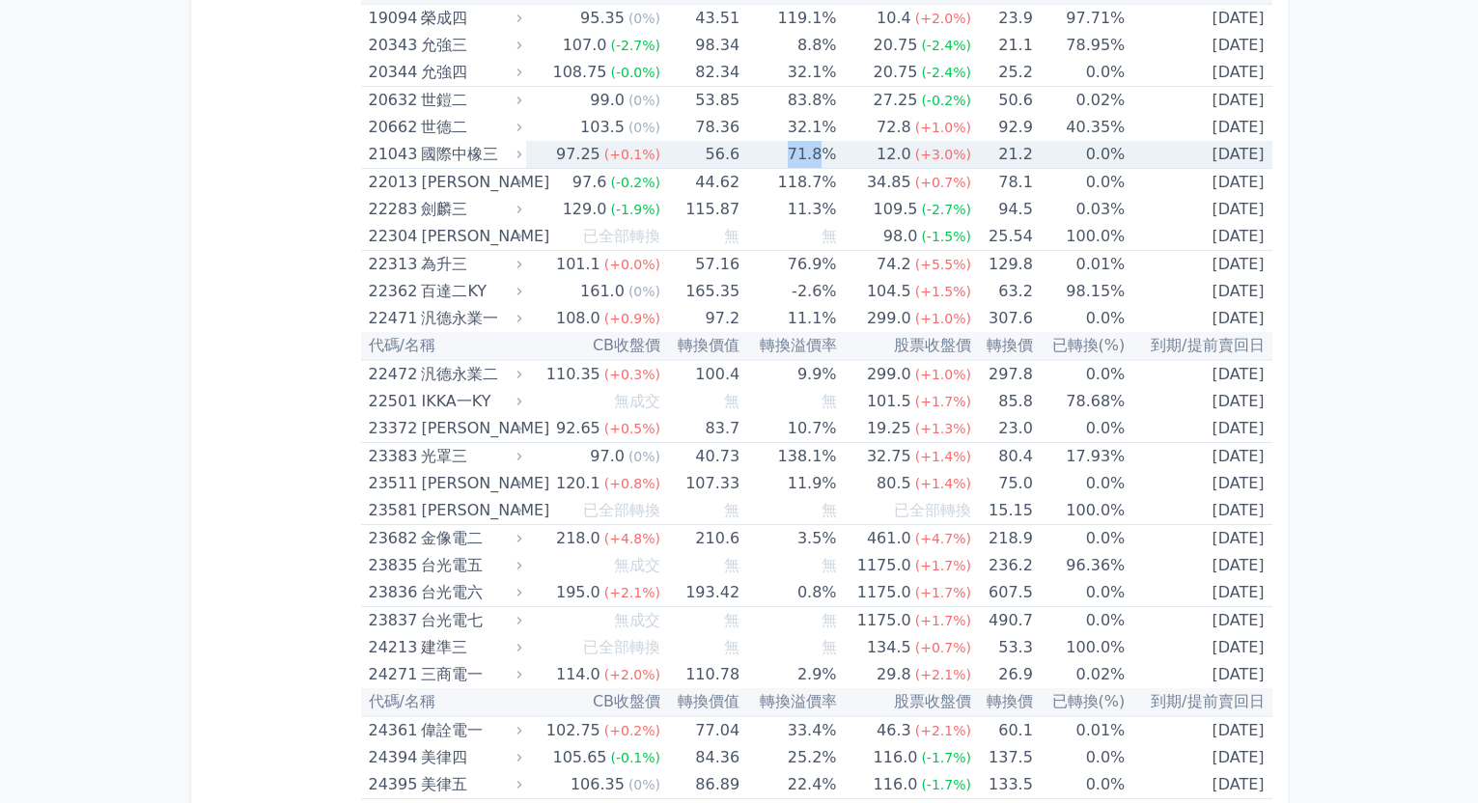
click at [812, 164] on td "71.8%" at bounding box center [787, 155] width 97 height 28
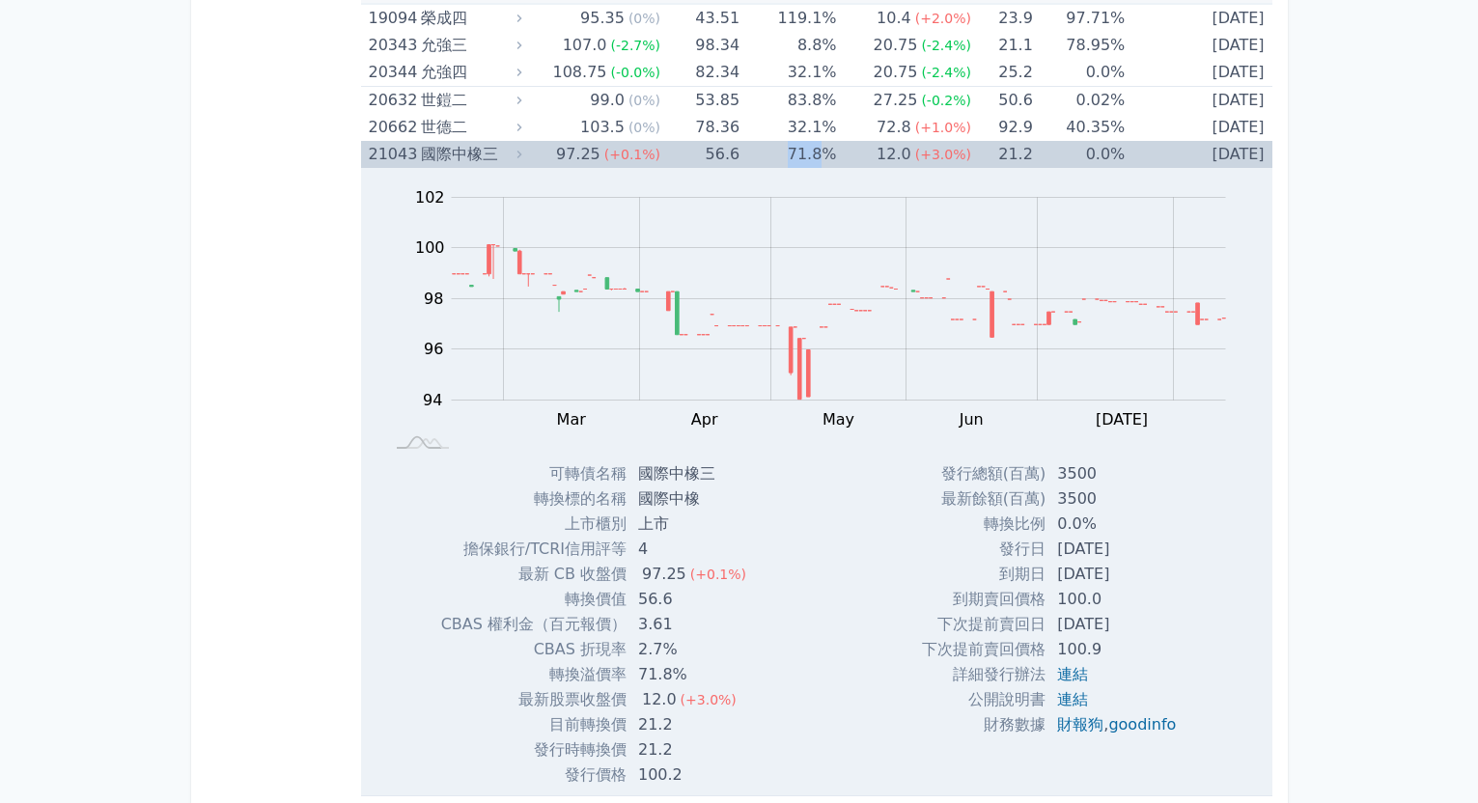
click at [812, 164] on td "71.8%" at bounding box center [787, 154] width 97 height 27
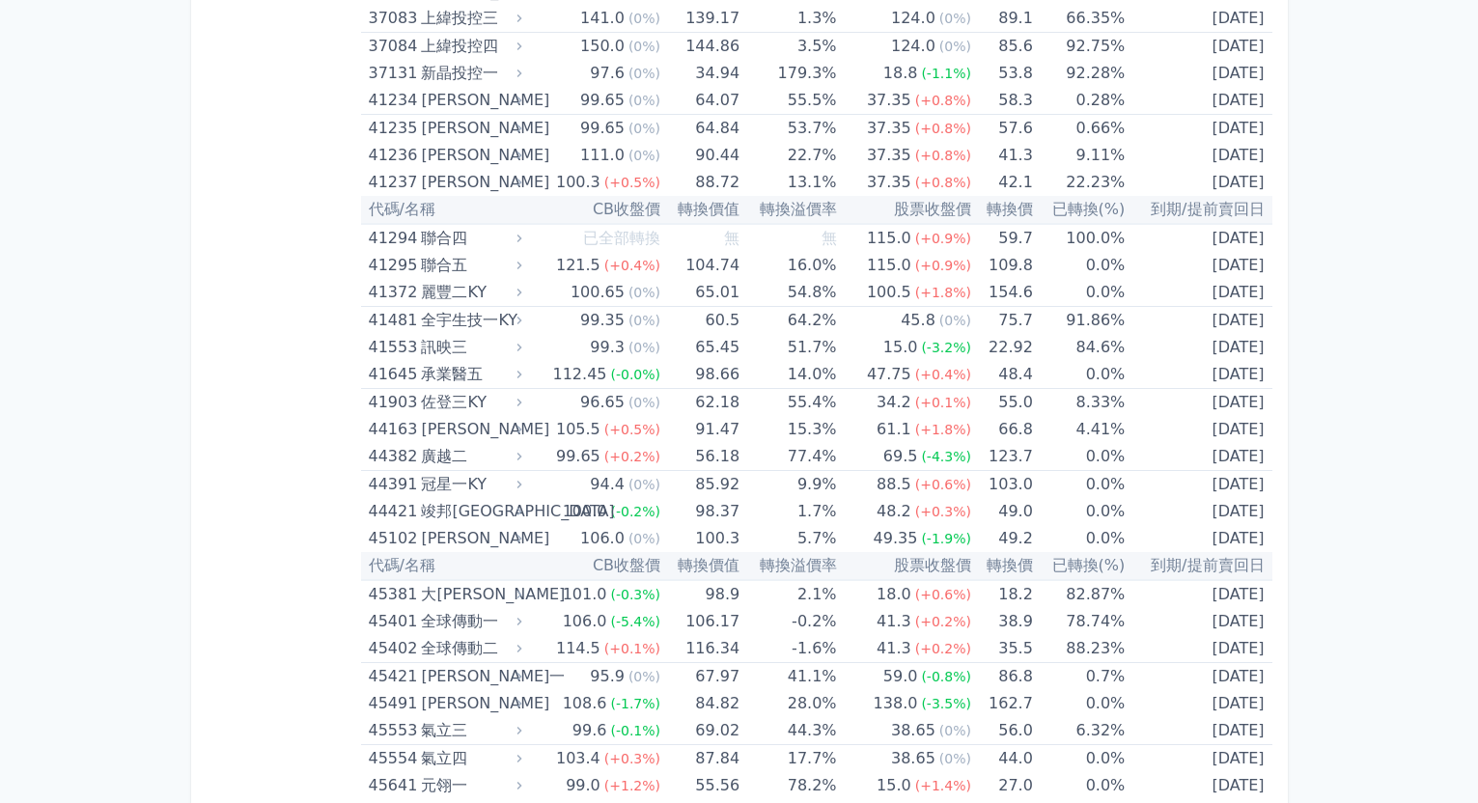
scroll to position [5212, 0]
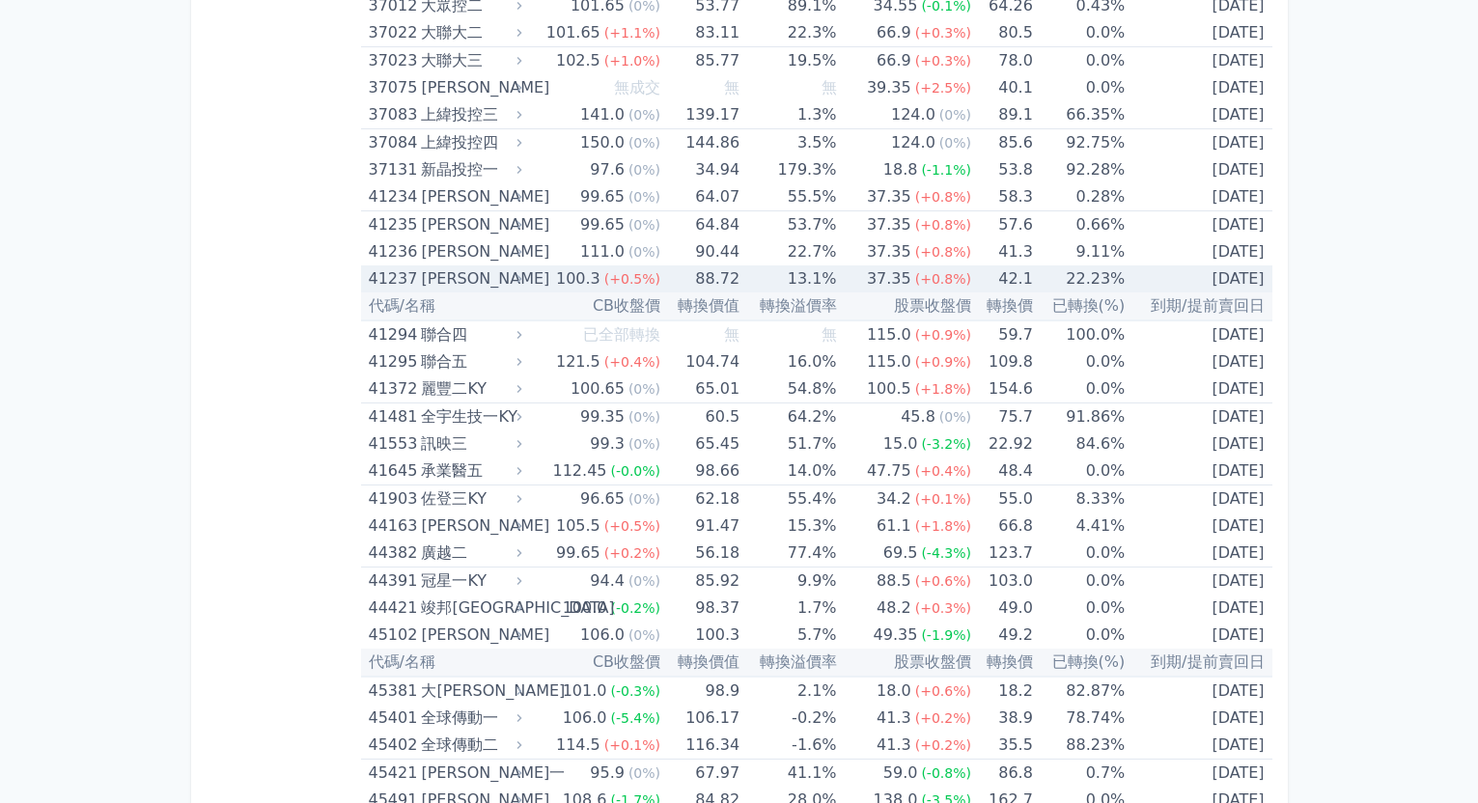
click at [833, 271] on td "13.1%" at bounding box center [787, 278] width 97 height 27
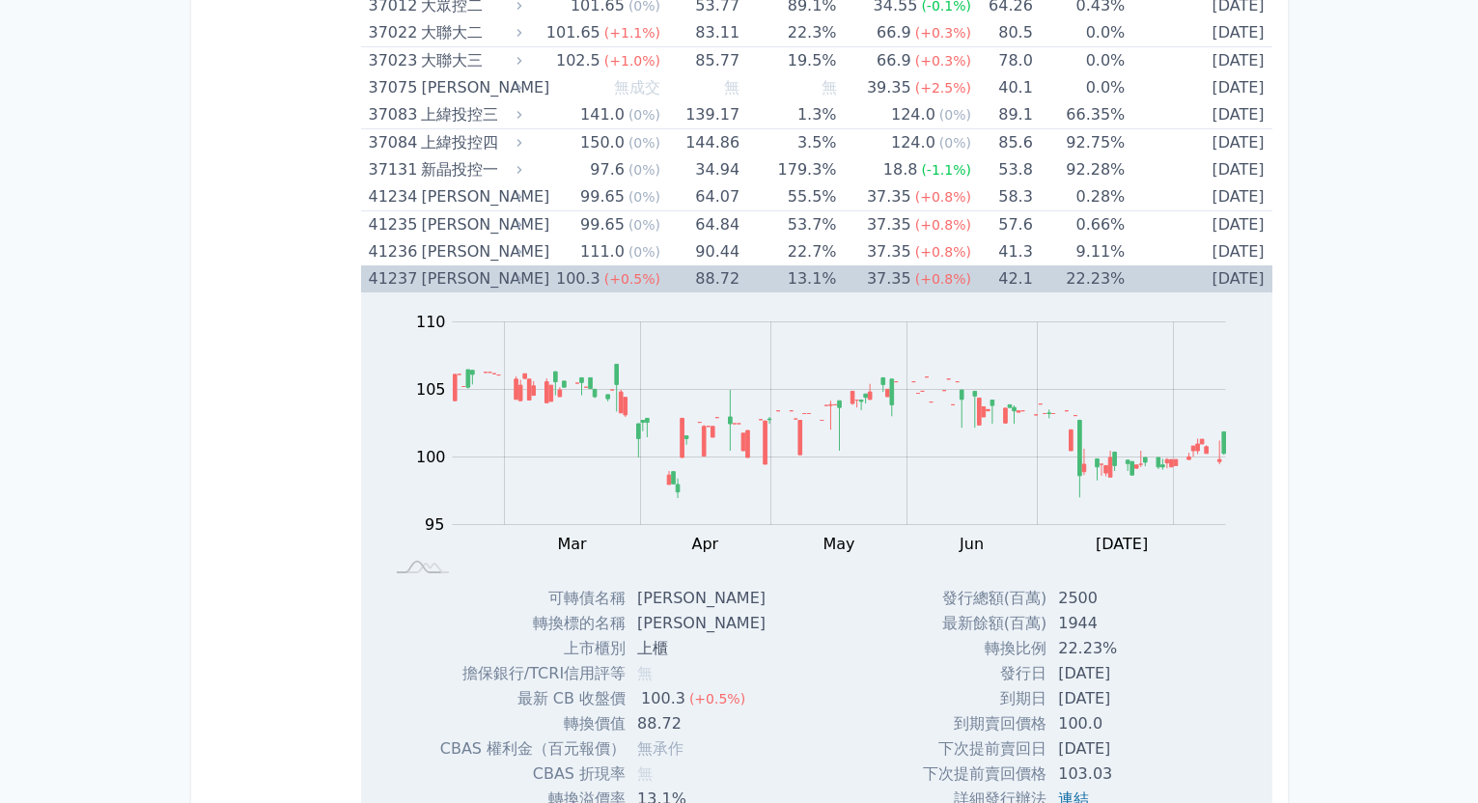
click at [827, 266] on td "13.1%" at bounding box center [787, 278] width 97 height 27
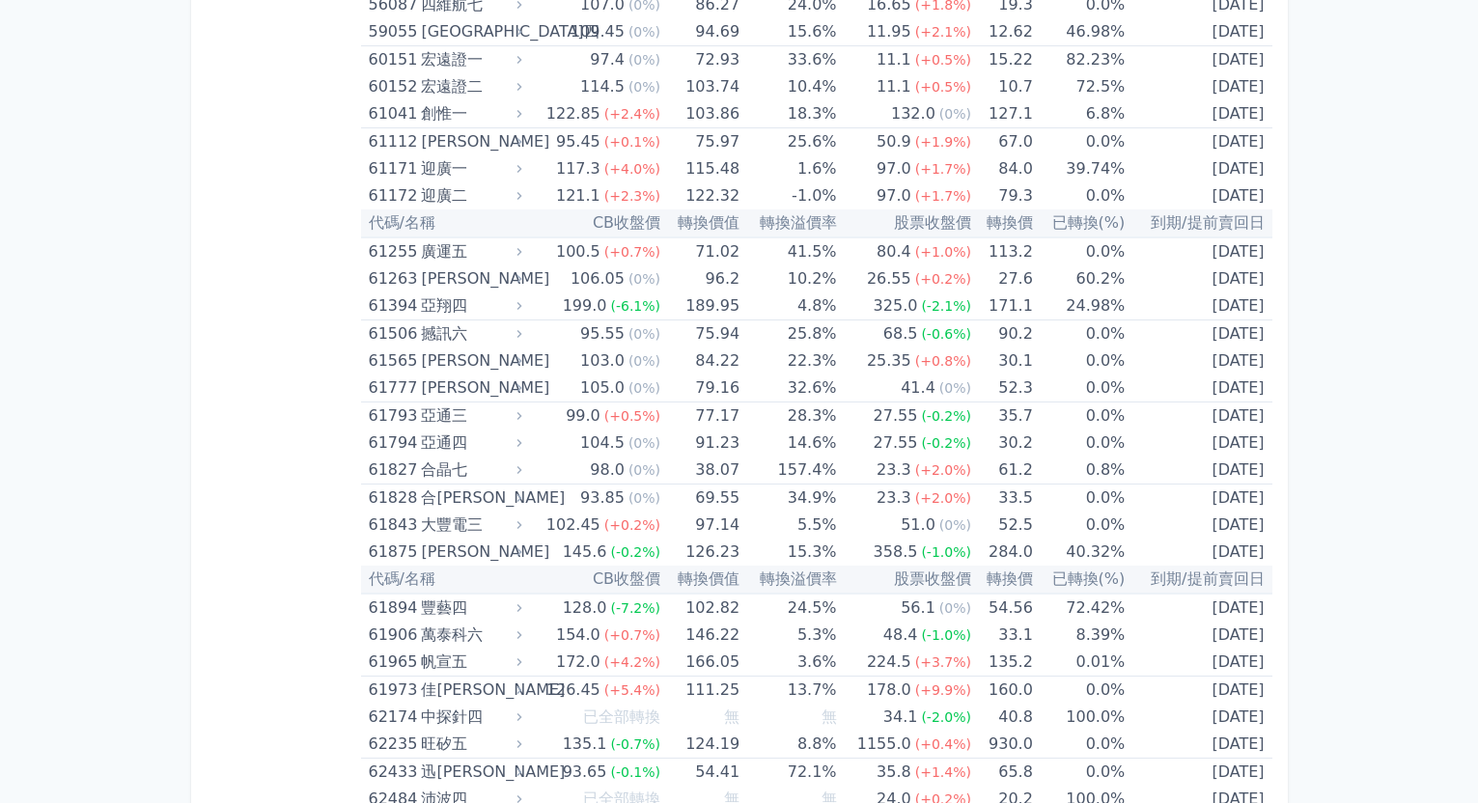
scroll to position [7529, 0]
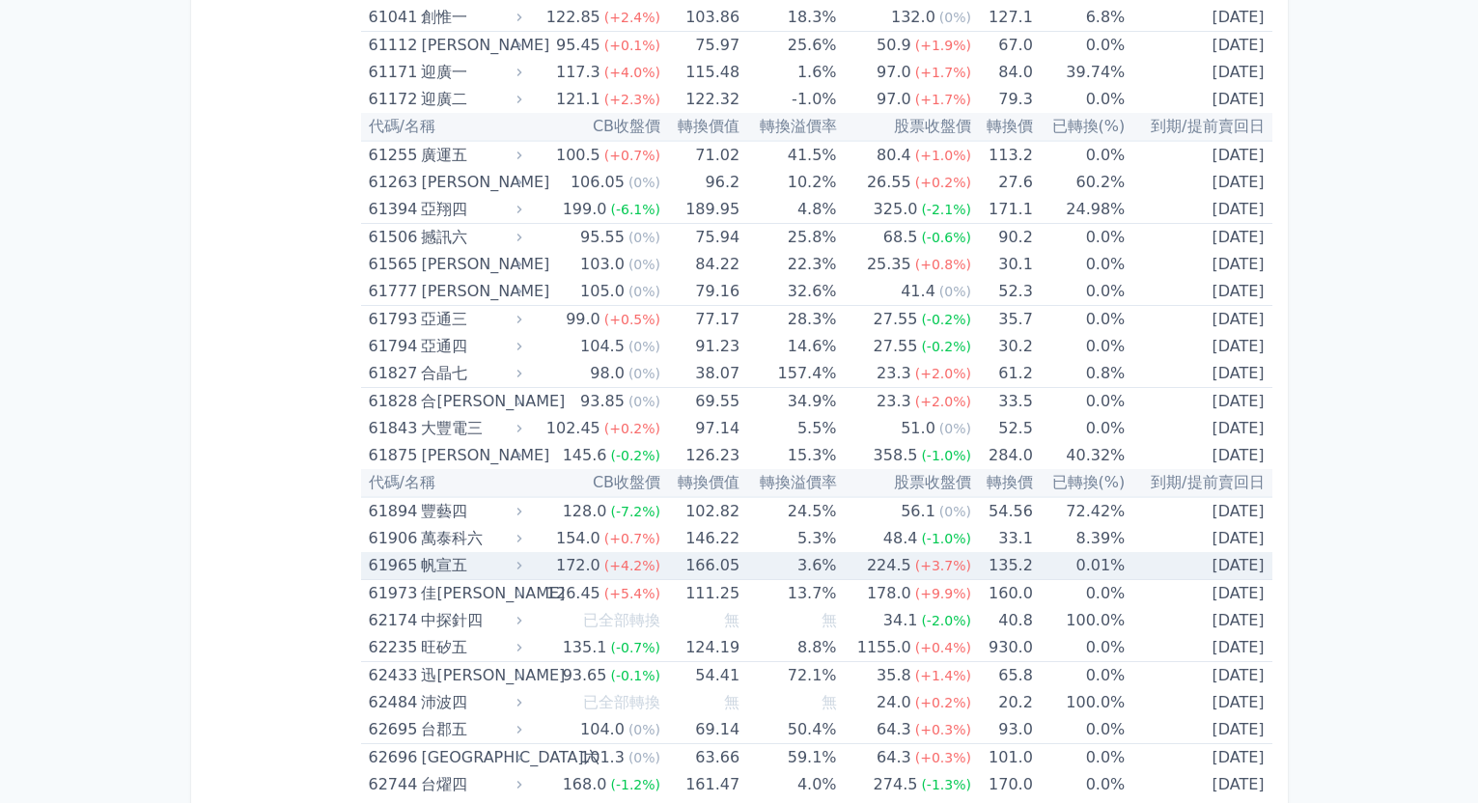
click at [830, 559] on td "3.6%" at bounding box center [787, 566] width 97 height 28
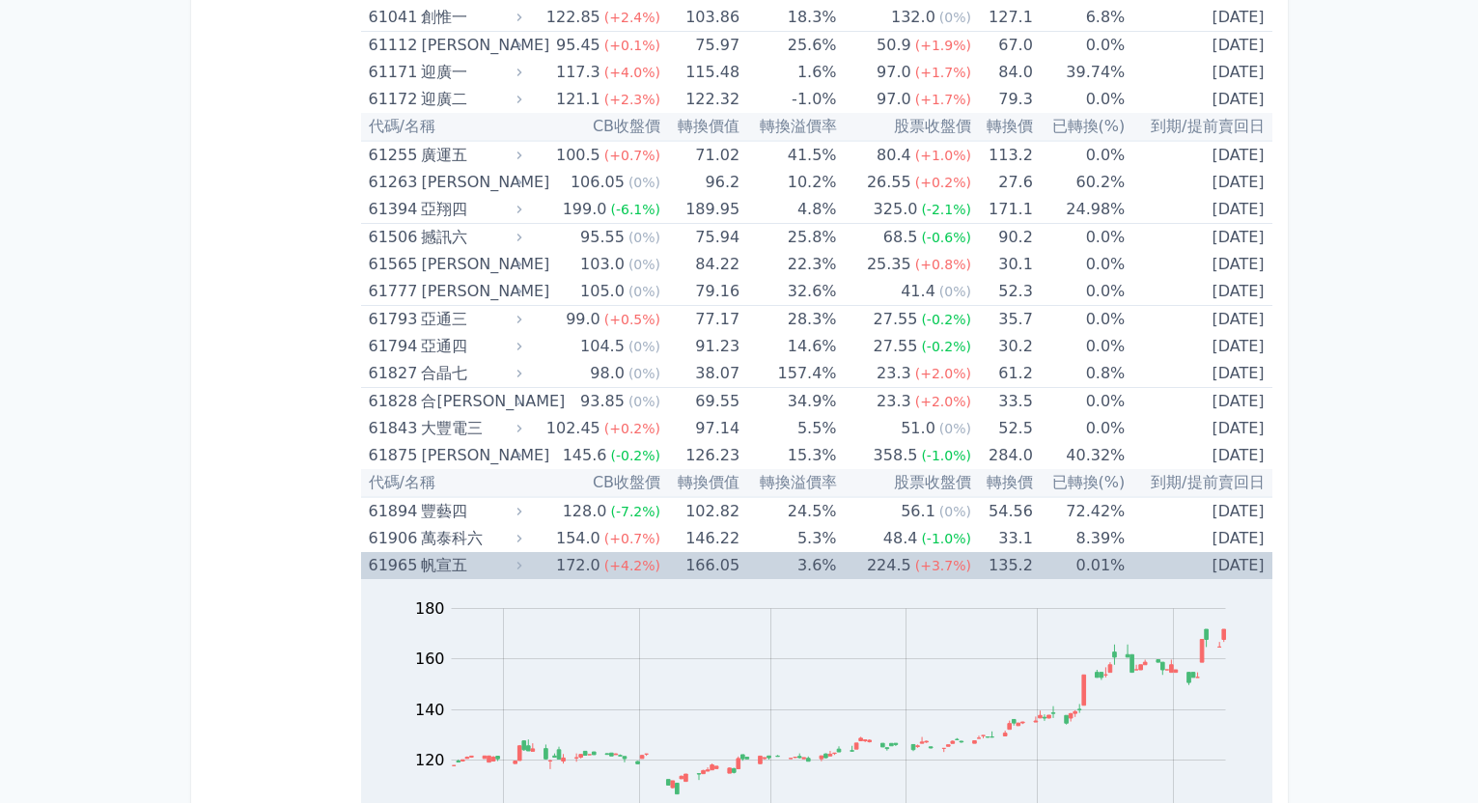
click at [818, 564] on td "3.6%" at bounding box center [787, 565] width 97 height 27
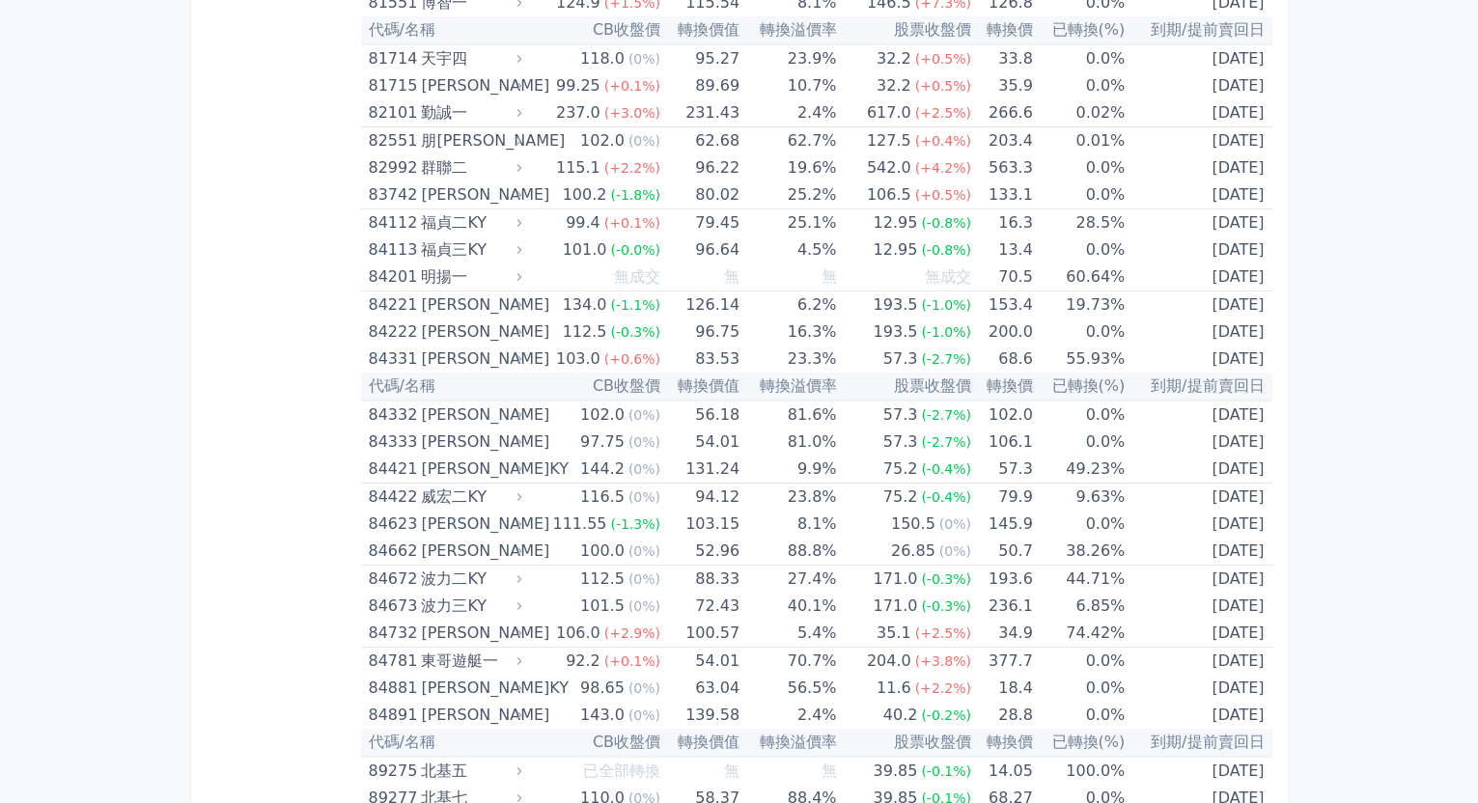
scroll to position [10769, 0]
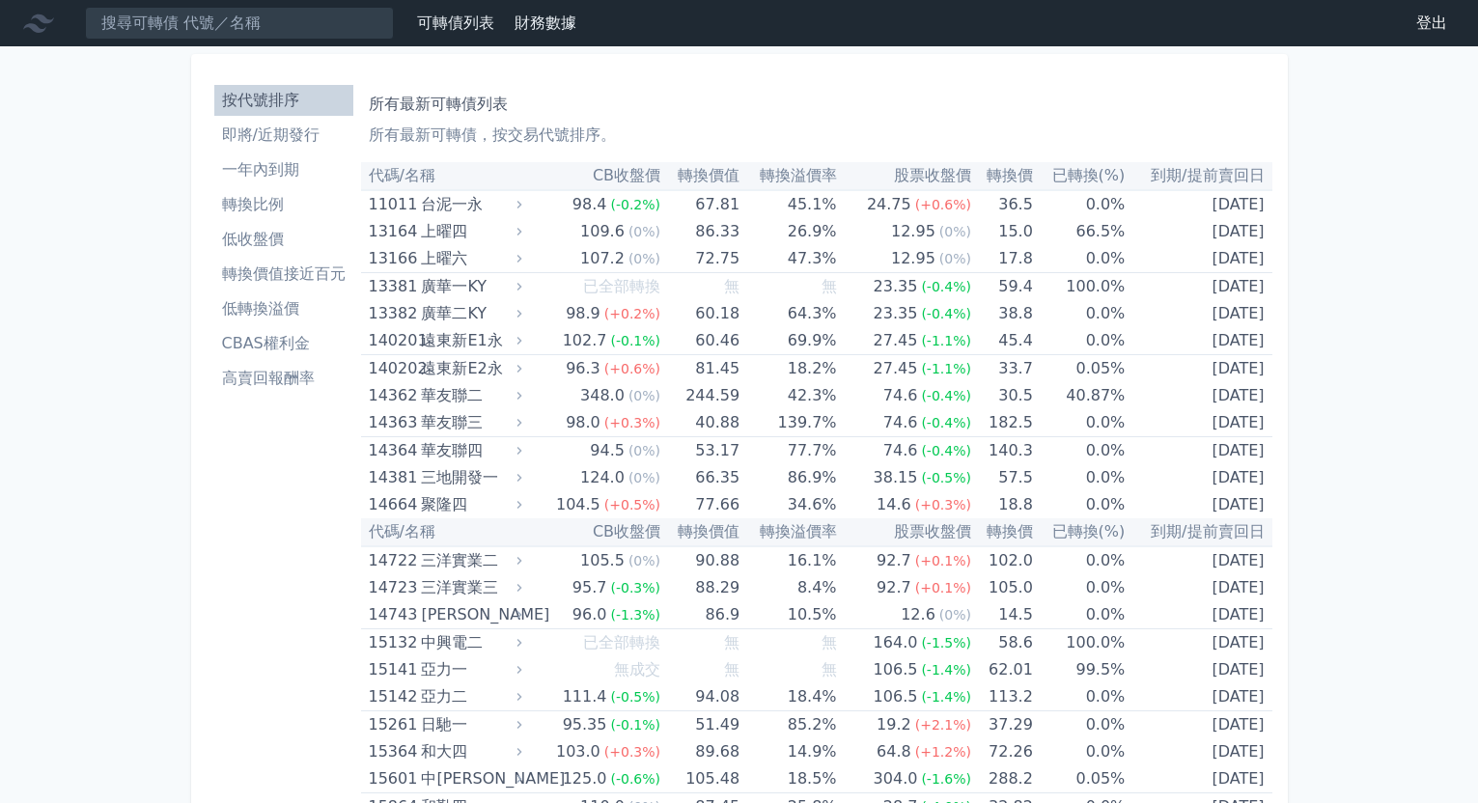
click at [278, 141] on li "即將/近期發行" at bounding box center [283, 135] width 139 height 23
